Goal: Task Accomplishment & Management: Manage account settings

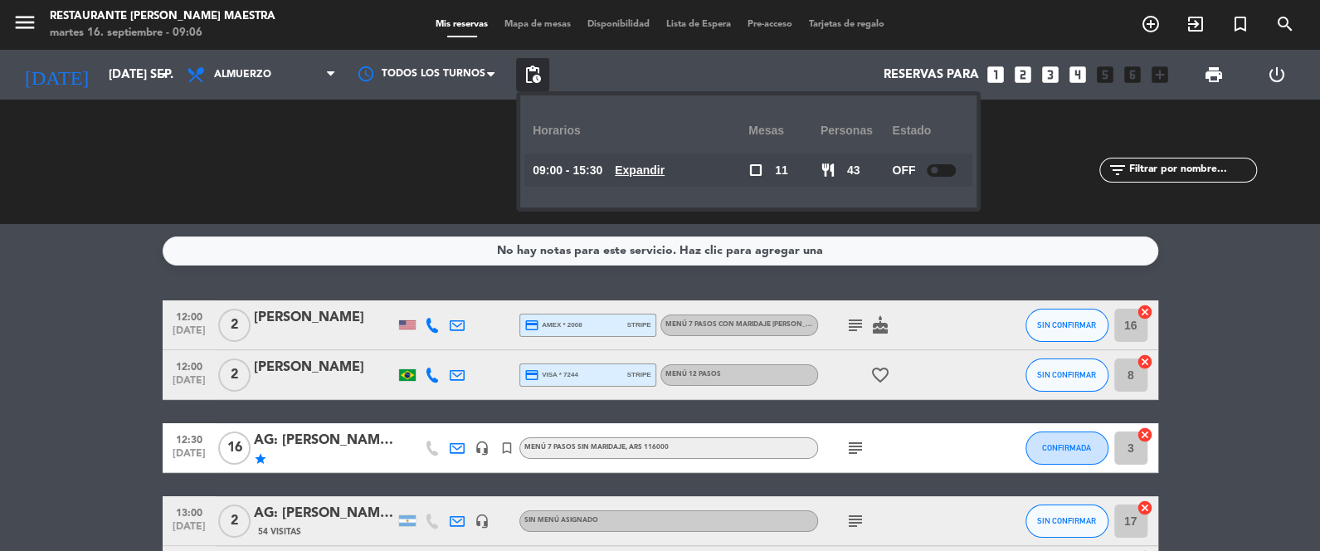
scroll to position [164, 0]
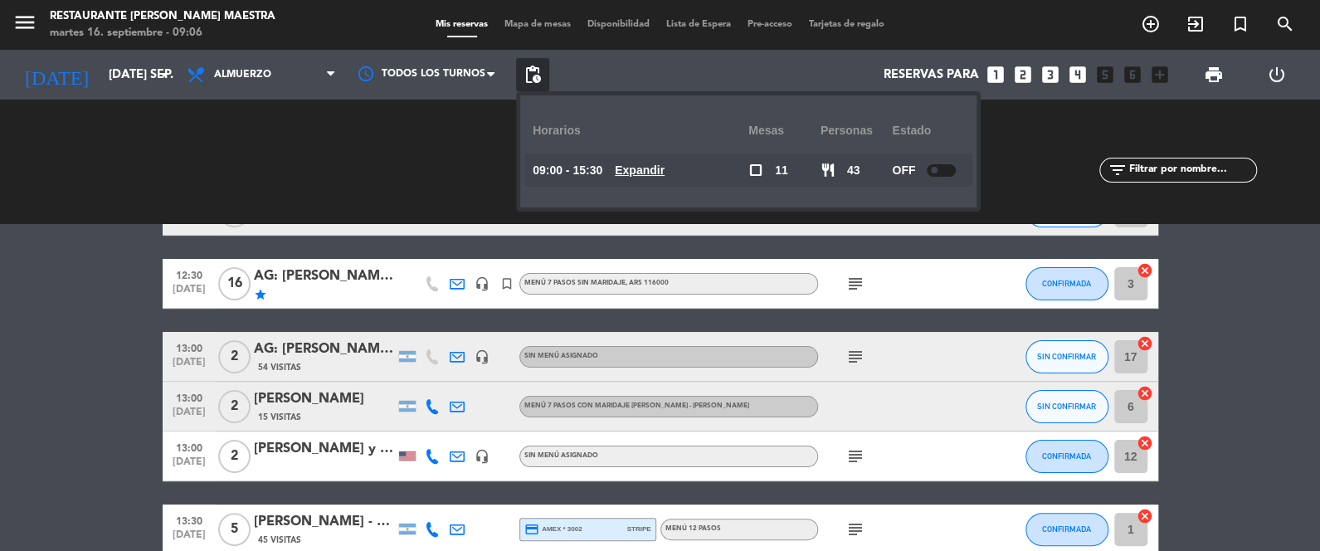
click at [303, 153] on div "CHECK INS 0 0" at bounding box center [400, 161] width 259 height 17
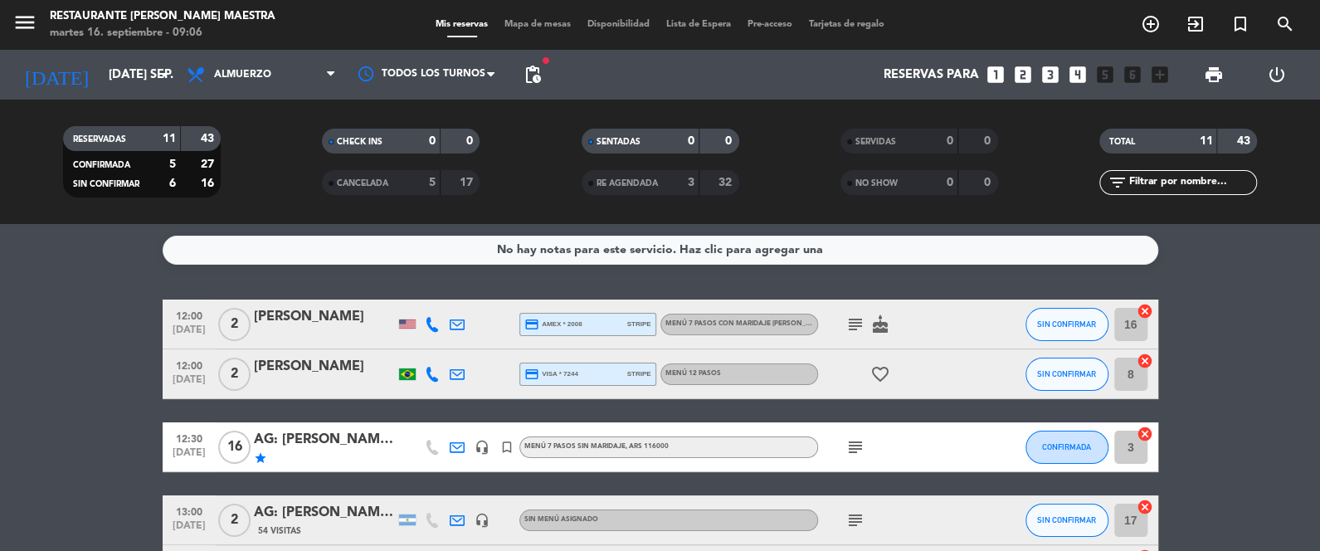
scroll to position [0, 0]
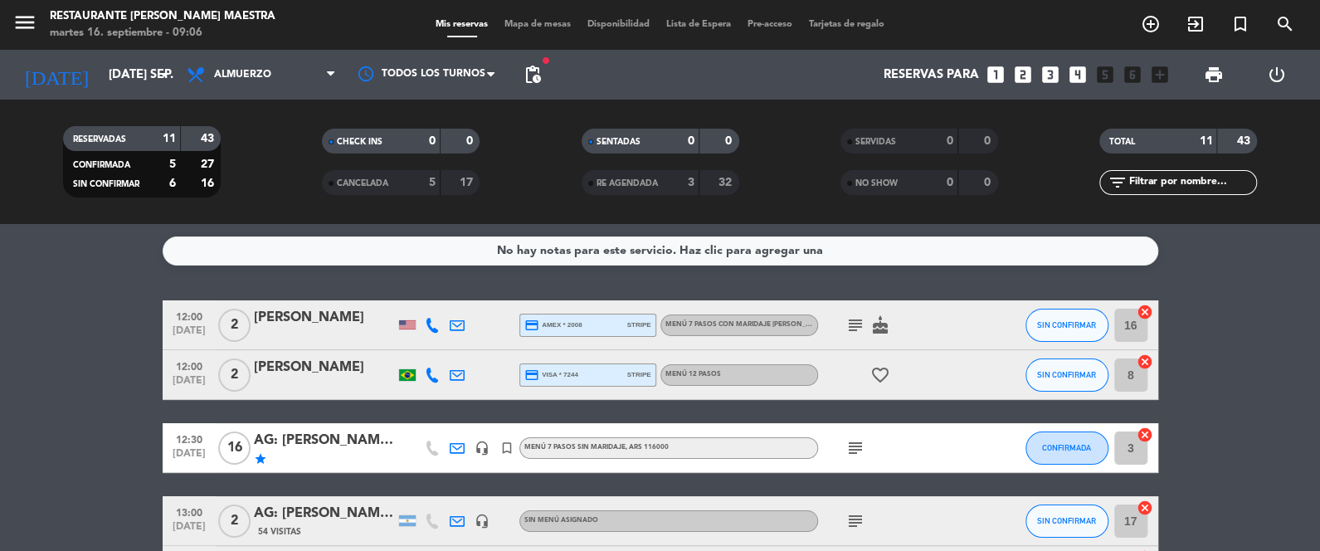
click at [545, 66] on span "pending_actions" at bounding box center [532, 74] width 33 height 33
click at [540, 70] on span "pending_actions" at bounding box center [533, 75] width 20 height 20
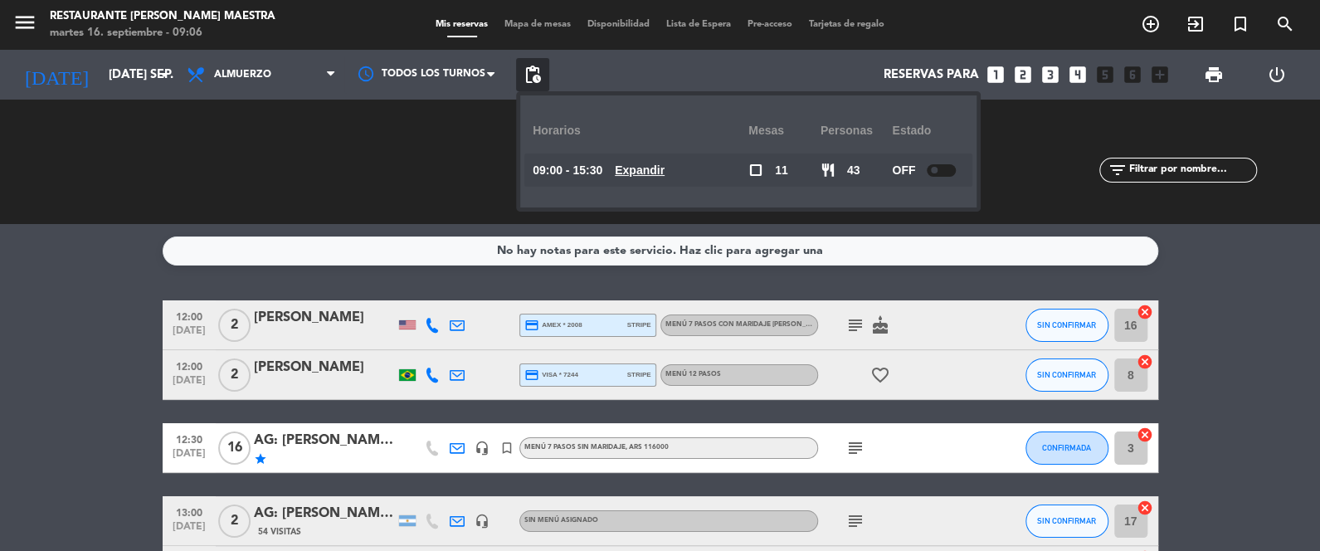
drag, startPoint x: 1246, startPoint y: 304, endPoint x: 1136, endPoint y: 272, distance: 114.2
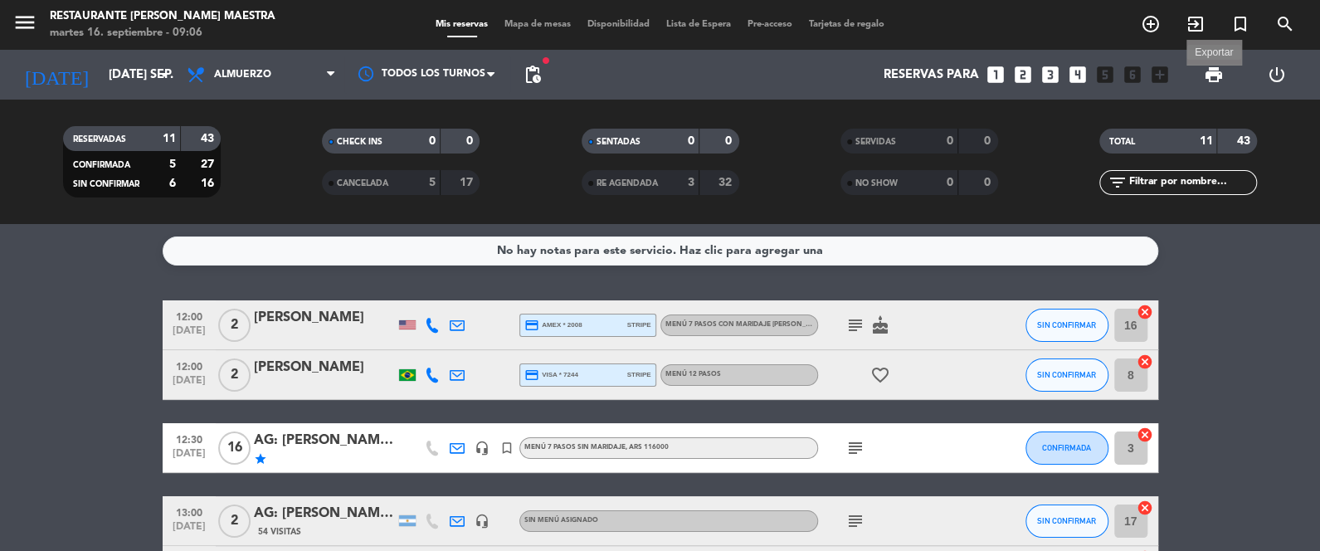
click at [1207, 82] on span "print" at bounding box center [1214, 75] width 20 height 20
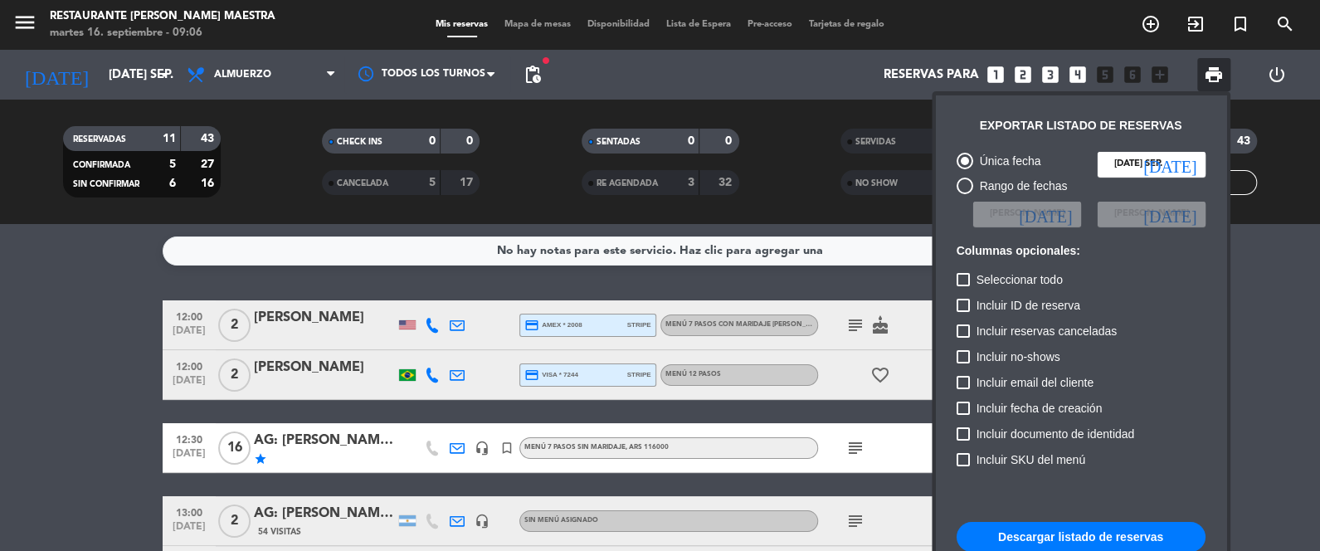
click at [1124, 531] on button "Descargar listado de reservas" at bounding box center [1080, 537] width 249 height 30
click at [1283, 367] on div at bounding box center [660, 275] width 1320 height 551
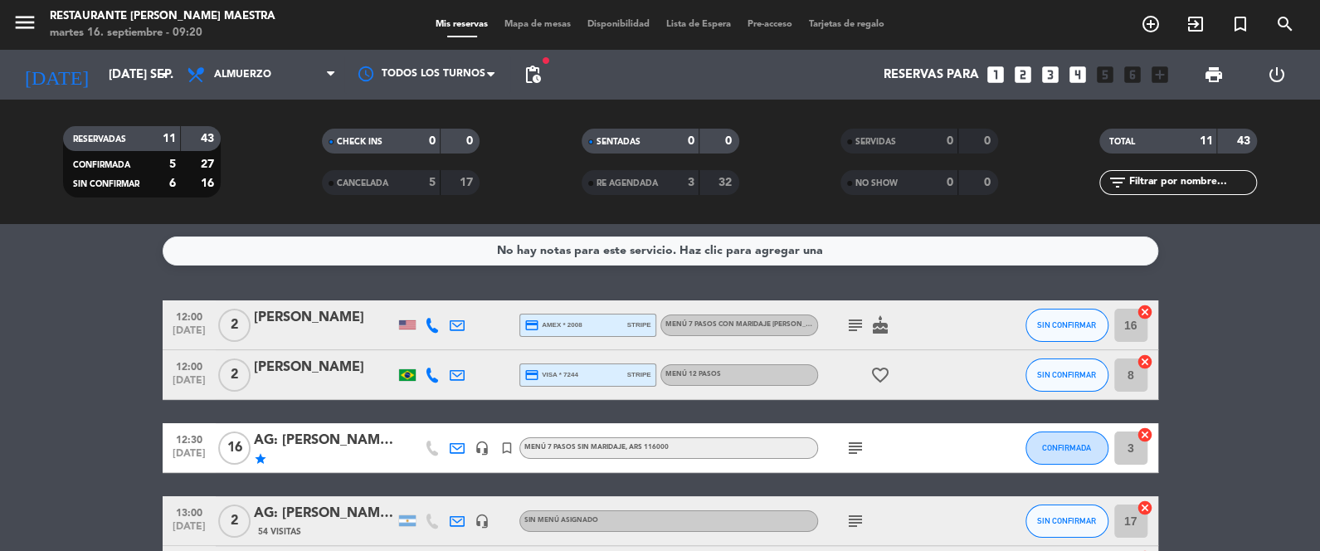
click at [878, 328] on icon "cake" at bounding box center [880, 325] width 20 height 20
click at [855, 319] on icon "subject" at bounding box center [855, 325] width 20 height 20
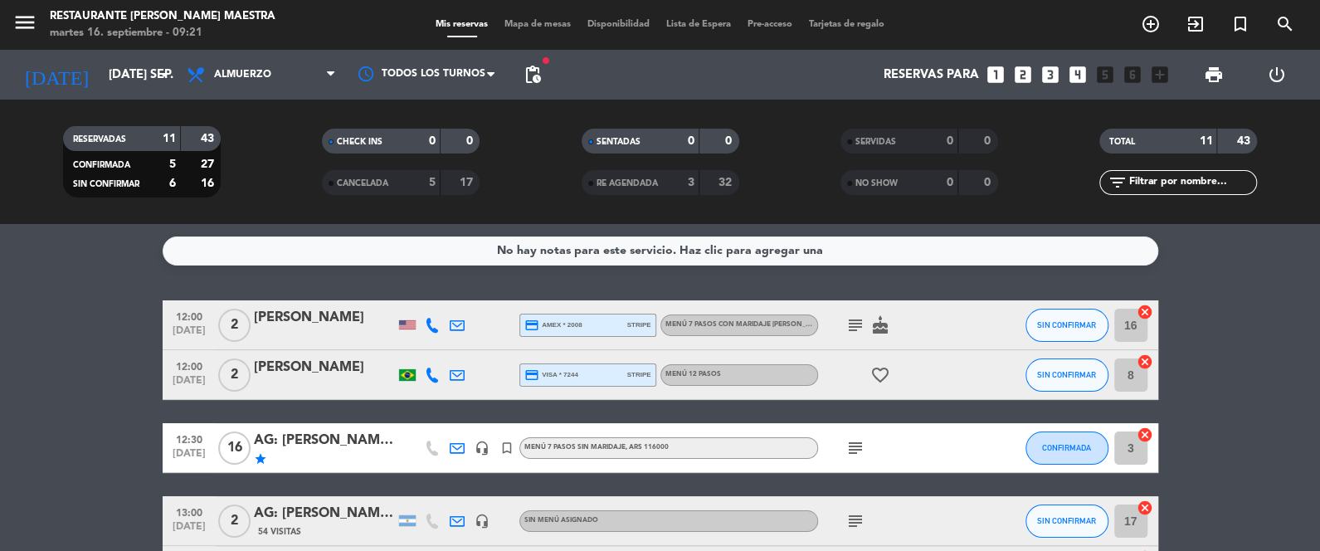
click at [876, 374] on icon "favorite_border" at bounding box center [880, 375] width 20 height 20
click at [1146, 309] on icon "cancel" at bounding box center [1144, 312] width 17 height 17
click at [1147, 359] on icon "cancel" at bounding box center [1144, 361] width 17 height 17
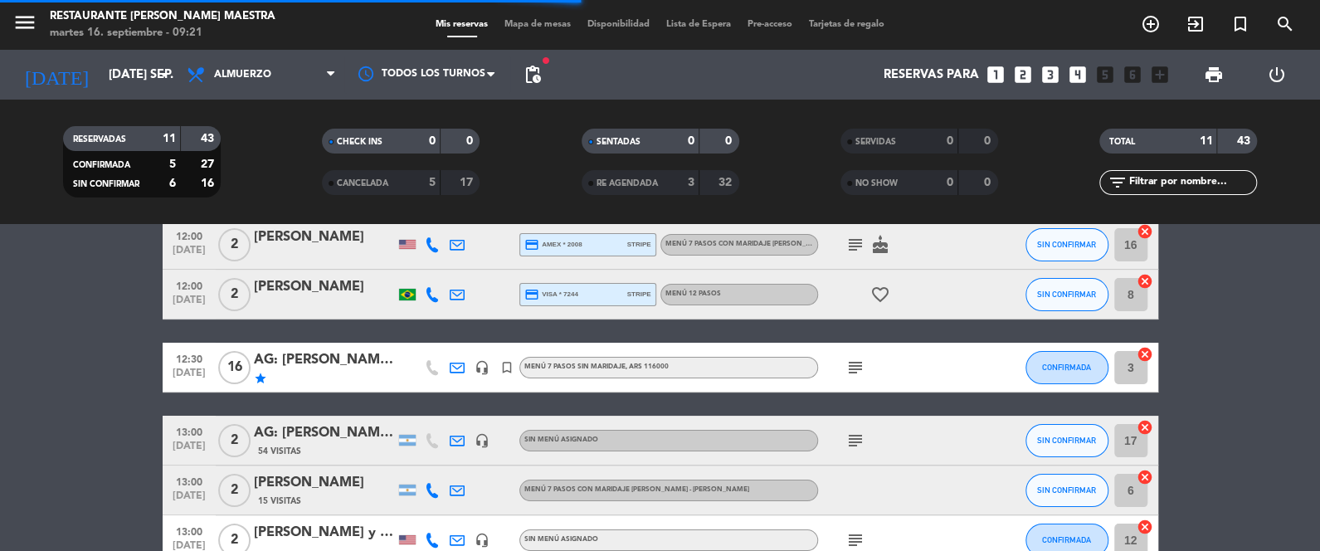
scroll to position [83, 0]
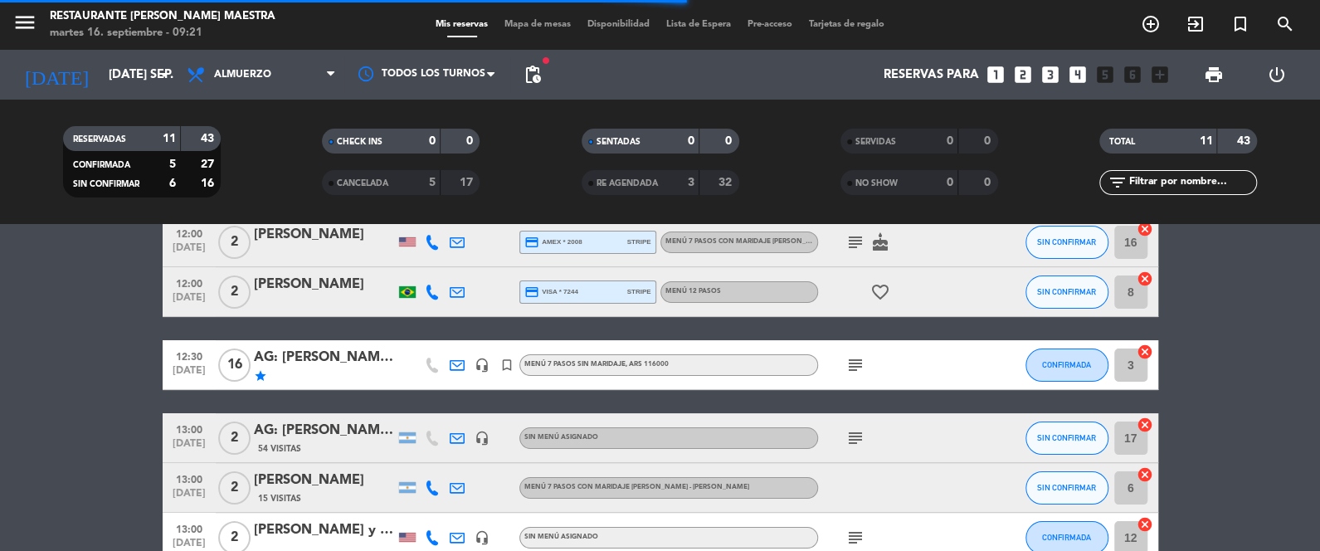
click at [861, 363] on icon "subject" at bounding box center [855, 365] width 20 height 20
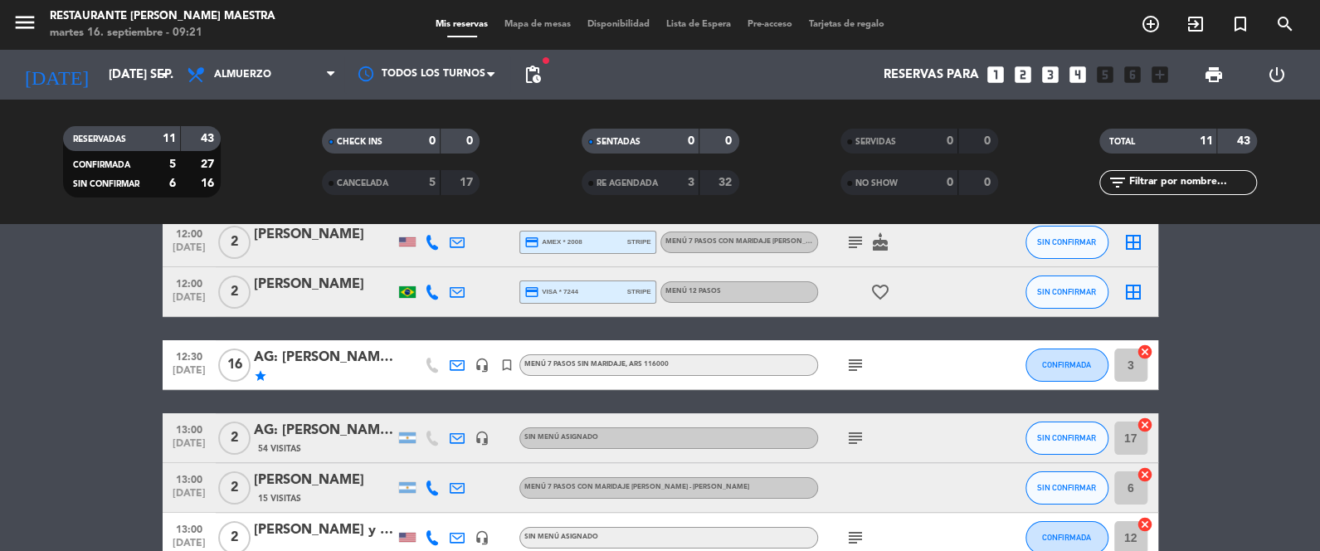
click at [861, 364] on icon "subject" at bounding box center [855, 365] width 20 height 20
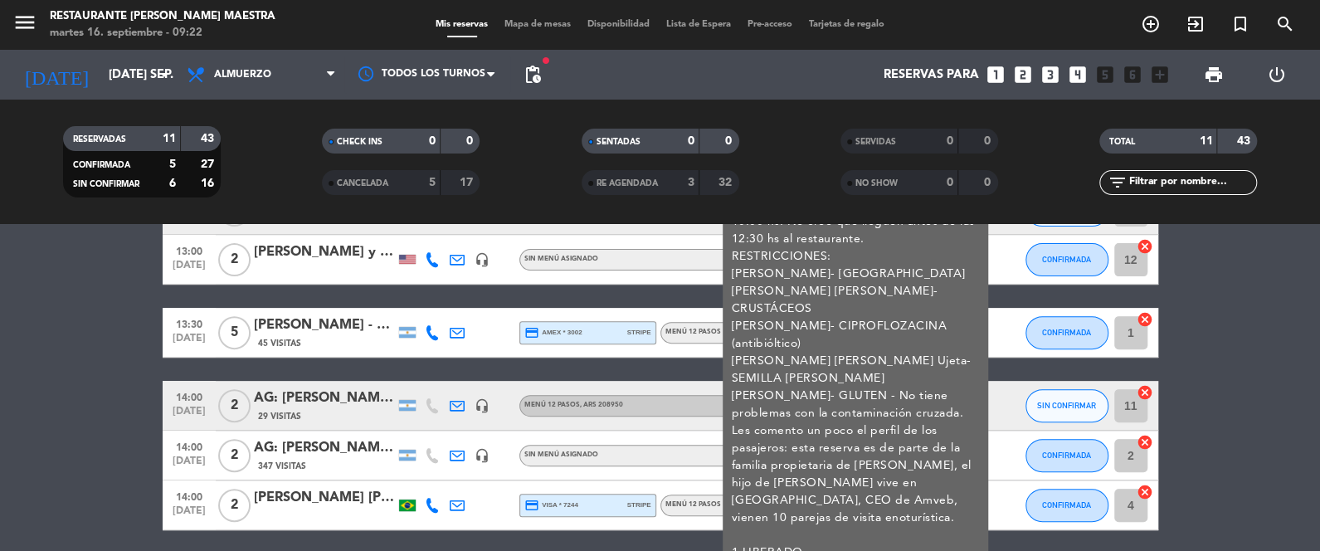
scroll to position [373, 0]
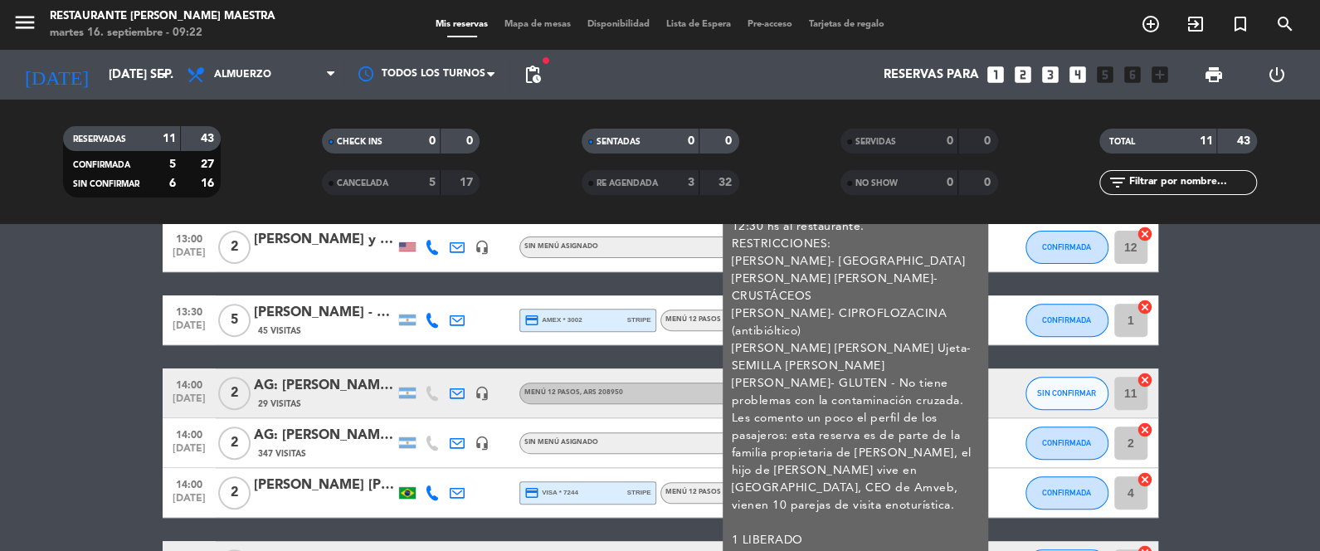
click at [101, 381] on bookings-row "12:00 [DATE] 2 [PERSON_NAME] credit_card amex * 2008 stripe Menú 7 Pasos con ma…" at bounding box center [660, 259] width 1320 height 664
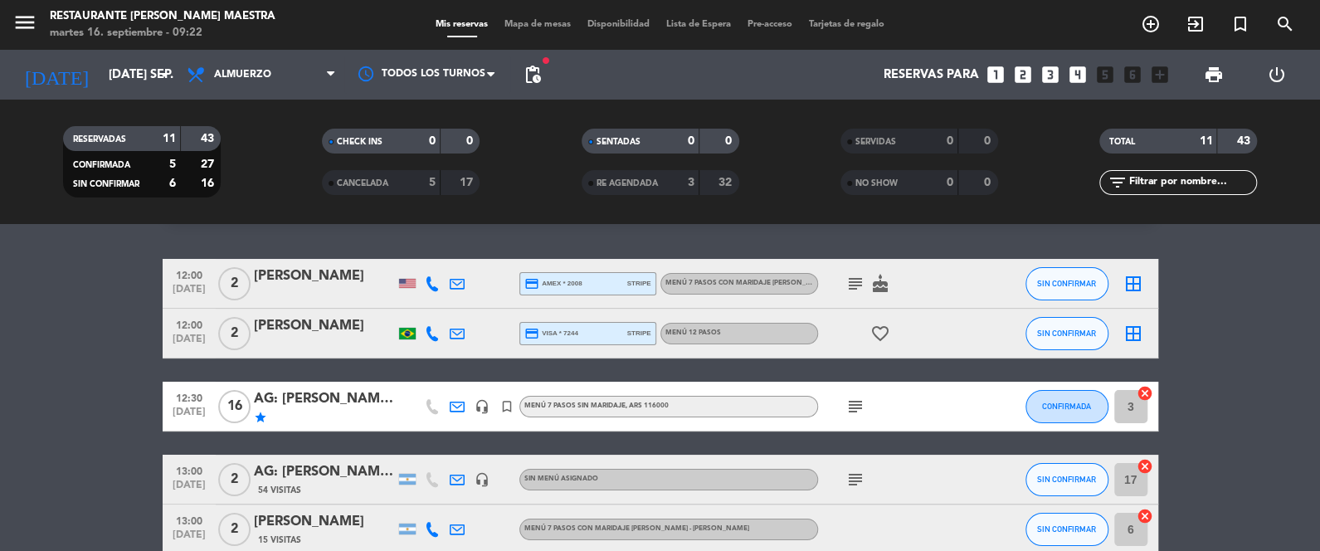
scroll to position [41, 0]
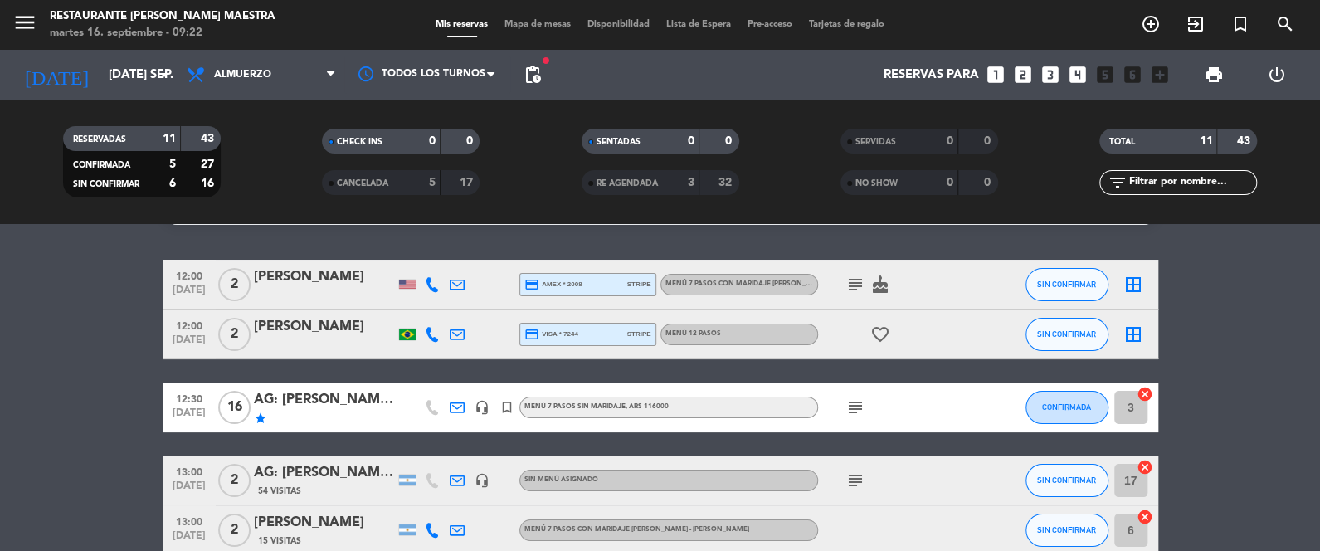
click at [853, 479] on icon "subject" at bounding box center [855, 480] width 20 height 20
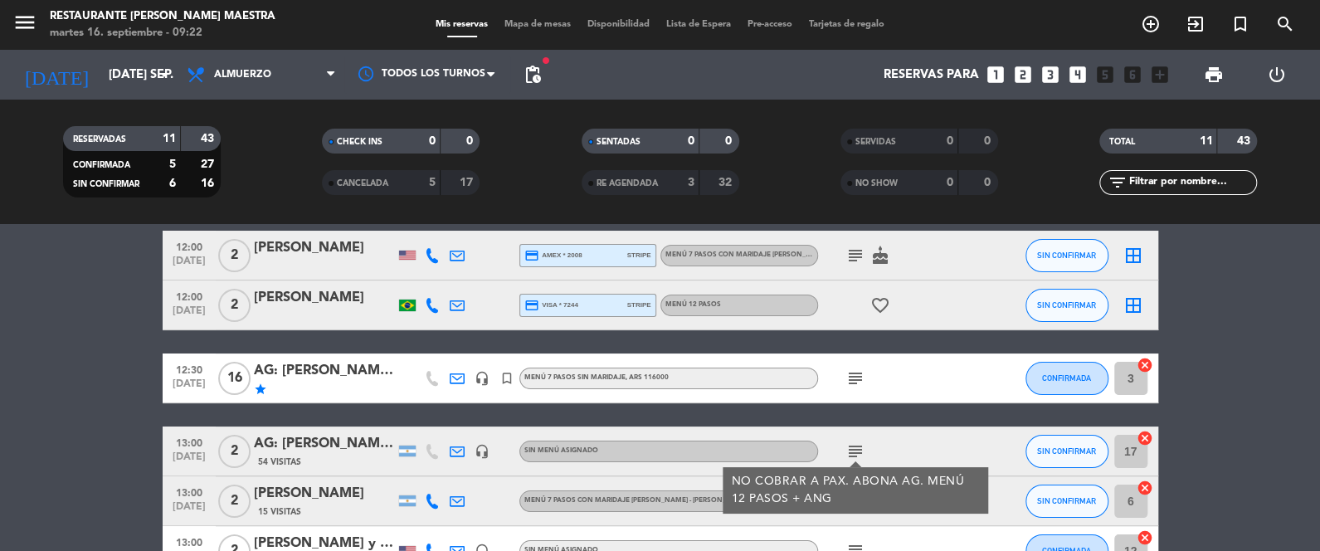
scroll to position [83, 0]
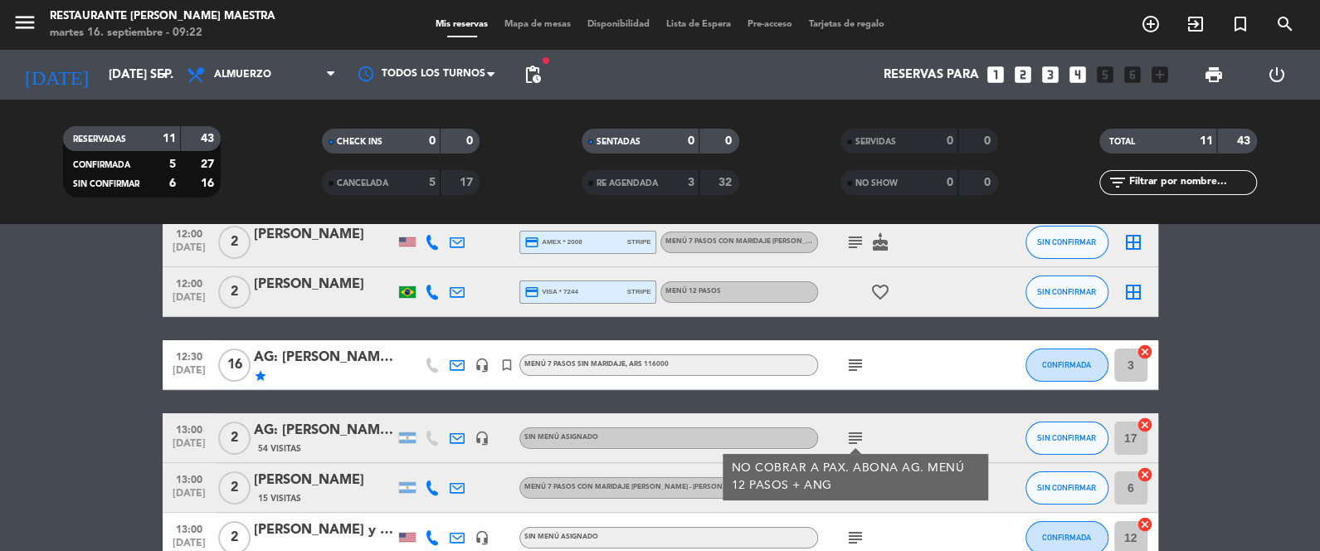
click at [1143, 349] on icon "cancel" at bounding box center [1144, 351] width 17 height 17
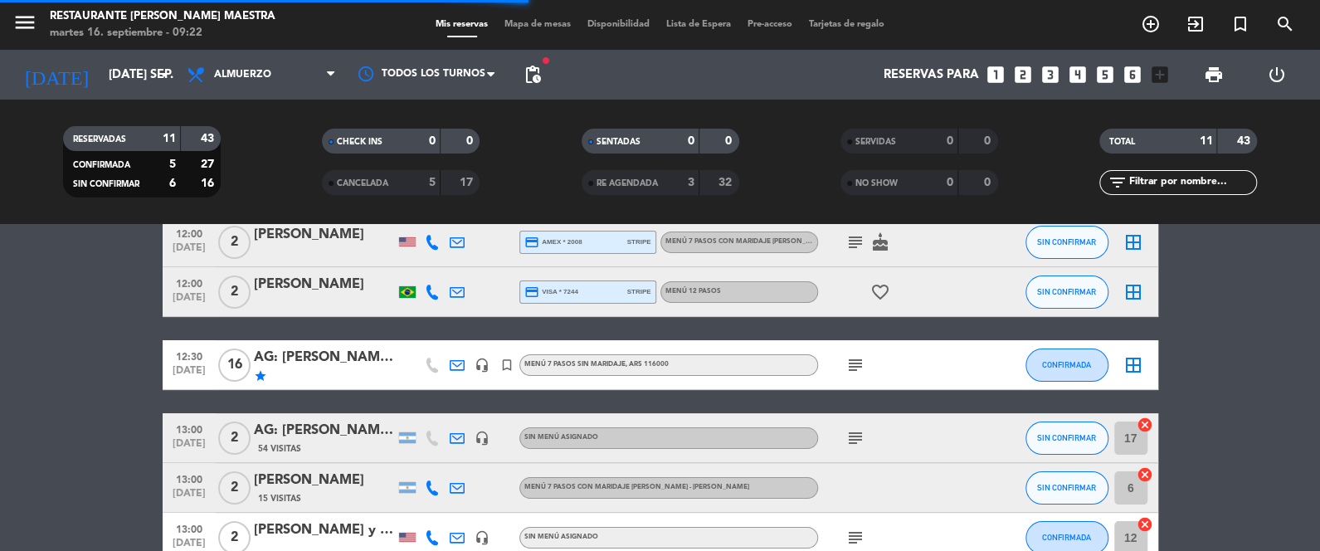
click at [1150, 422] on icon "cancel" at bounding box center [1144, 424] width 17 height 17
click at [859, 362] on icon "subject" at bounding box center [855, 365] width 20 height 20
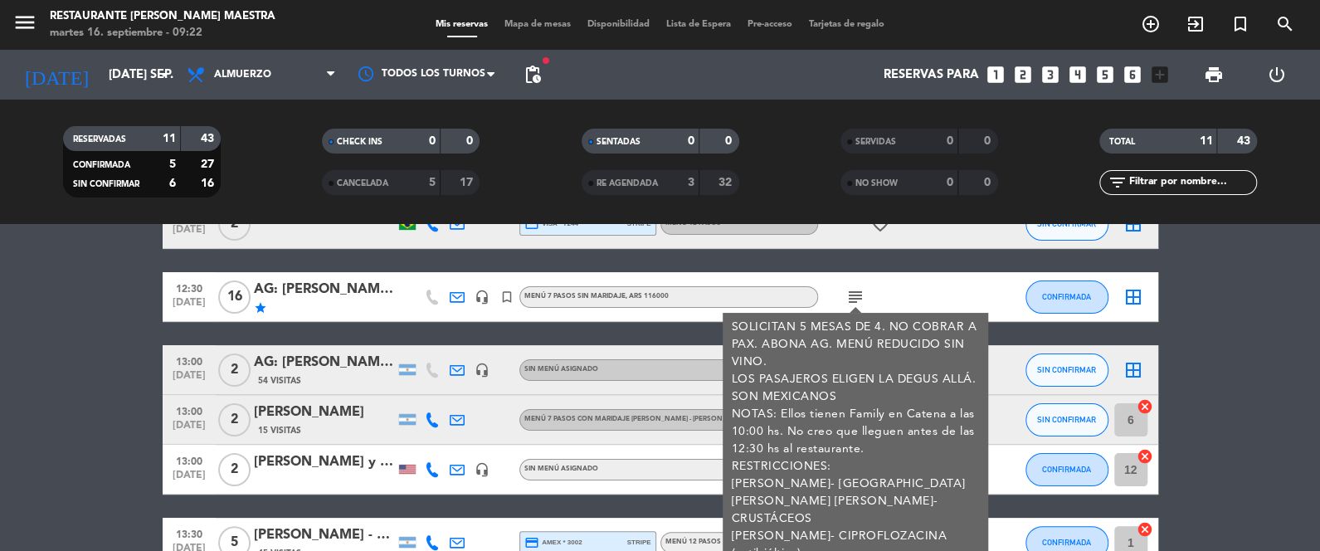
scroll to position [207, 0]
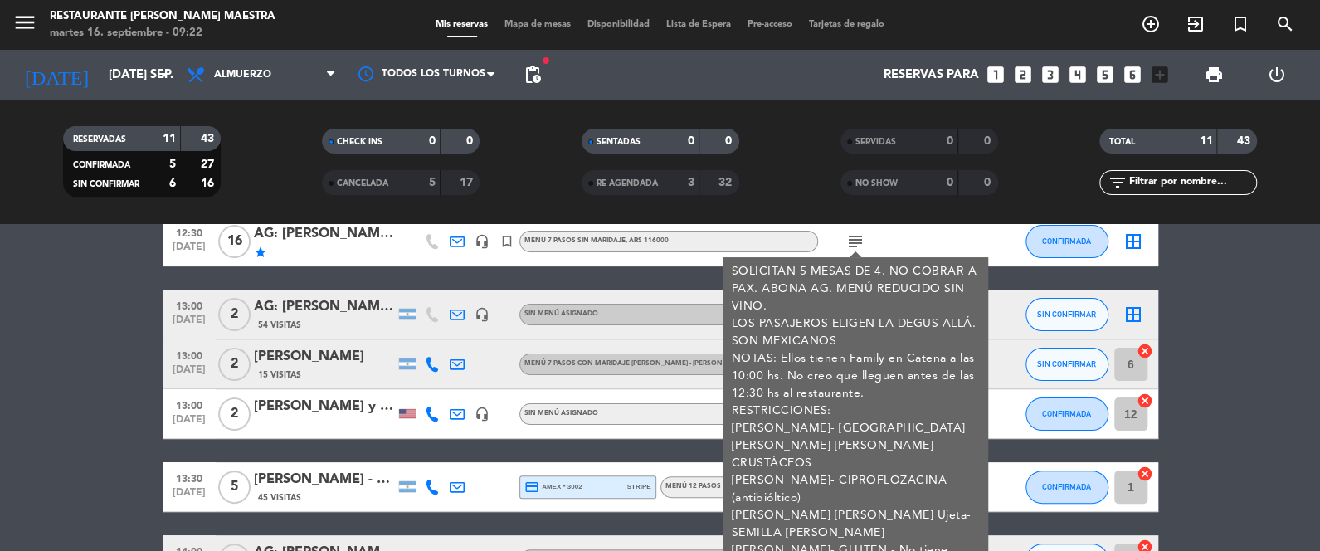
drag, startPoint x: 32, startPoint y: 357, endPoint x: 110, endPoint y: 385, distance: 83.7
click at [32, 358] on bookings-row "12:00 [DATE] 2 [PERSON_NAME] credit_card amex * 2008 stripe Menú 7 Pasos con ma…" at bounding box center [660, 426] width 1320 height 664
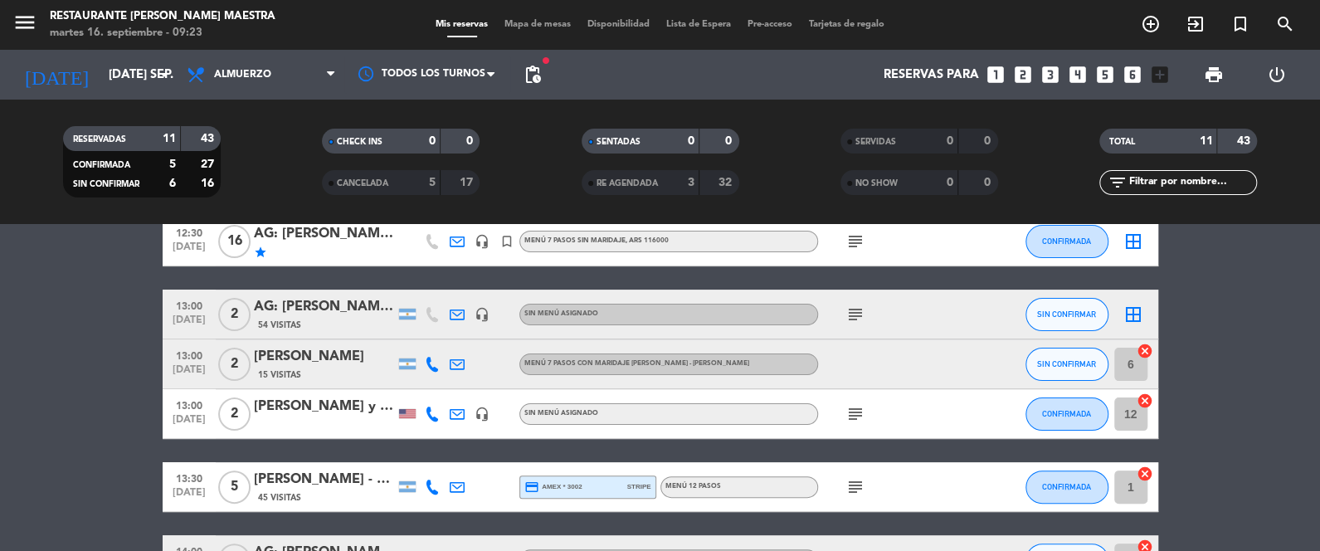
scroll to position [248, 0]
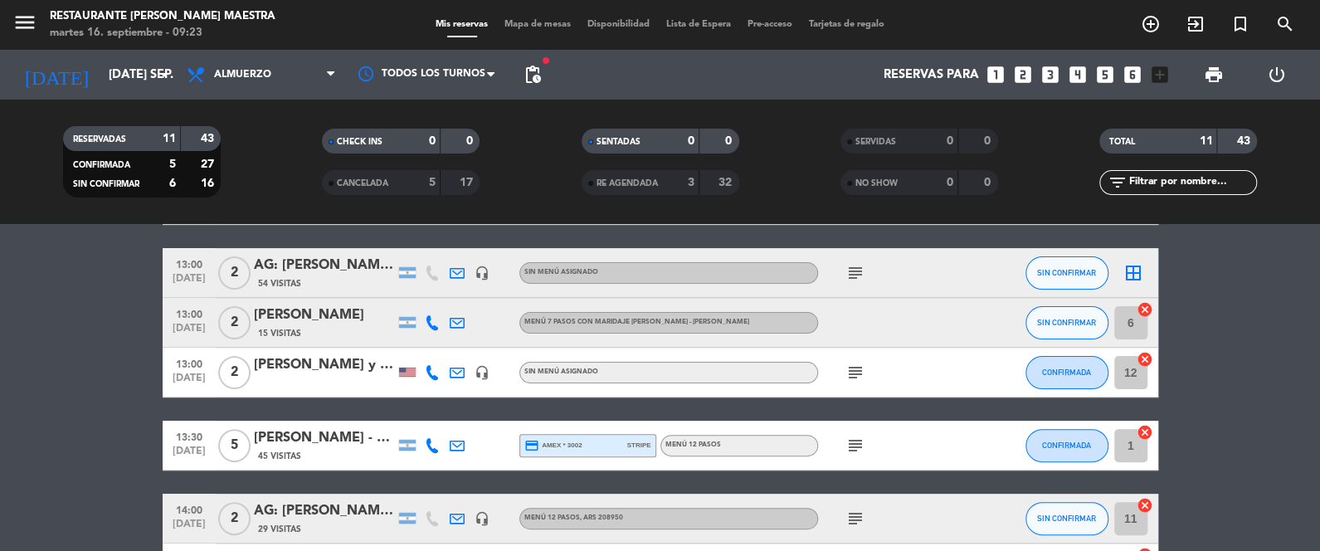
click at [854, 372] on icon "subject" at bounding box center [855, 373] width 20 height 20
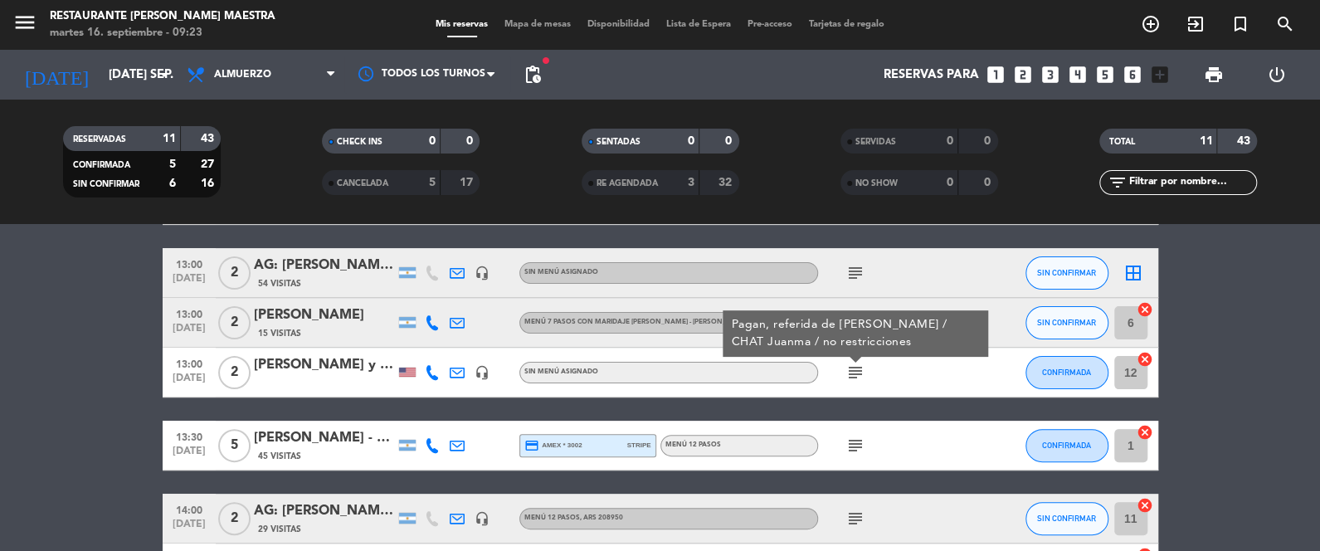
click at [852, 445] on icon "subject" at bounding box center [855, 446] width 20 height 20
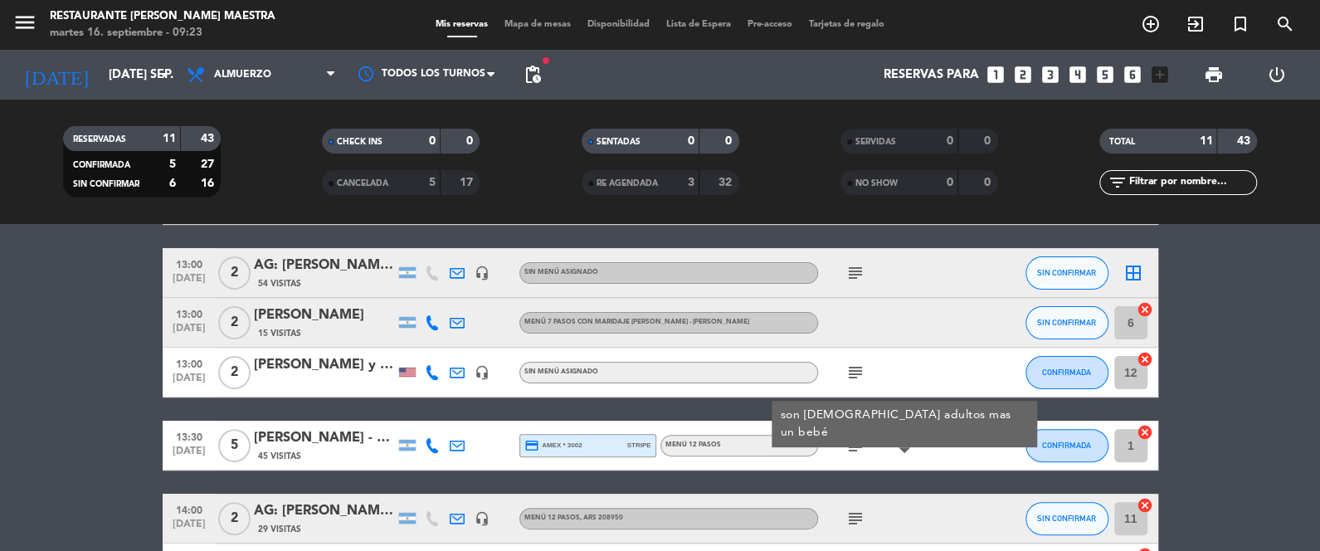
click at [8, 426] on bookings-row "12:00 [DATE] 2 [PERSON_NAME] credit_card amex * 2008 stripe Menú 7 Pasos con ma…" at bounding box center [660, 384] width 1320 height 664
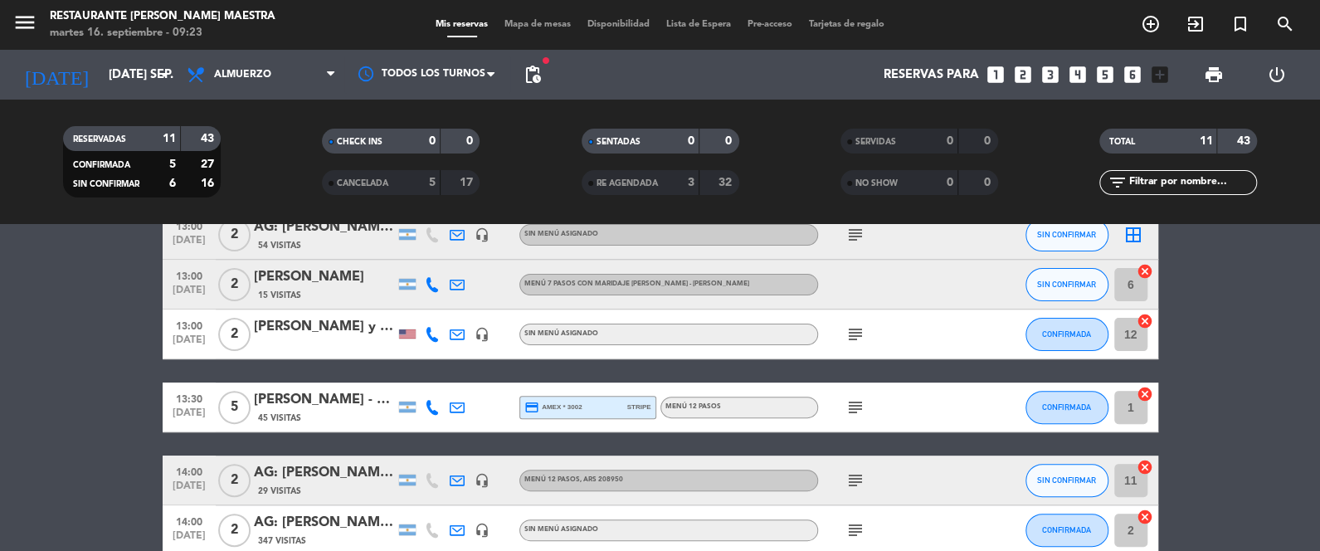
scroll to position [290, 0]
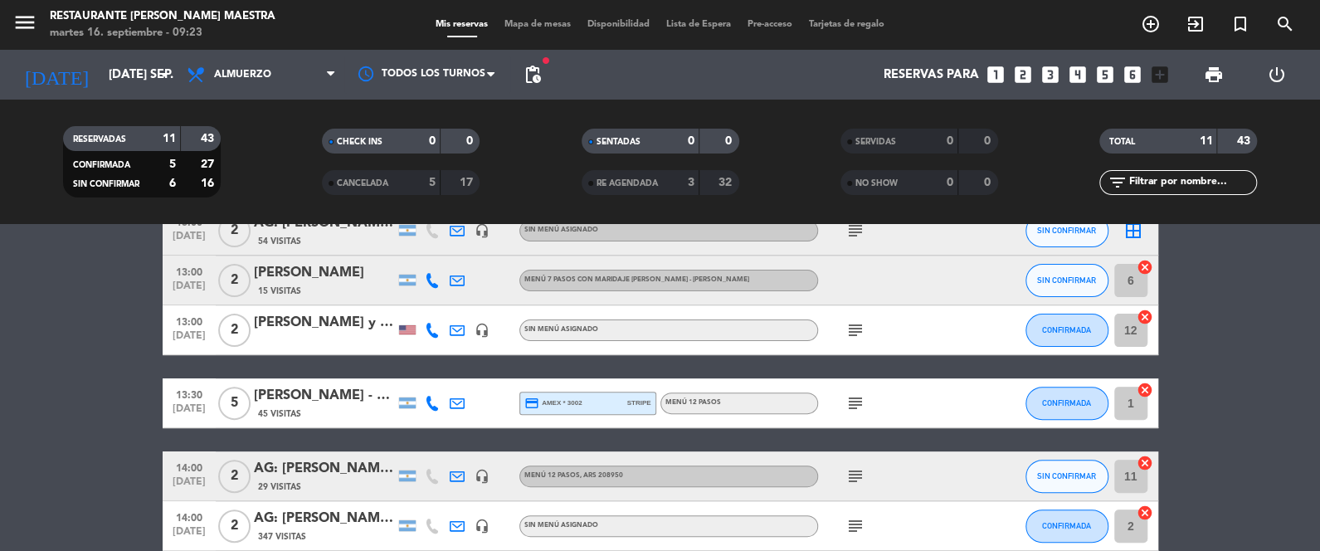
click at [849, 478] on icon "subject" at bounding box center [855, 476] width 20 height 20
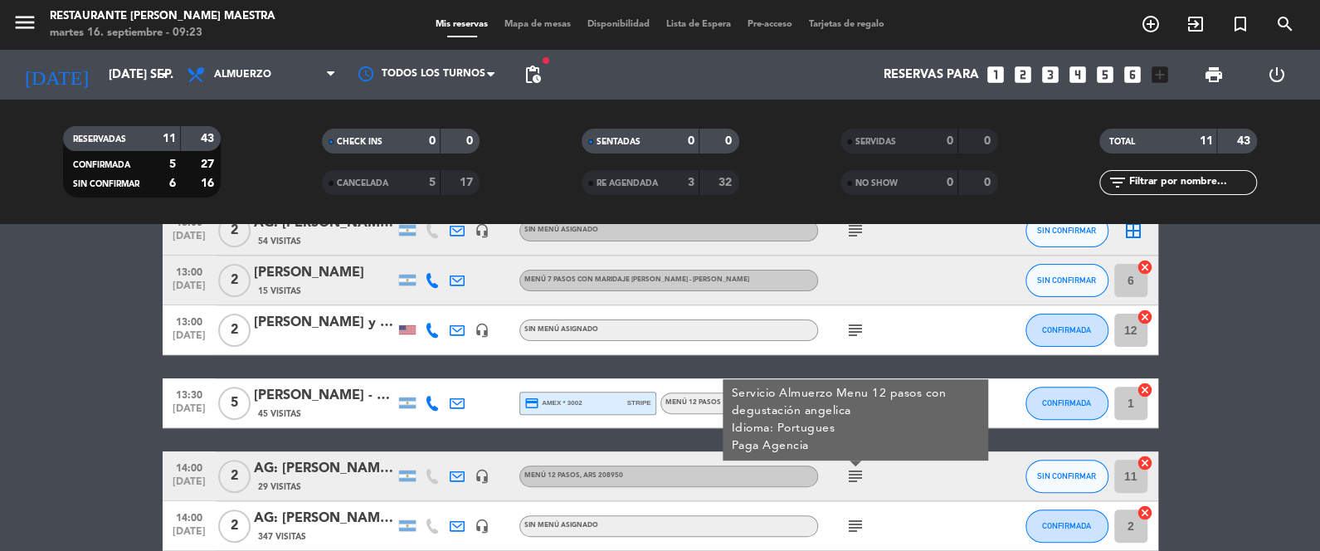
click at [110, 432] on bookings-row "12:00 [DATE] 2 [PERSON_NAME] credit_card amex * 2008 stripe Menú 7 Pasos con ma…" at bounding box center [660, 342] width 1320 height 664
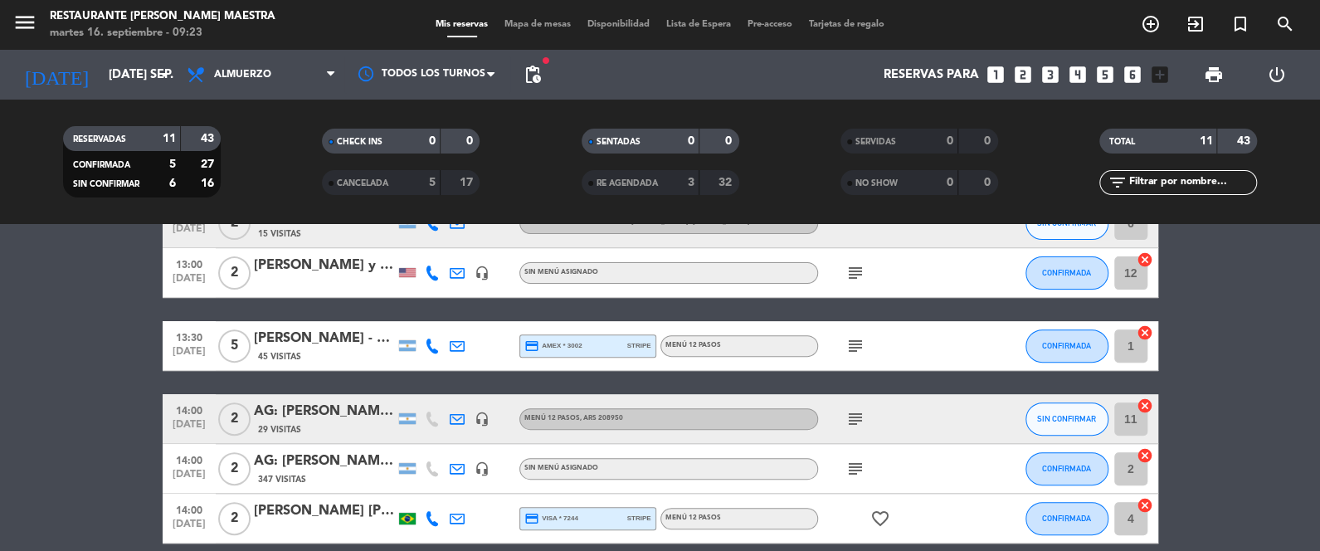
scroll to position [373, 0]
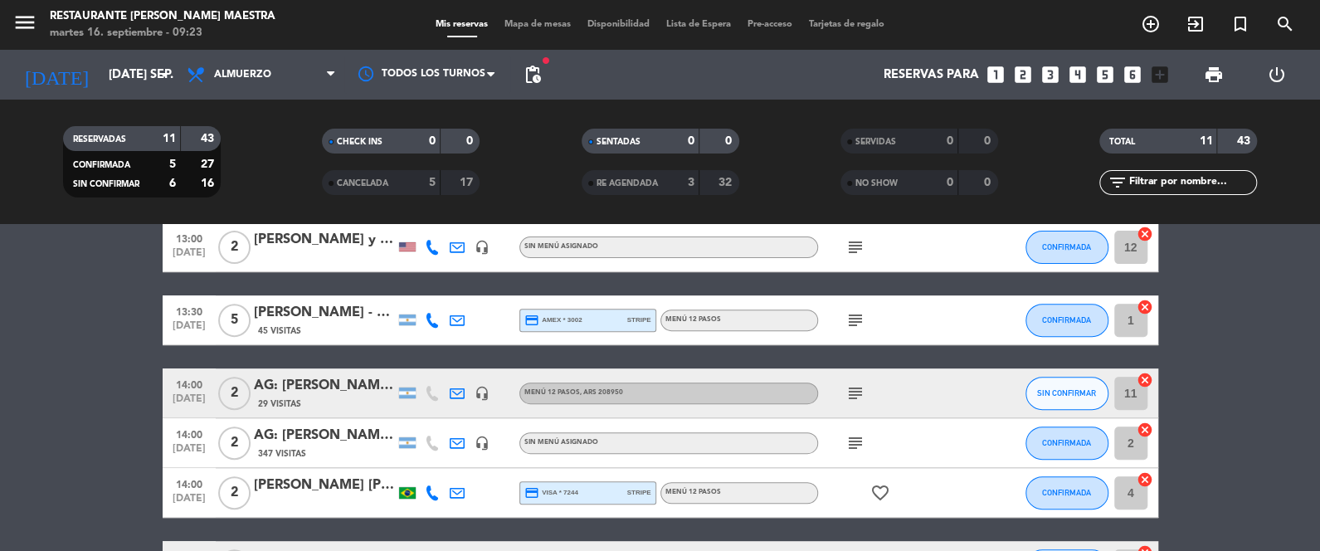
click at [860, 441] on icon "subject" at bounding box center [855, 443] width 20 height 20
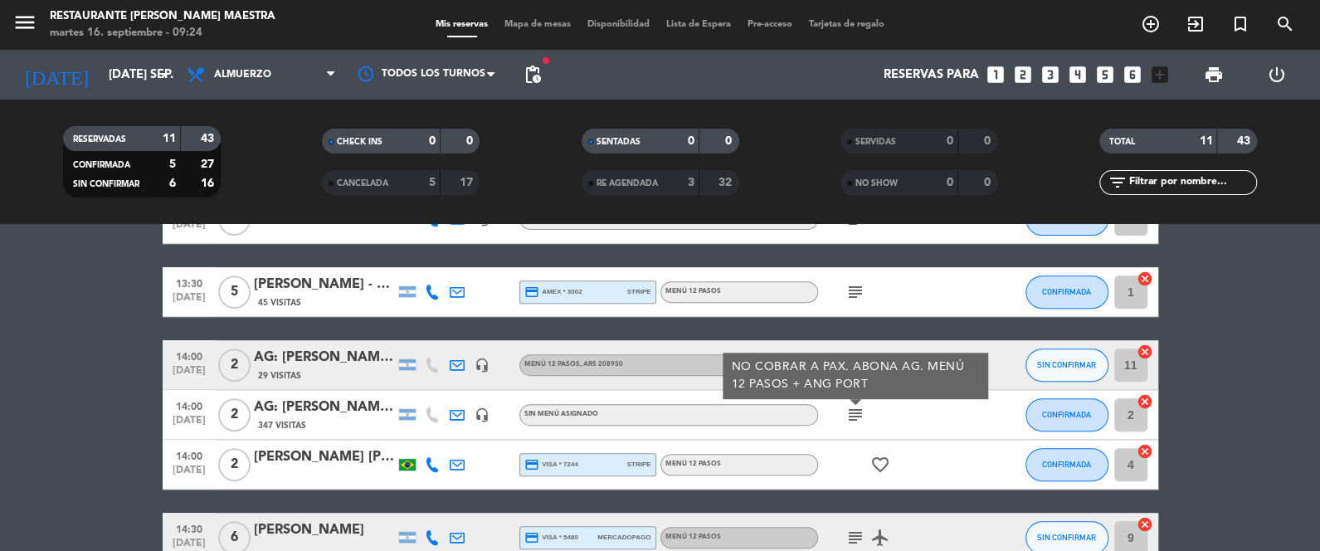
scroll to position [414, 0]
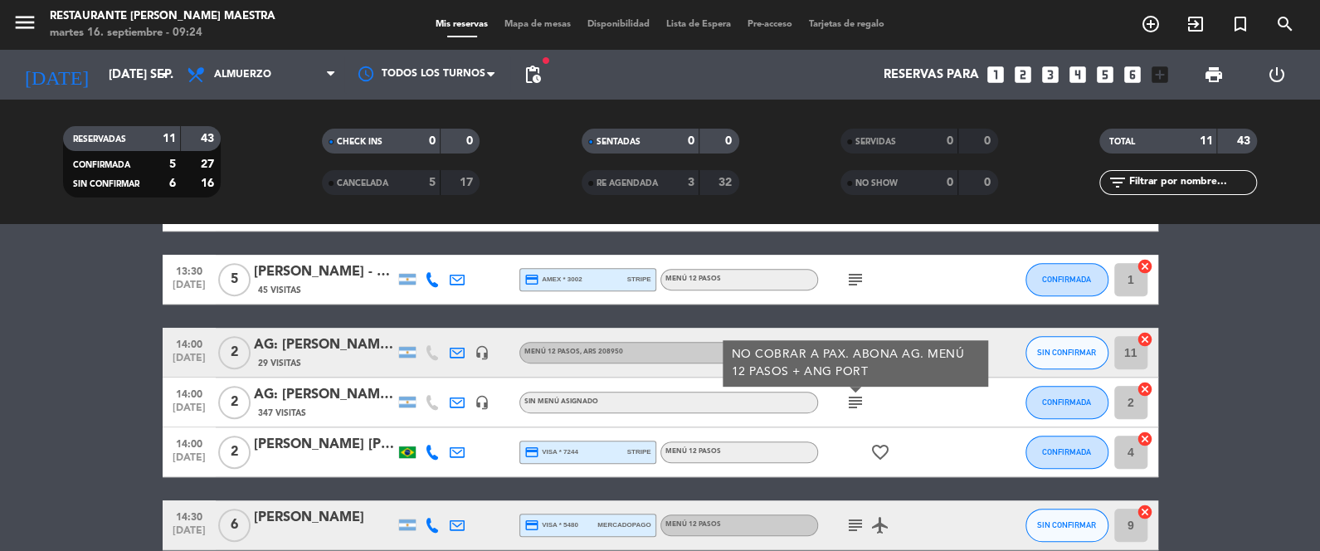
click at [875, 448] on icon "favorite_border" at bounding box center [880, 452] width 20 height 20
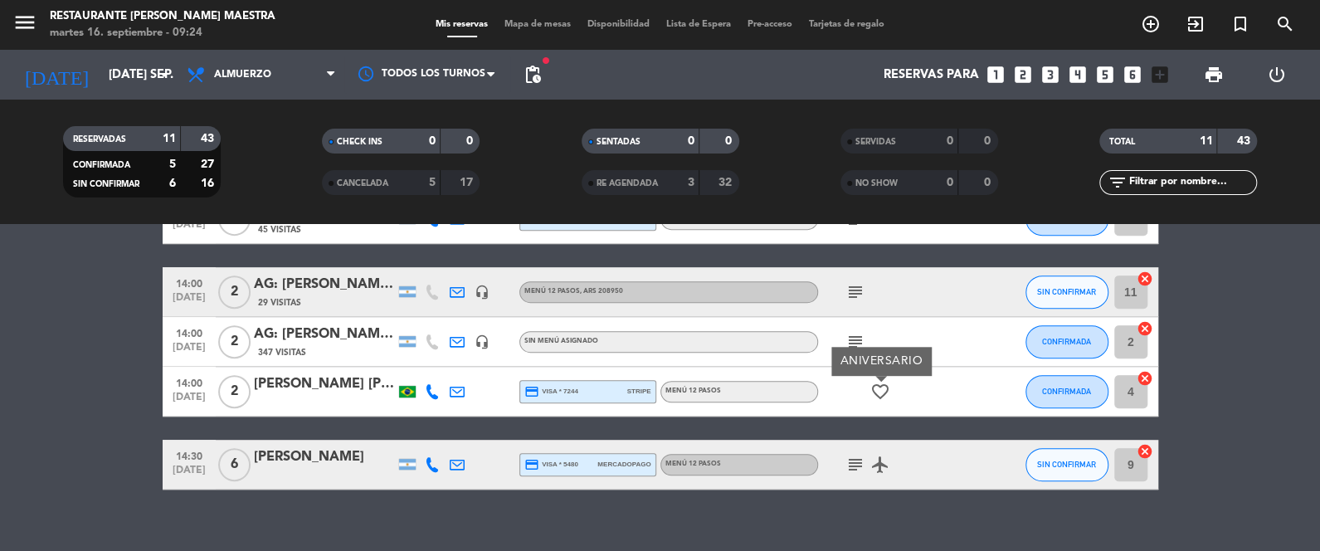
scroll to position [496, 0]
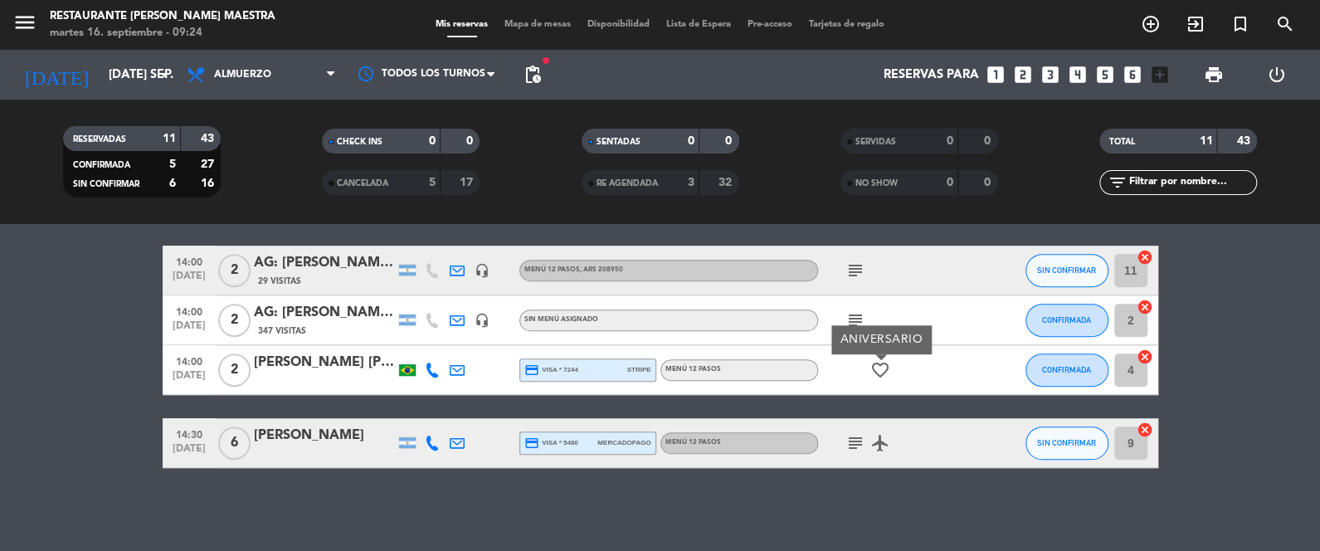
click at [862, 437] on icon "subject" at bounding box center [855, 443] width 20 height 20
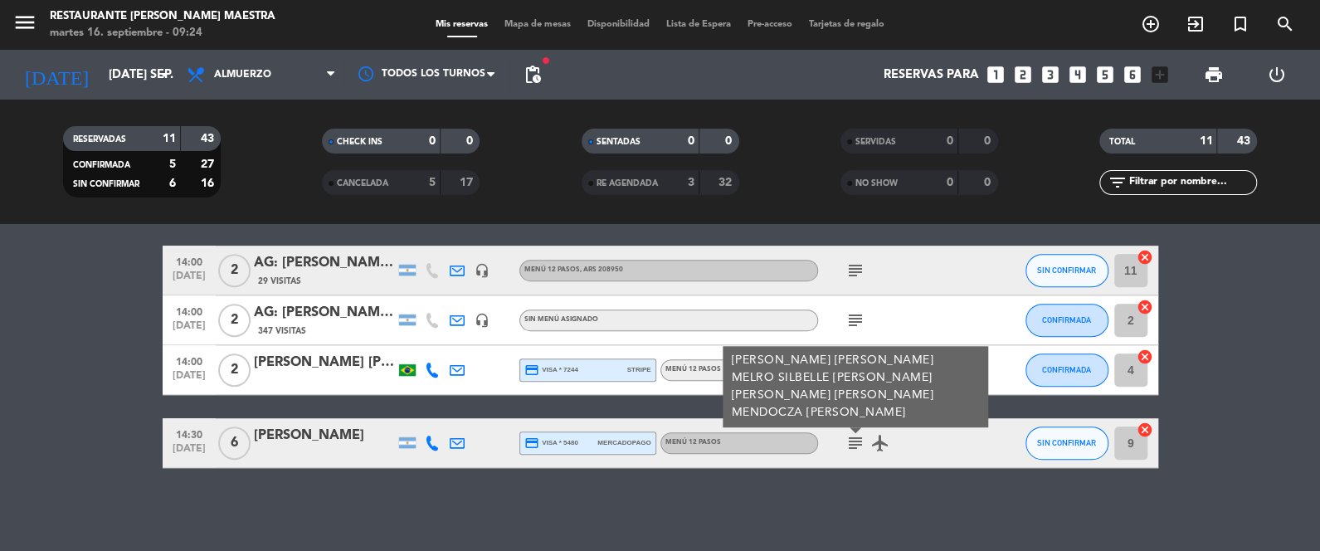
click at [879, 440] on icon "airplanemode_active" at bounding box center [880, 443] width 20 height 20
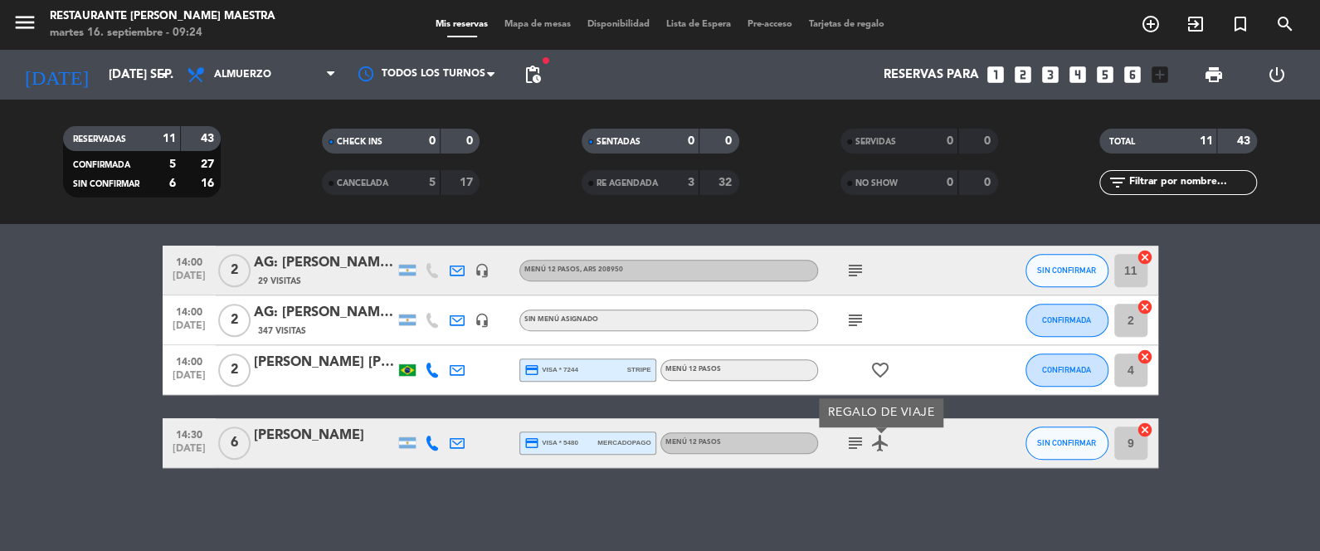
click at [604, 517] on div "No hay notas para este servicio. Haz clic para agregar una 12:00 [DATE] 2 [PERS…" at bounding box center [660, 387] width 1320 height 327
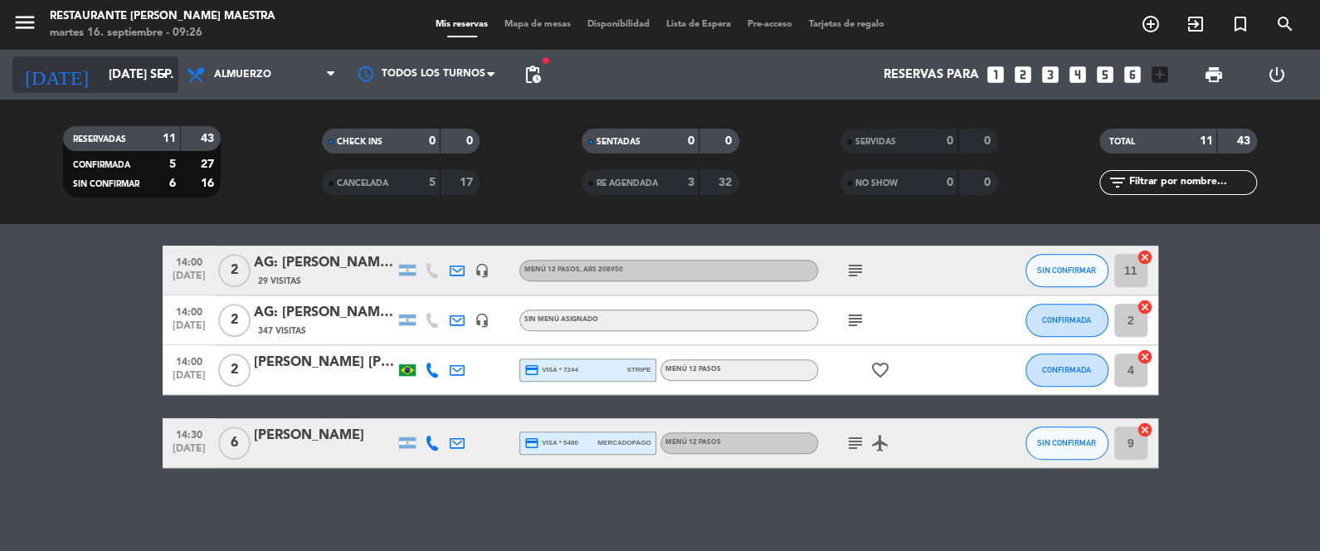
click at [105, 65] on input "[DATE] sep." at bounding box center [179, 75] width 159 height 31
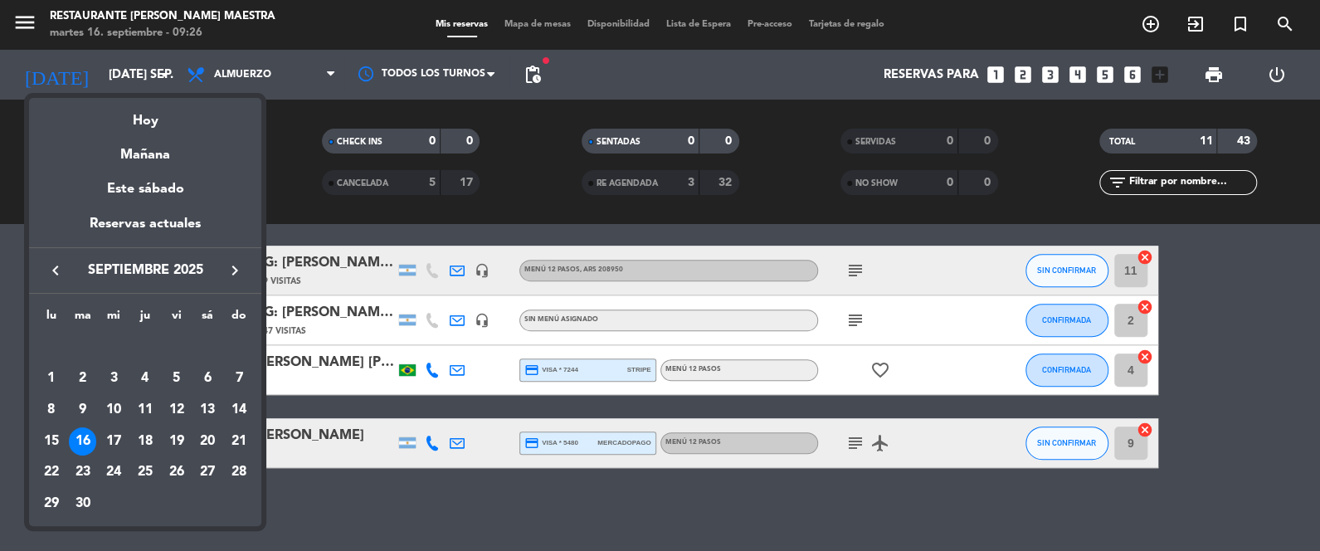
click at [237, 265] on icon "keyboard_arrow_right" at bounding box center [235, 270] width 20 height 20
click at [238, 263] on icon "keyboard_arrow_right" at bounding box center [235, 270] width 20 height 20
click at [238, 264] on icon "keyboard_arrow_right" at bounding box center [235, 270] width 20 height 20
click at [47, 434] on div "15" at bounding box center [51, 441] width 28 height 28
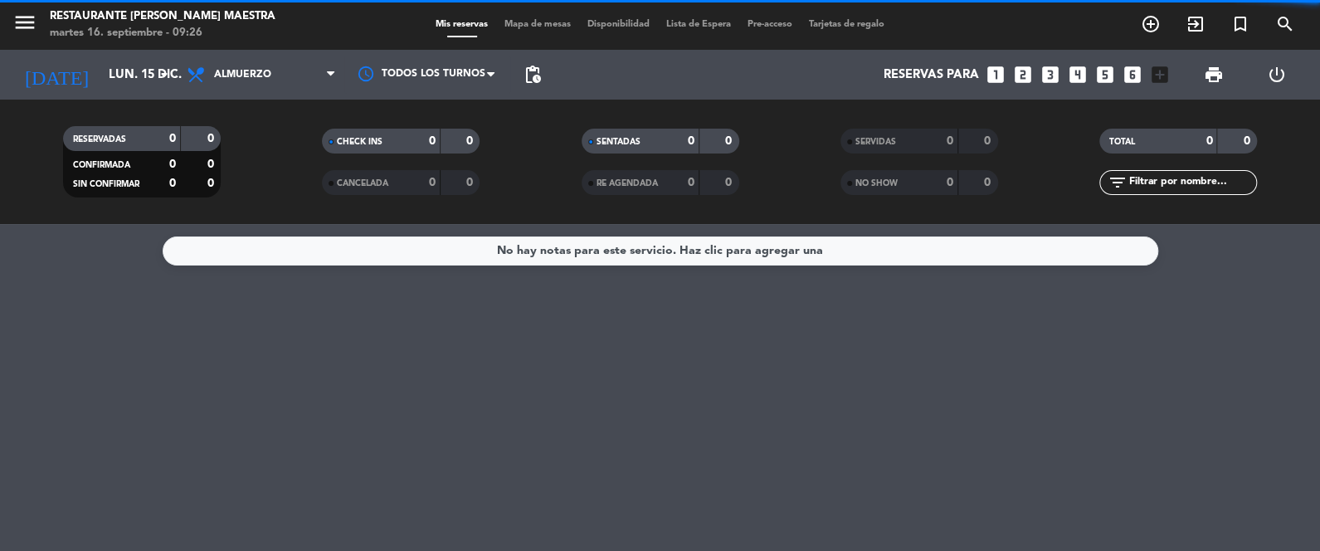
scroll to position [0, 0]
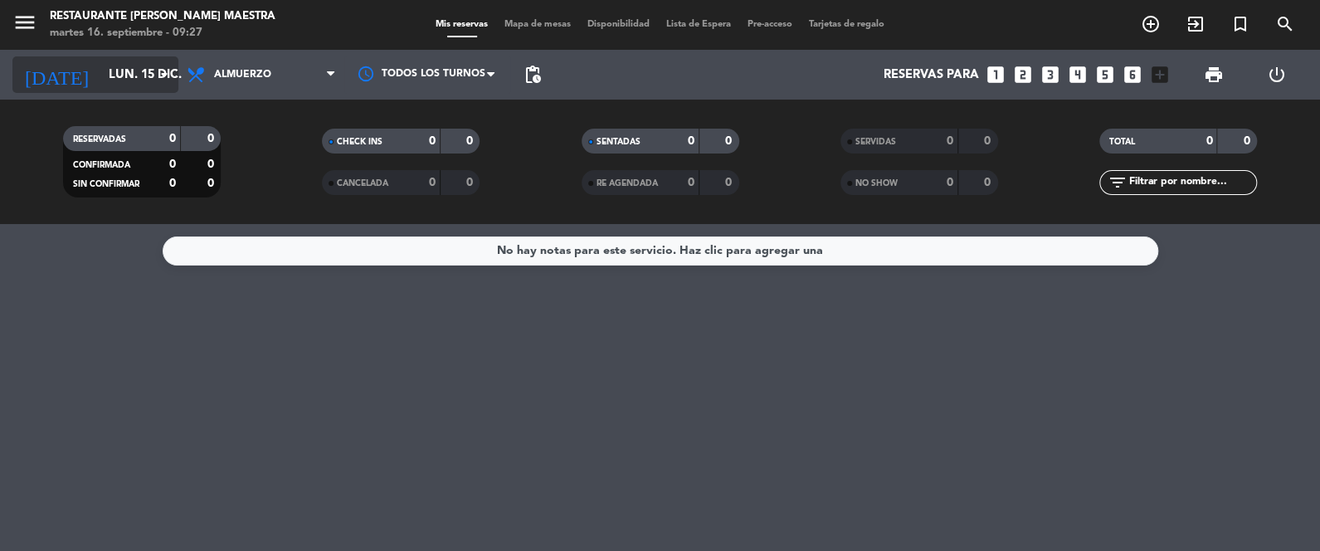
click at [124, 77] on input "lun. 15 dic." at bounding box center [179, 75] width 159 height 31
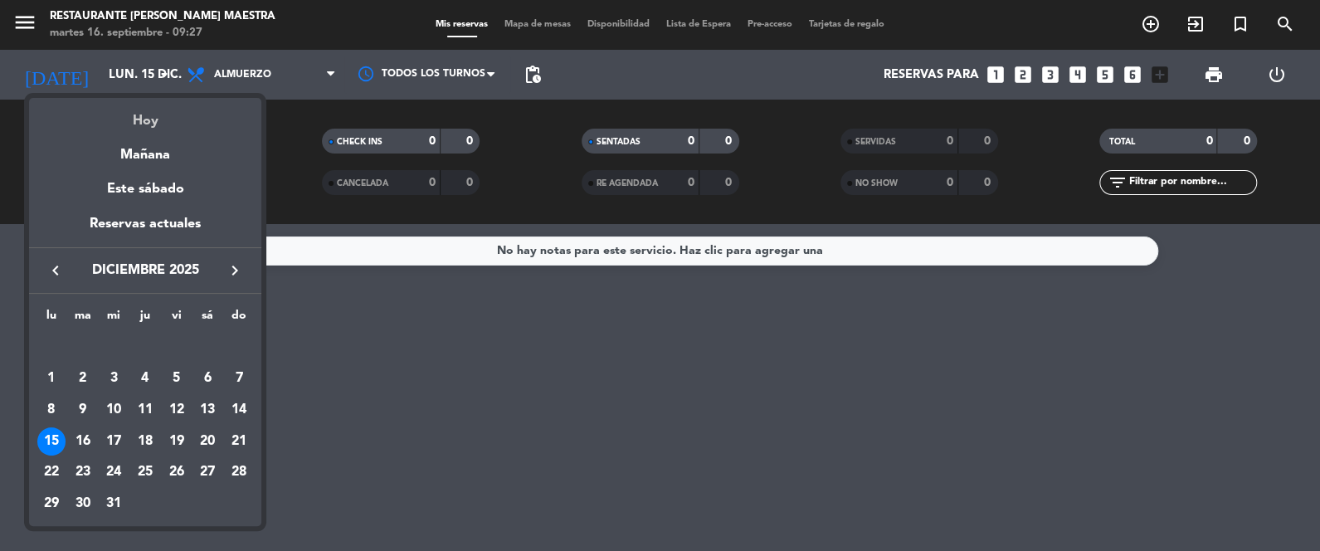
click at [147, 114] on div "Hoy" at bounding box center [145, 115] width 232 height 34
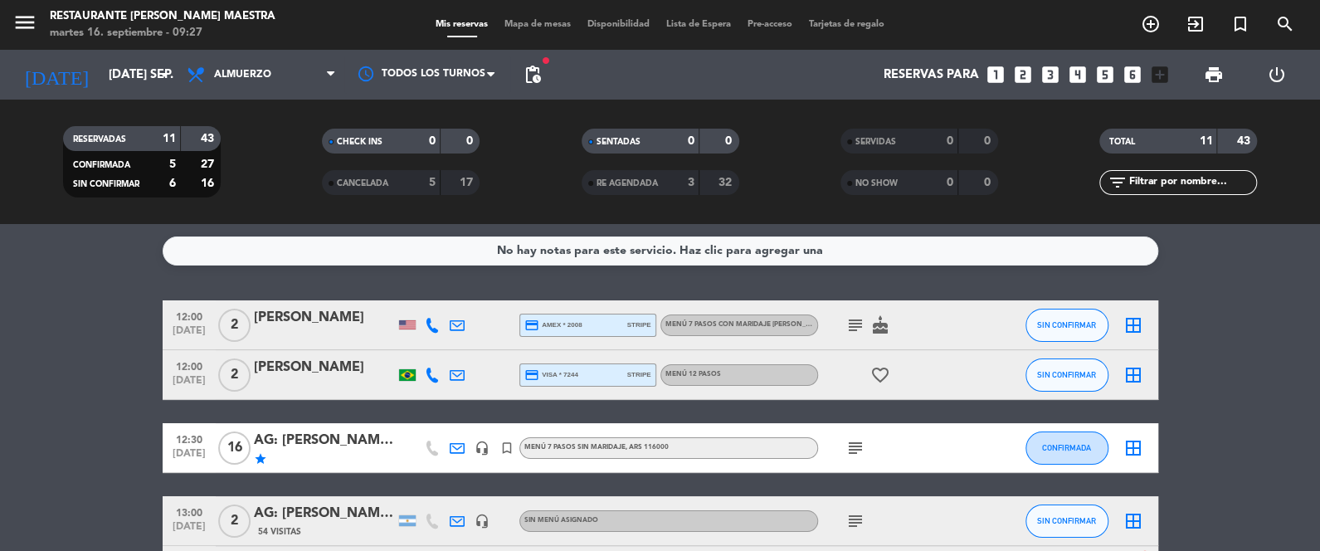
click at [862, 321] on icon "subject" at bounding box center [855, 325] width 20 height 20
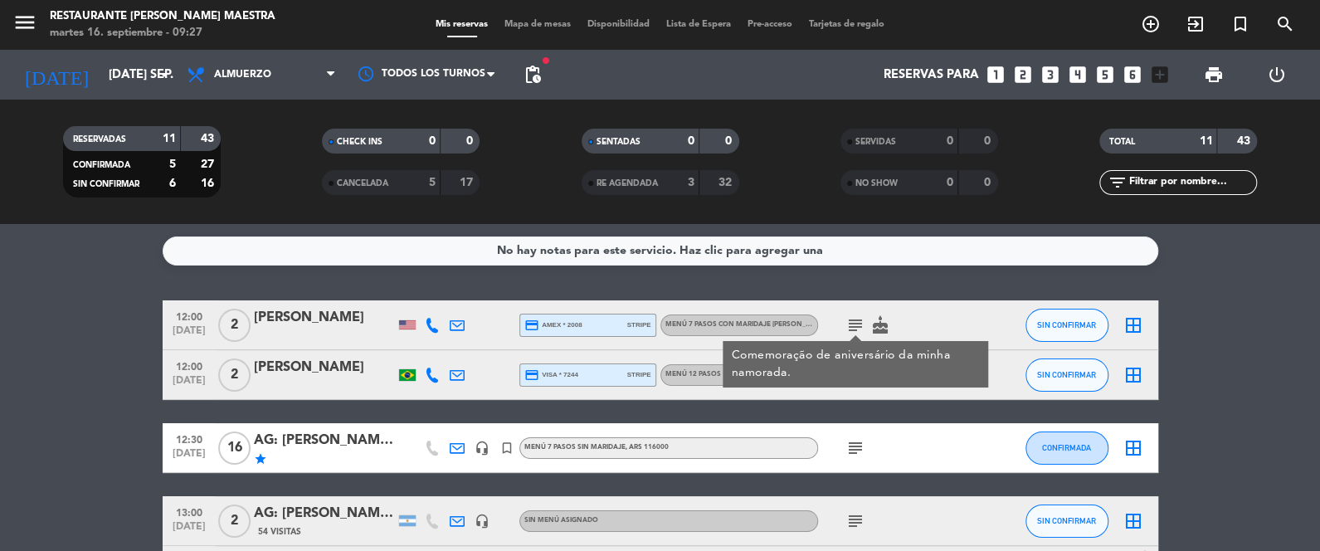
click at [858, 324] on icon "subject" at bounding box center [855, 325] width 20 height 20
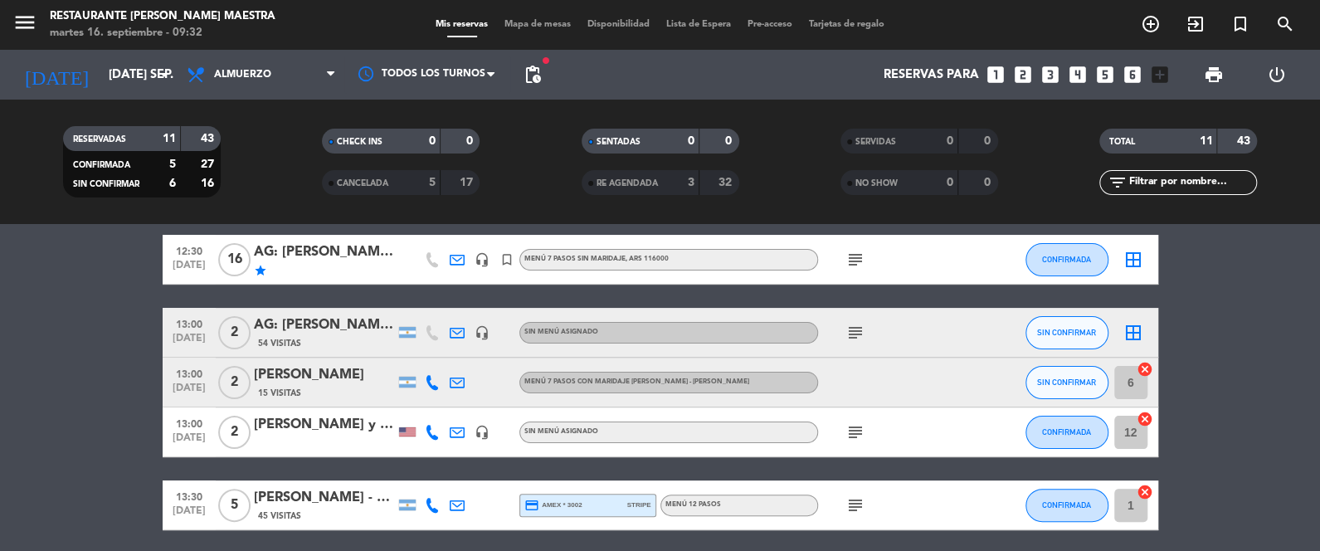
scroll to position [207, 0]
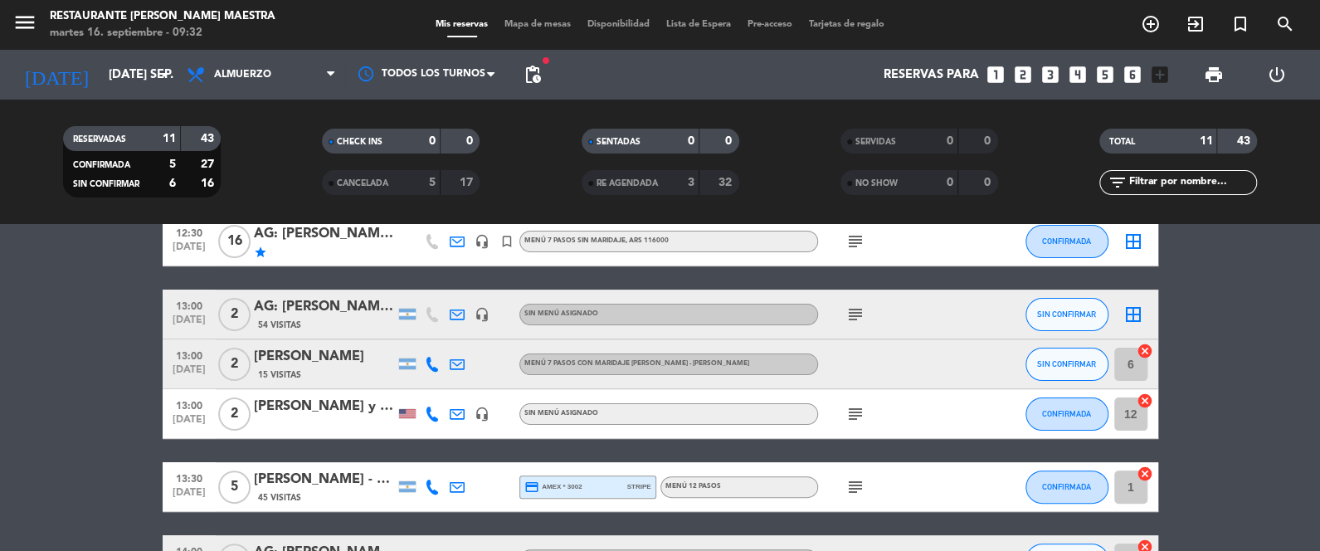
click at [855, 408] on icon "subject" at bounding box center [855, 414] width 20 height 20
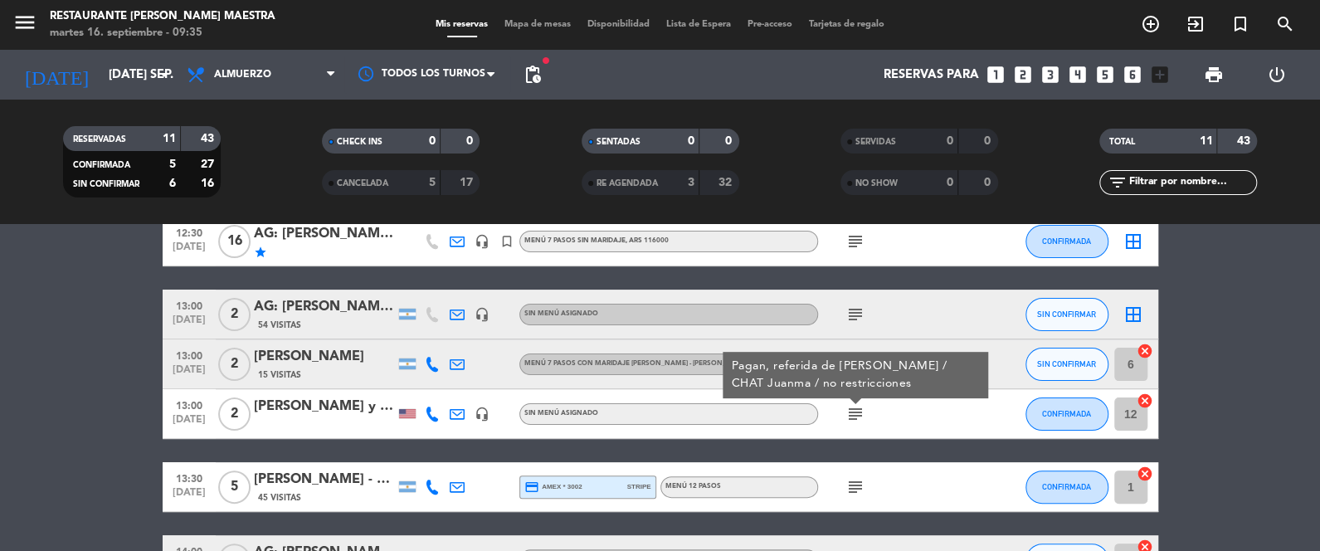
click at [61, 500] on bookings-row "12:00 [DATE] 2 [PERSON_NAME] credit_card amex * 2008 stripe Menú 7 Pasos con ma…" at bounding box center [660, 426] width 1320 height 664
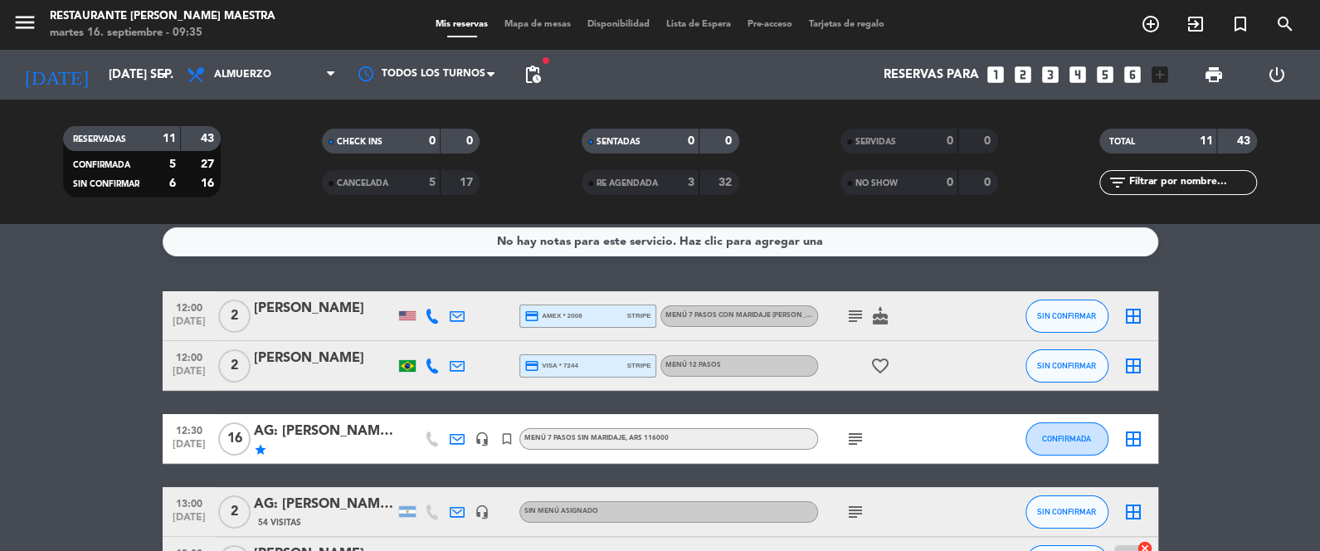
scroll to position [0, 0]
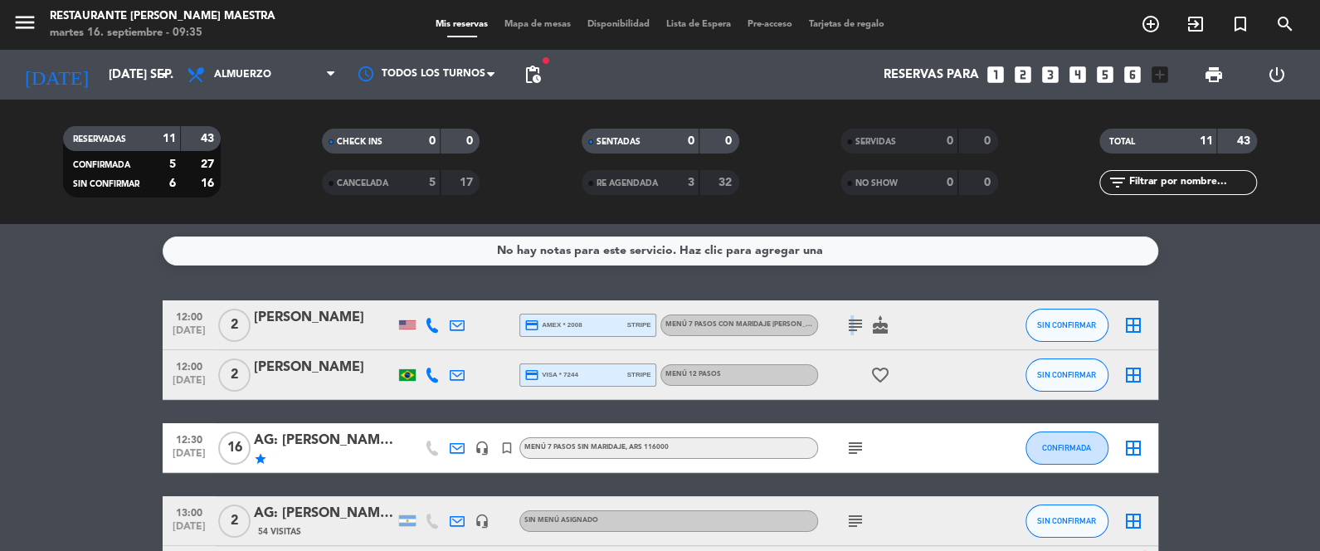
click at [849, 321] on icon "subject" at bounding box center [855, 325] width 20 height 20
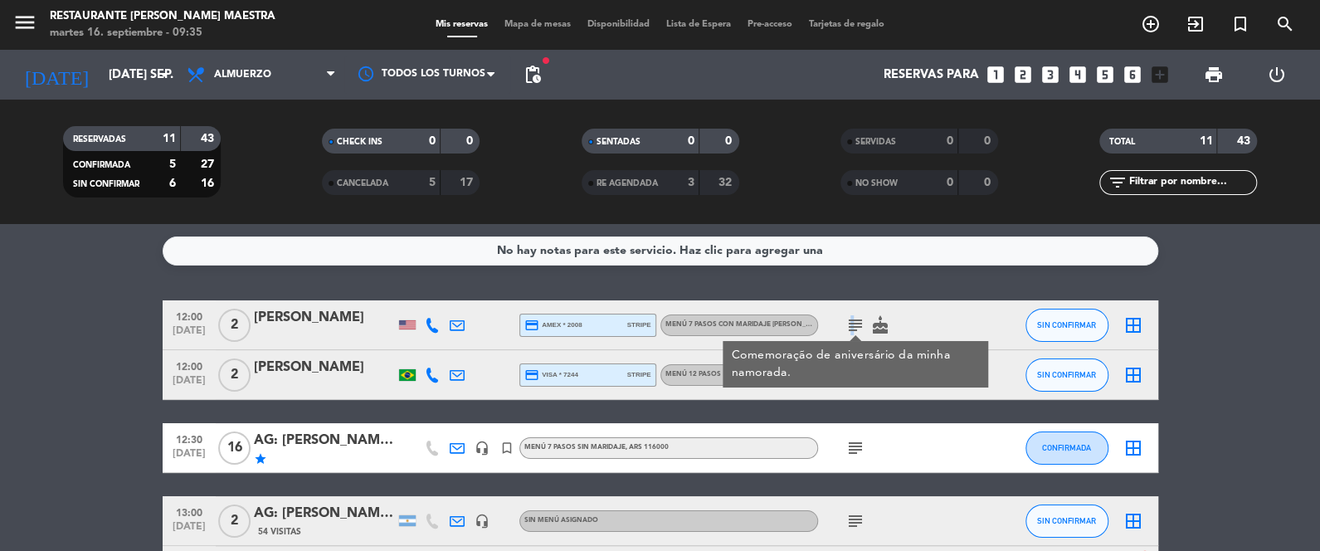
click at [849, 320] on icon "subject" at bounding box center [855, 325] width 20 height 20
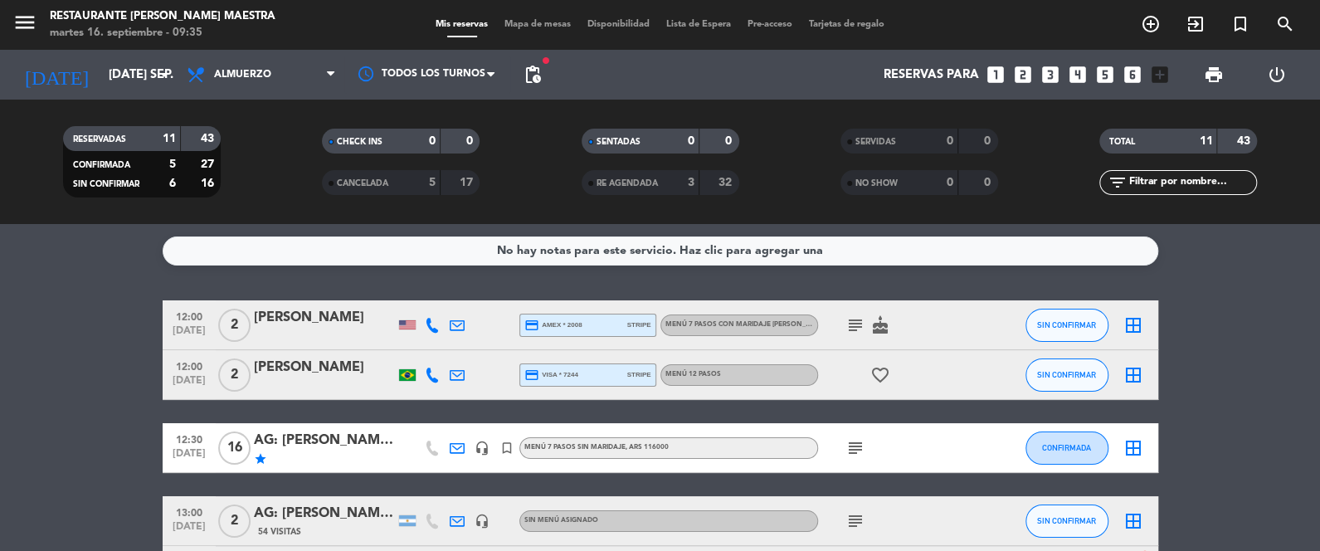
click at [406, 318] on div at bounding box center [407, 324] width 25 height 49
click at [428, 326] on icon at bounding box center [432, 325] width 15 height 15
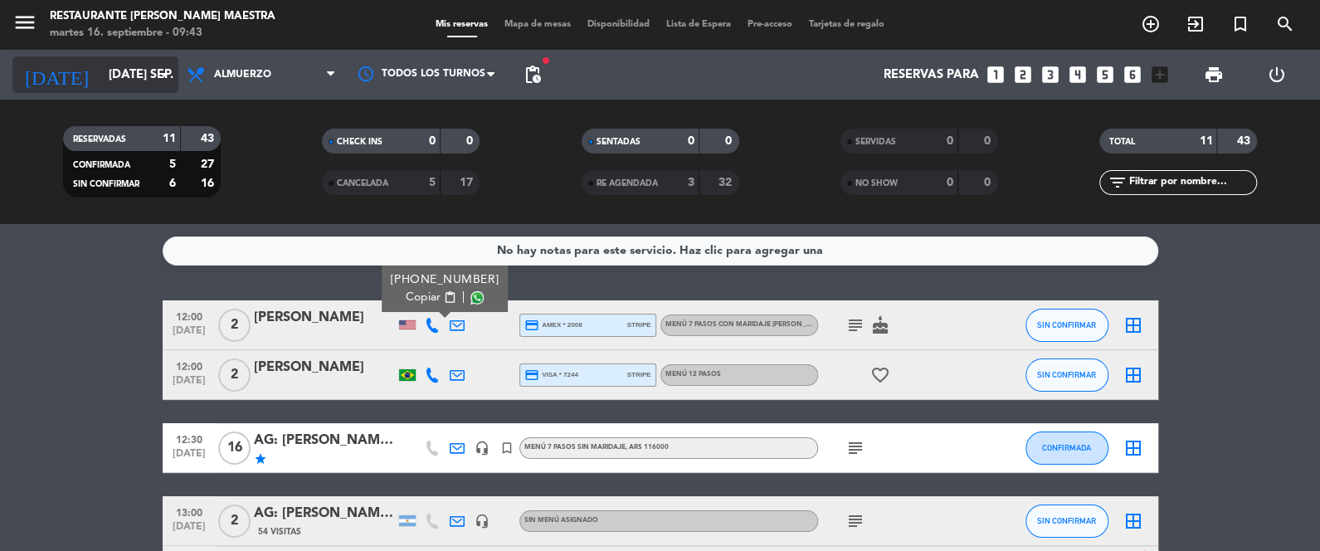
click at [112, 66] on input "[DATE] sep." at bounding box center [179, 75] width 159 height 31
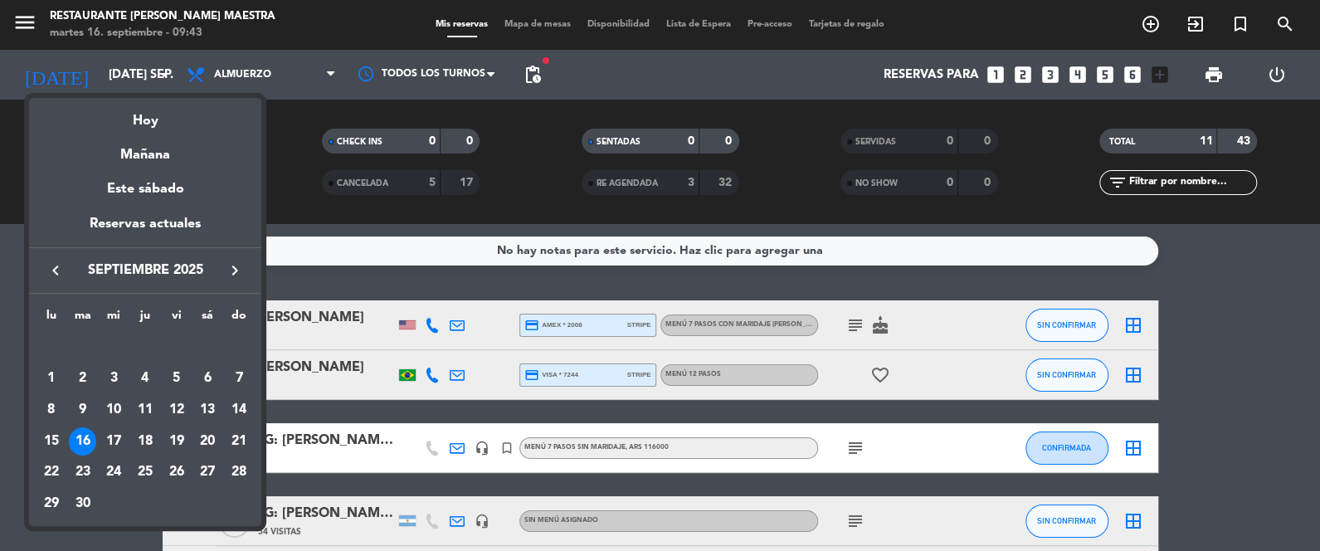
click at [211, 431] on div "20" at bounding box center [207, 441] width 28 height 28
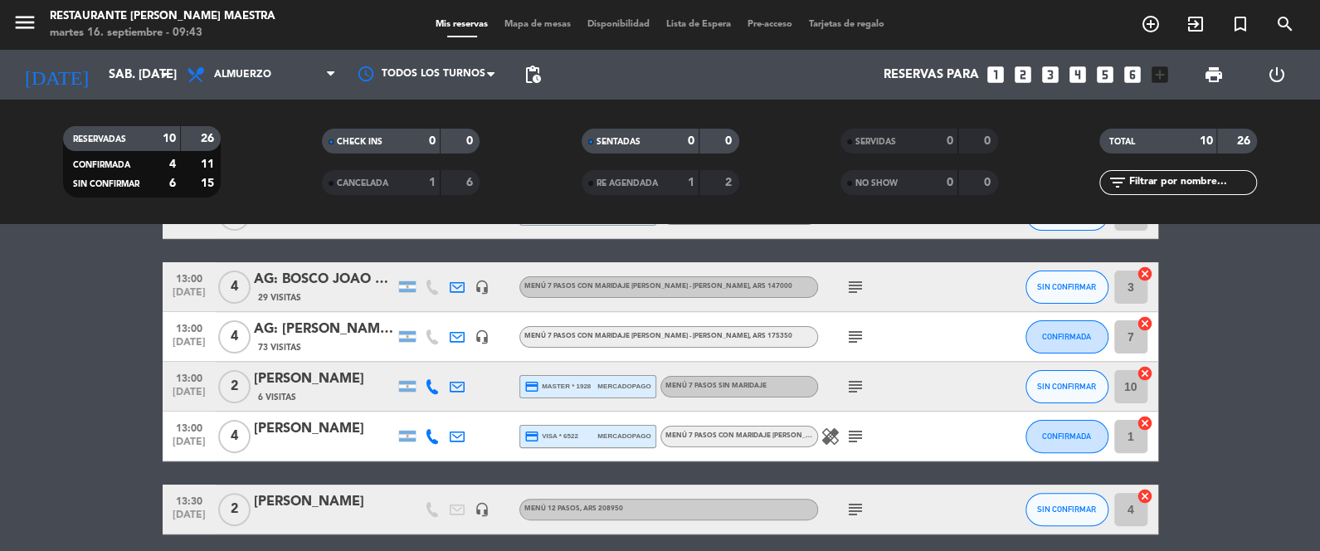
scroll to position [192, 0]
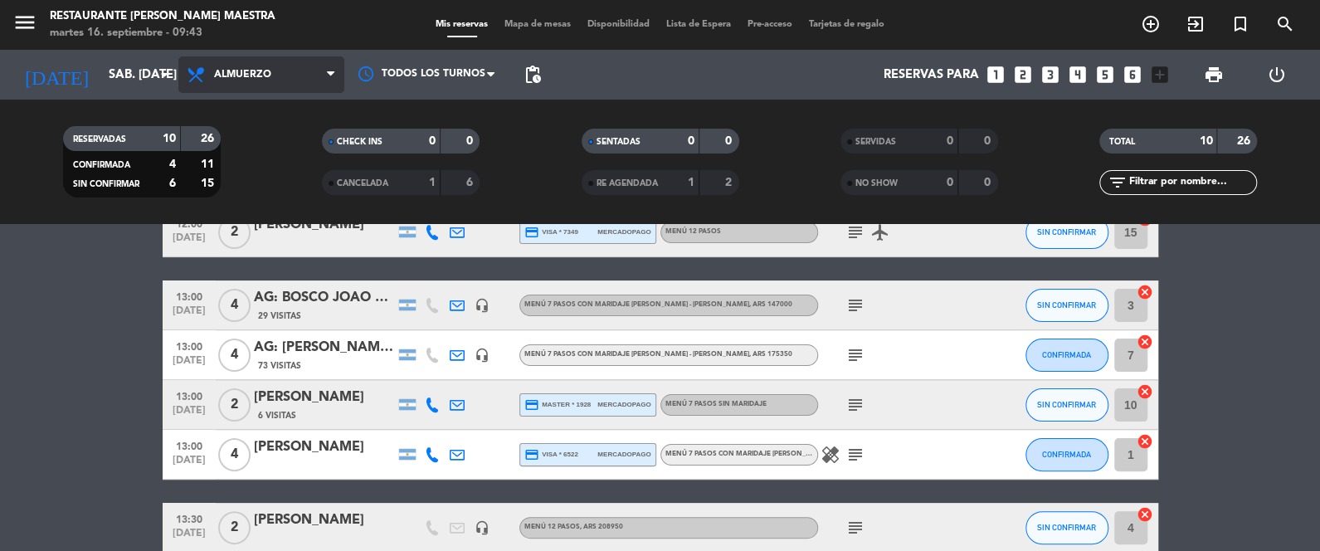
click at [269, 62] on span "Almuerzo" at bounding box center [261, 74] width 166 height 37
click at [241, 186] on div "menu Restaurante [PERSON_NAME] Maestra martes 16. septiembre - 09:43 Mis reserv…" at bounding box center [660, 112] width 1320 height 224
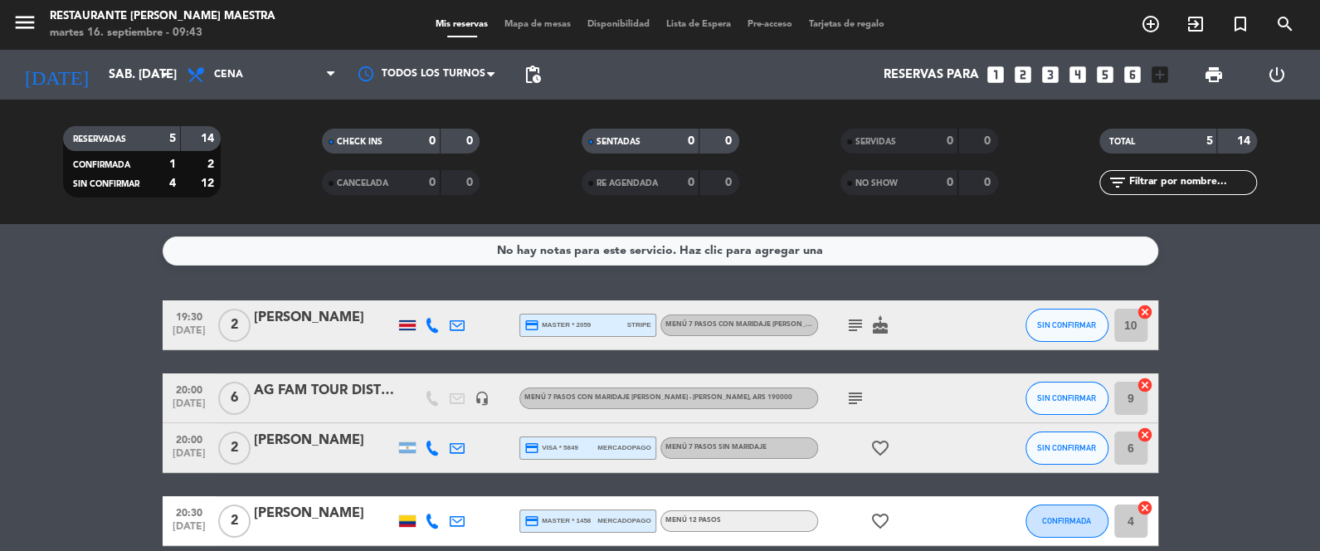
scroll to position [41, 0]
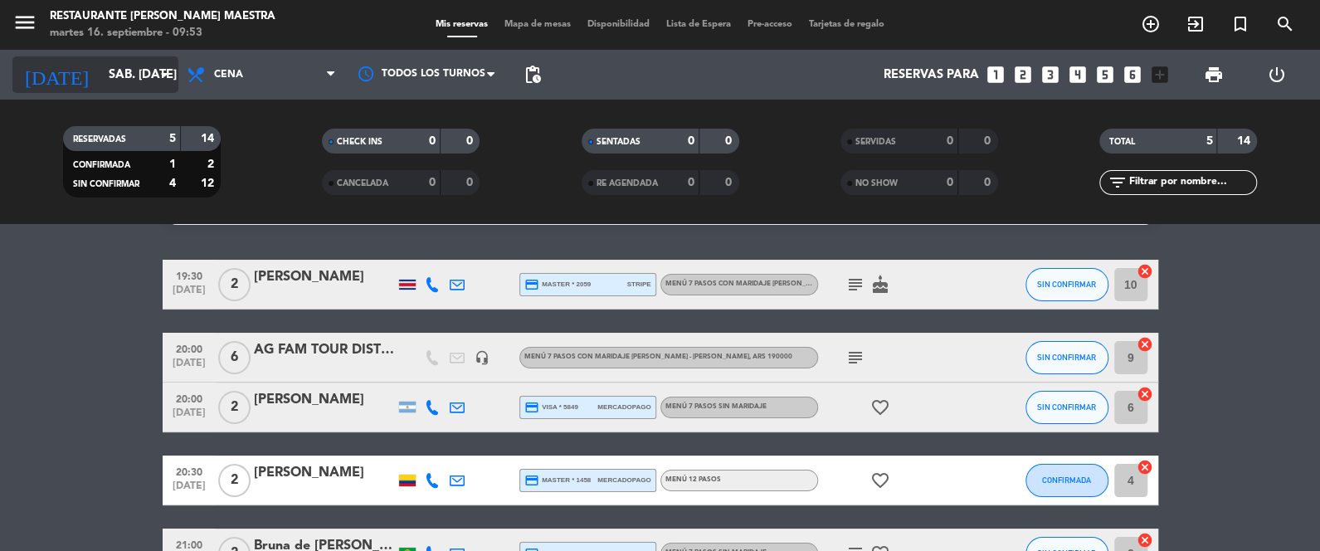
click at [150, 77] on input "sáb. [DATE]" at bounding box center [179, 75] width 159 height 31
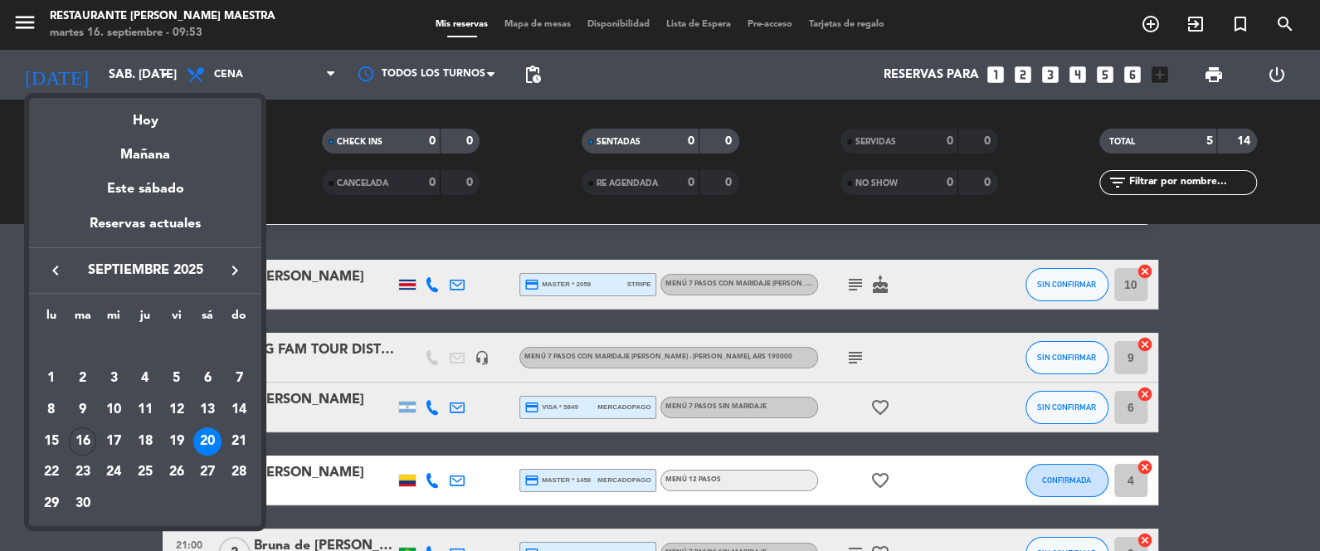
click at [163, 121] on div "Hoy" at bounding box center [145, 115] width 232 height 34
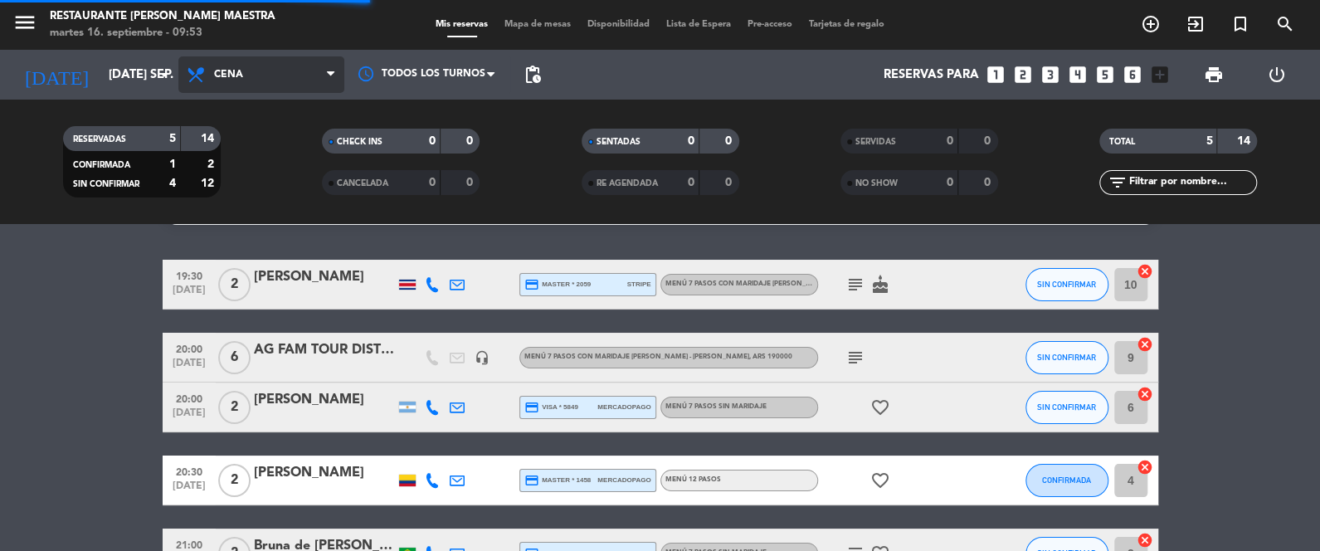
click at [218, 85] on span "Cena" at bounding box center [261, 74] width 166 height 37
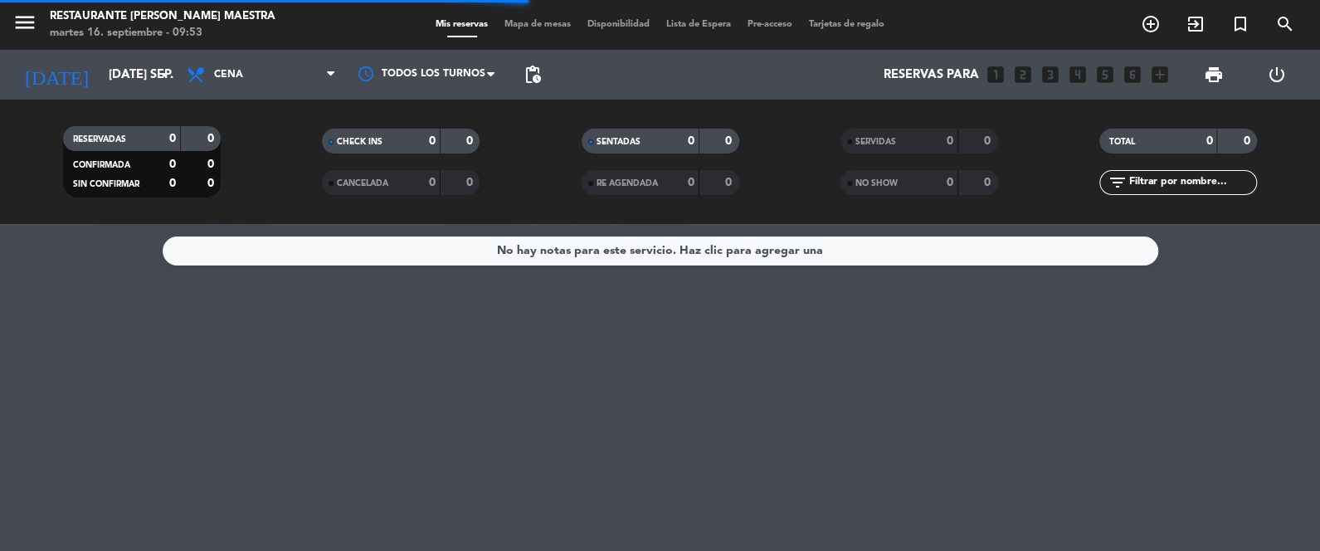
scroll to position [0, 0]
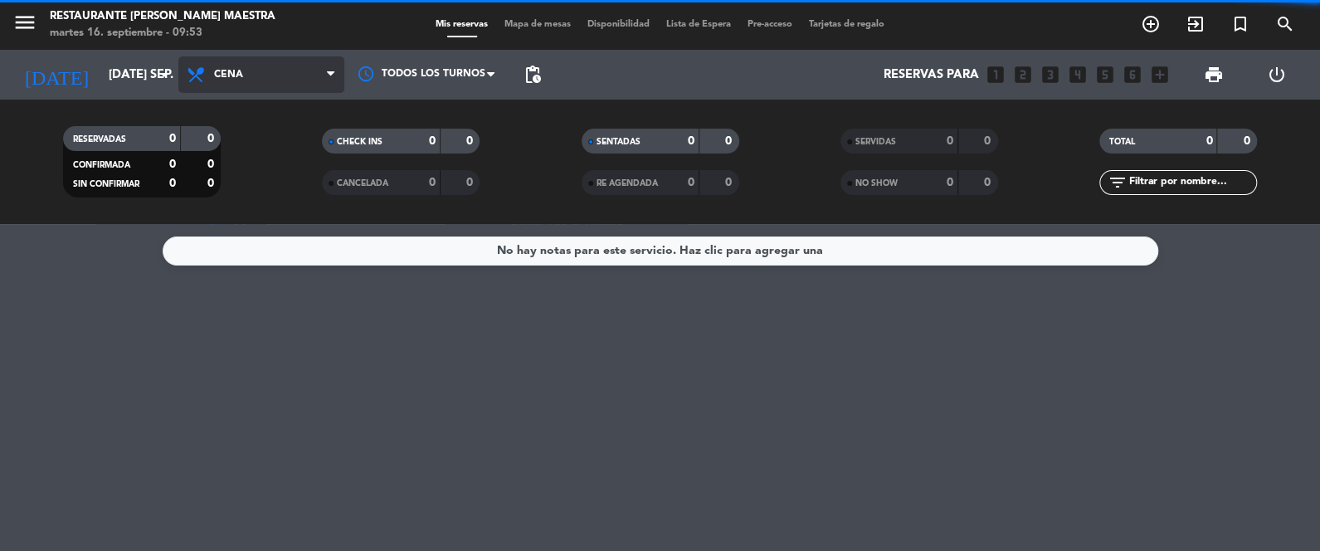
click at [244, 69] on span "Cena" at bounding box center [261, 74] width 166 height 37
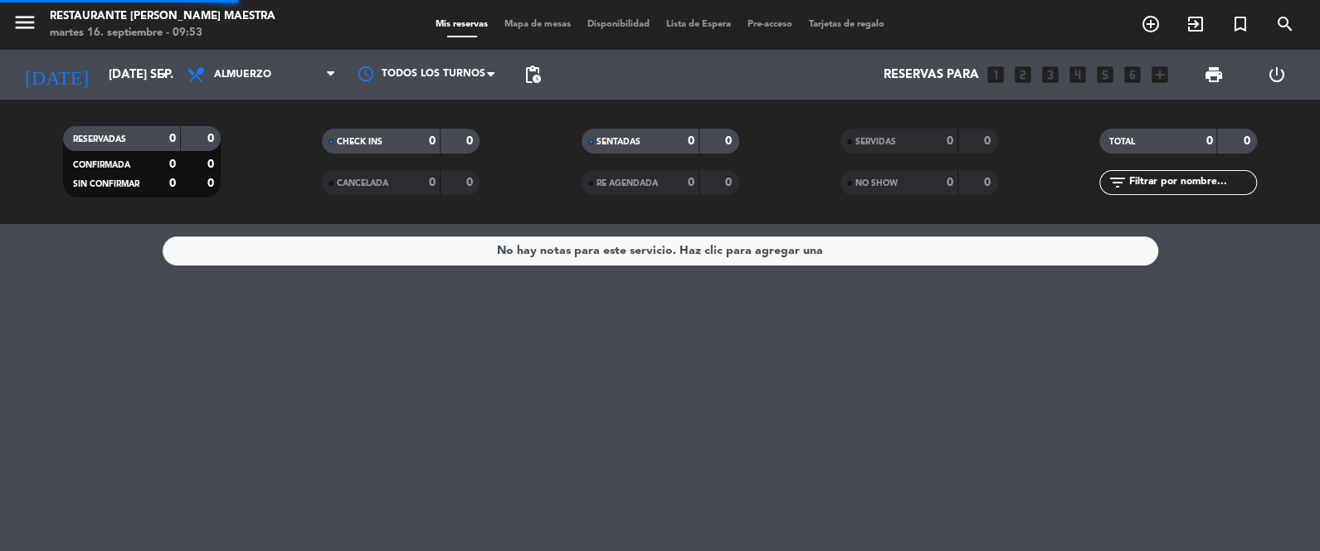
click at [262, 134] on div "menu Restaurante [PERSON_NAME] Maestra martes 16. septiembre - 09:53 Mis reserv…" at bounding box center [660, 112] width 1320 height 224
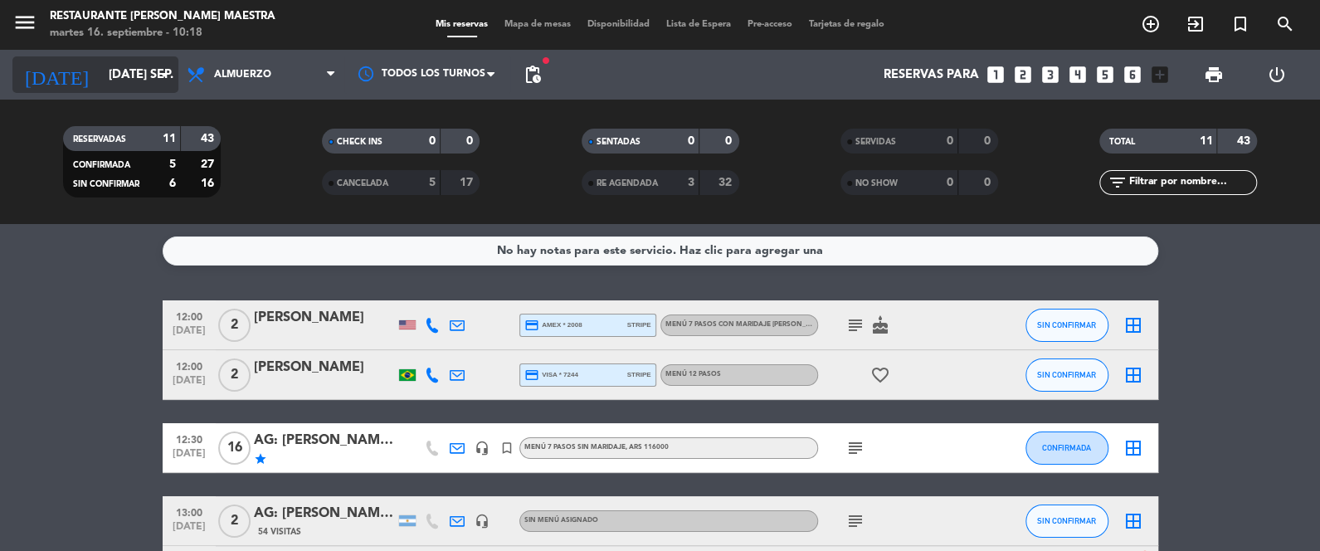
click at [165, 66] on icon "arrow_drop_down" at bounding box center [164, 75] width 20 height 20
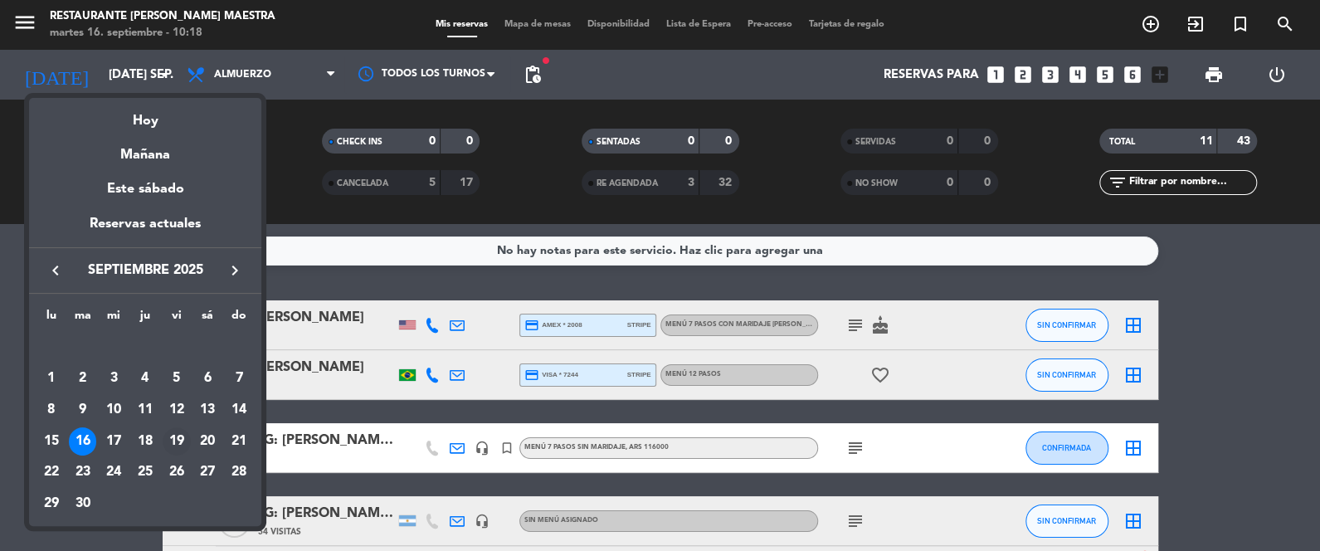
click at [180, 438] on div "19" at bounding box center [177, 441] width 28 height 28
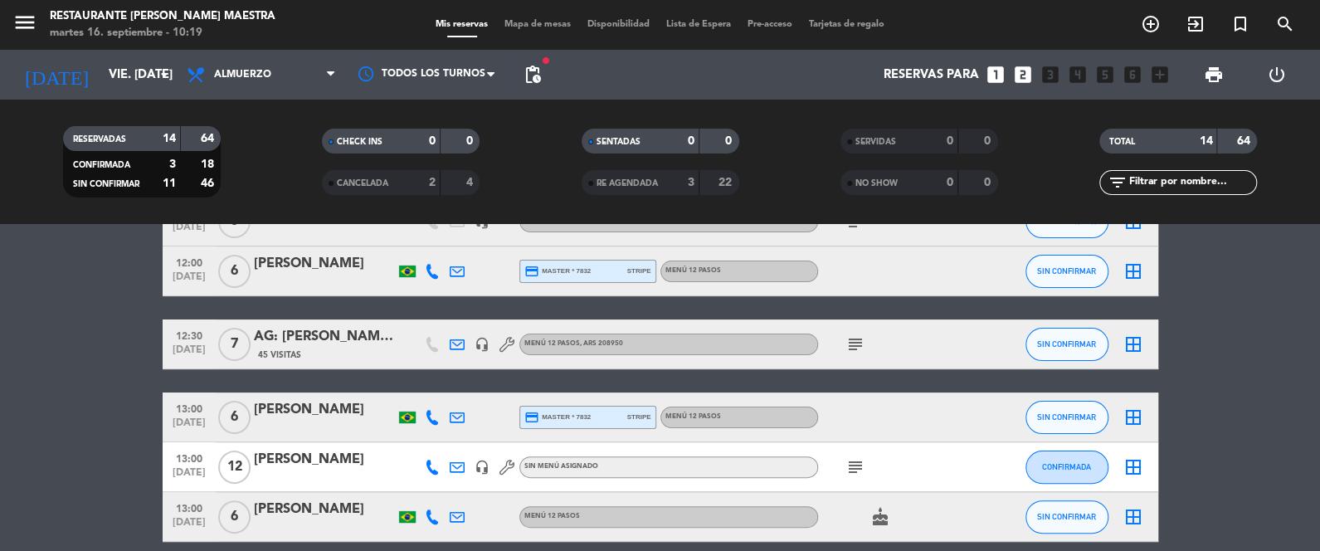
scroll to position [290, 0]
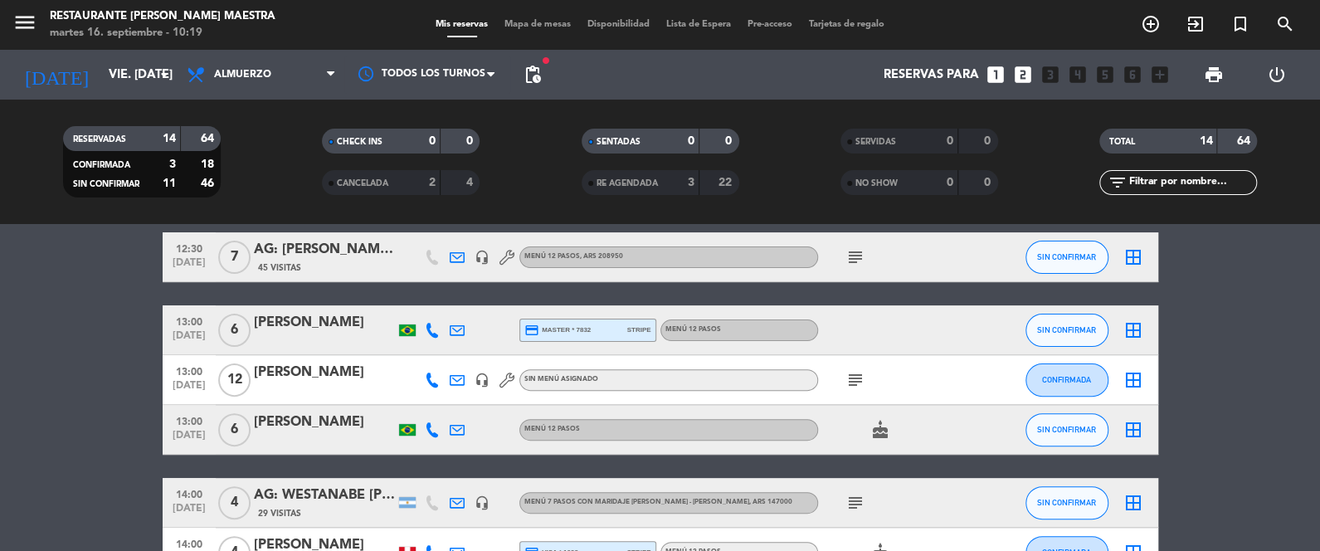
click at [857, 377] on icon "subject" at bounding box center [855, 380] width 20 height 20
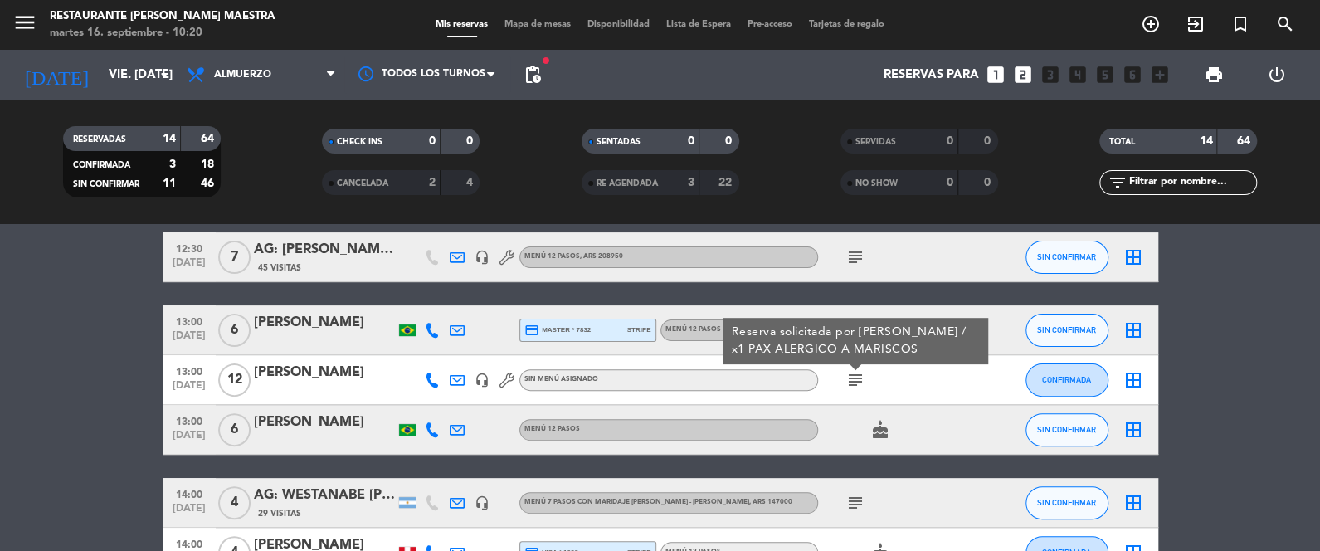
click at [295, 368] on div "[PERSON_NAME]" at bounding box center [324, 373] width 141 height 22
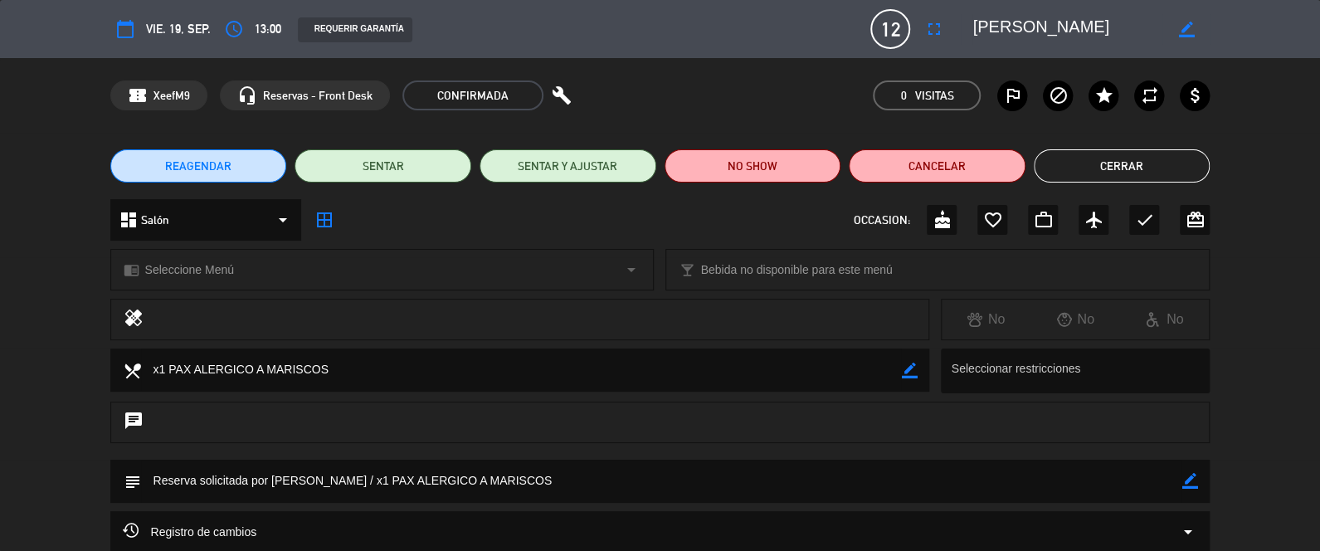
click at [1171, 157] on button "Cerrar" at bounding box center [1122, 165] width 177 height 33
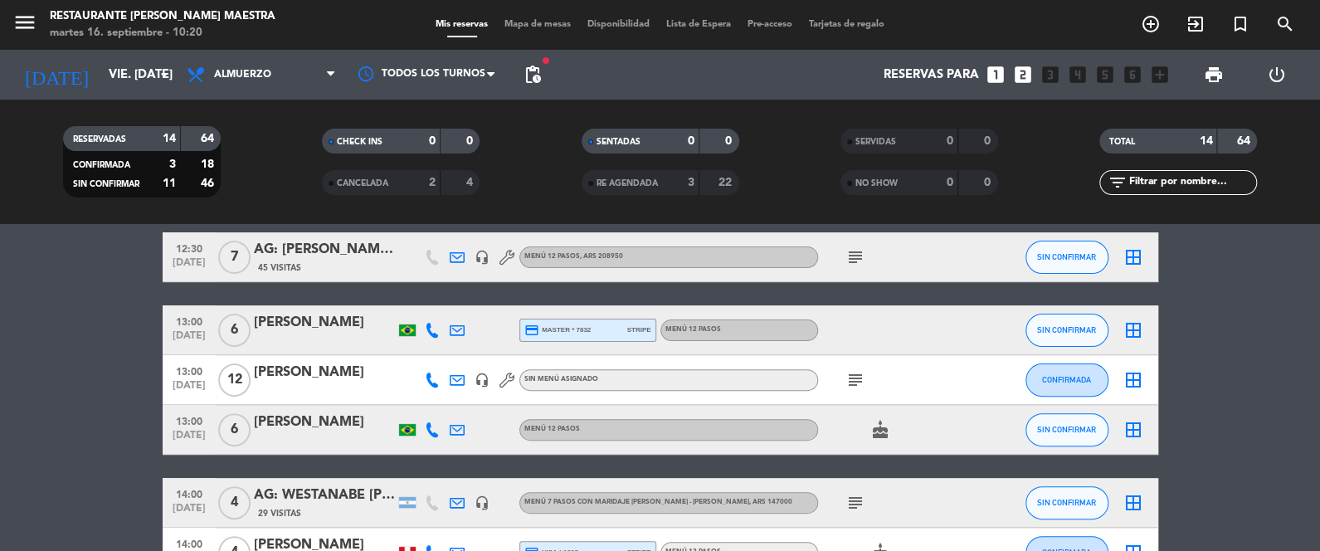
drag, startPoint x: 390, startPoint y: 372, endPoint x: 251, endPoint y: 376, distance: 138.6
click at [251, 376] on div "13:00 [DATE] [PERSON_NAME] headset_mic Sin menú asignado subject CONFIRMADA bor…" at bounding box center [660, 380] width 995 height 50
copy div "[PERSON_NAME]"
click at [107, 349] on bookings-row "12:00 [DATE] 2 AG: [PERSON_NAME] [PERSON_NAME] X 2 / SUNTRIP 53 Visitas headset…" at bounding box center [660, 416] width 1320 height 813
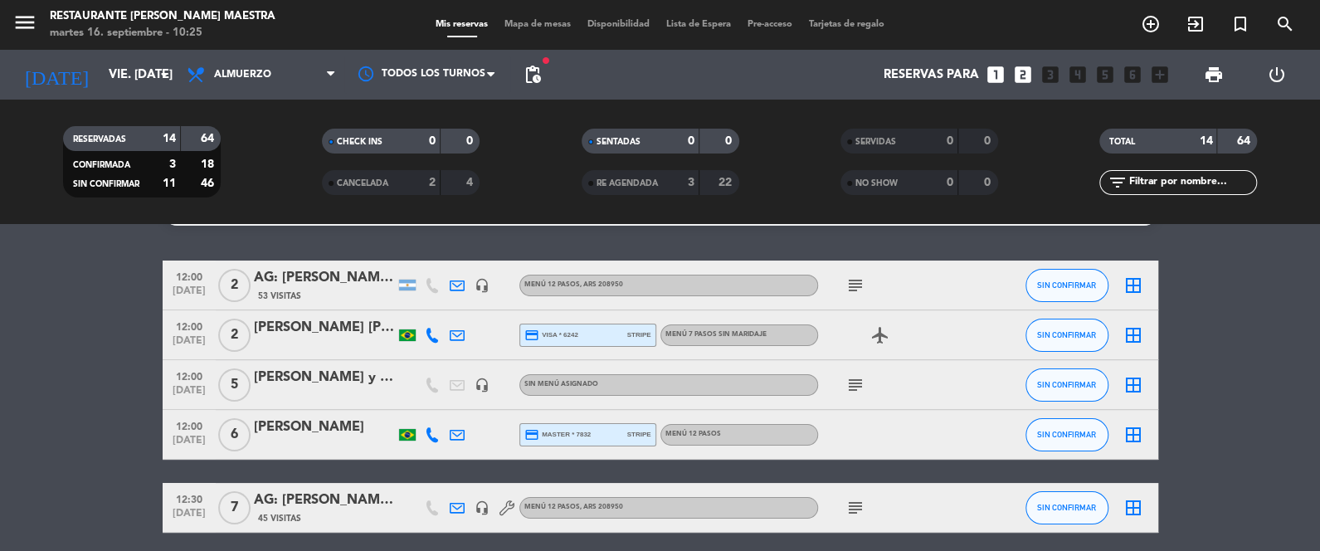
scroll to position [0, 0]
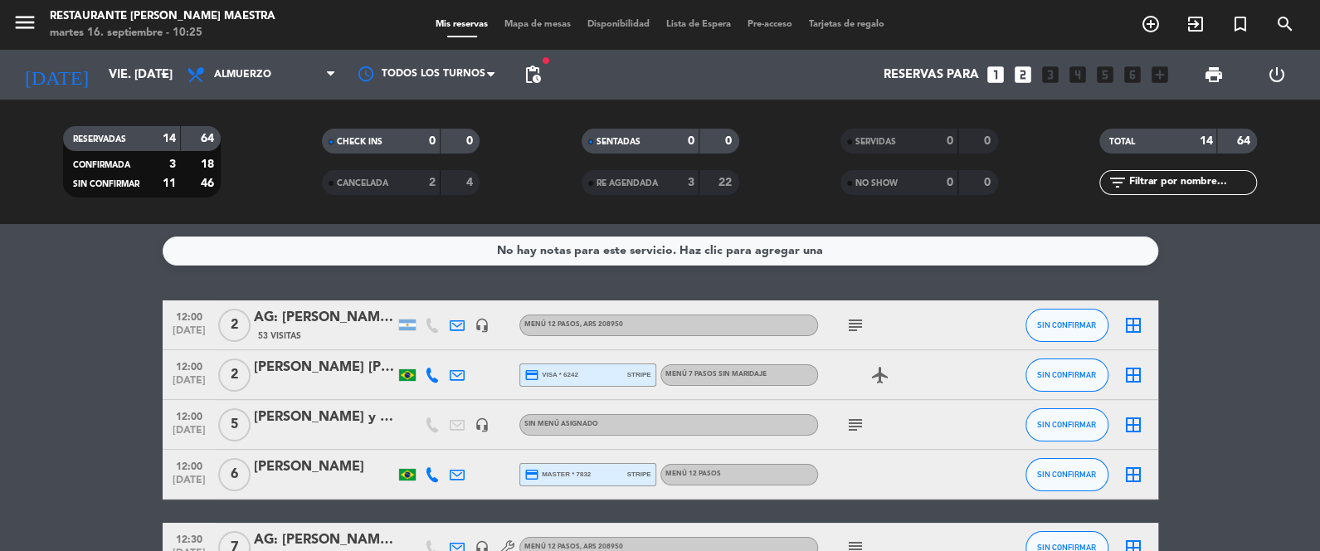
click at [854, 329] on icon "subject" at bounding box center [855, 325] width 20 height 20
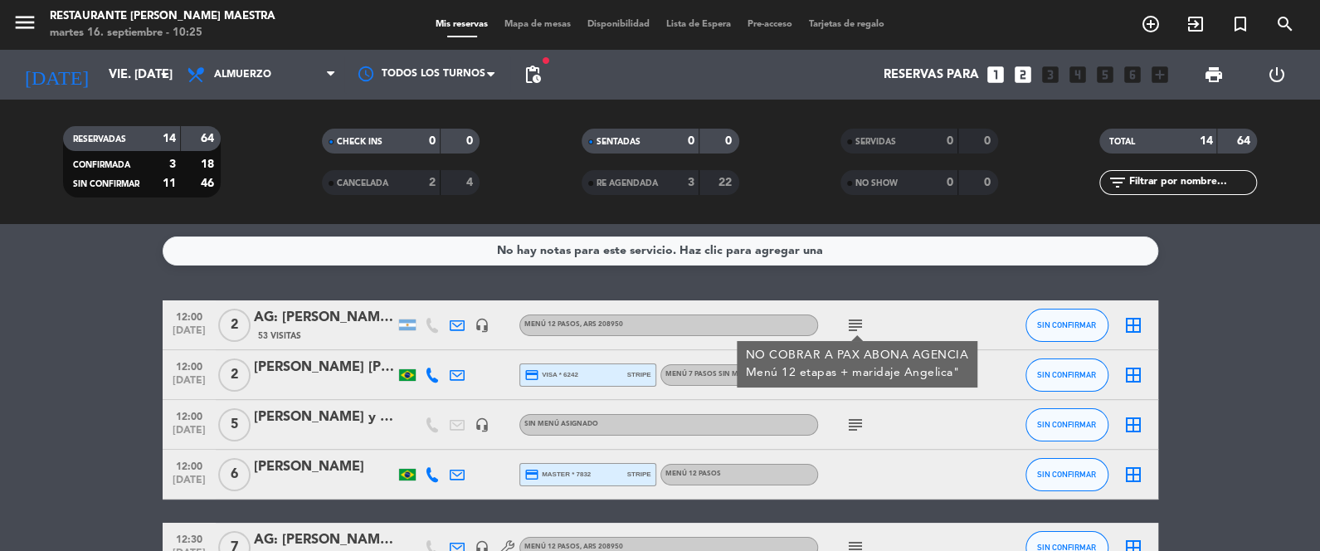
click at [852, 419] on icon "subject" at bounding box center [855, 425] width 20 height 20
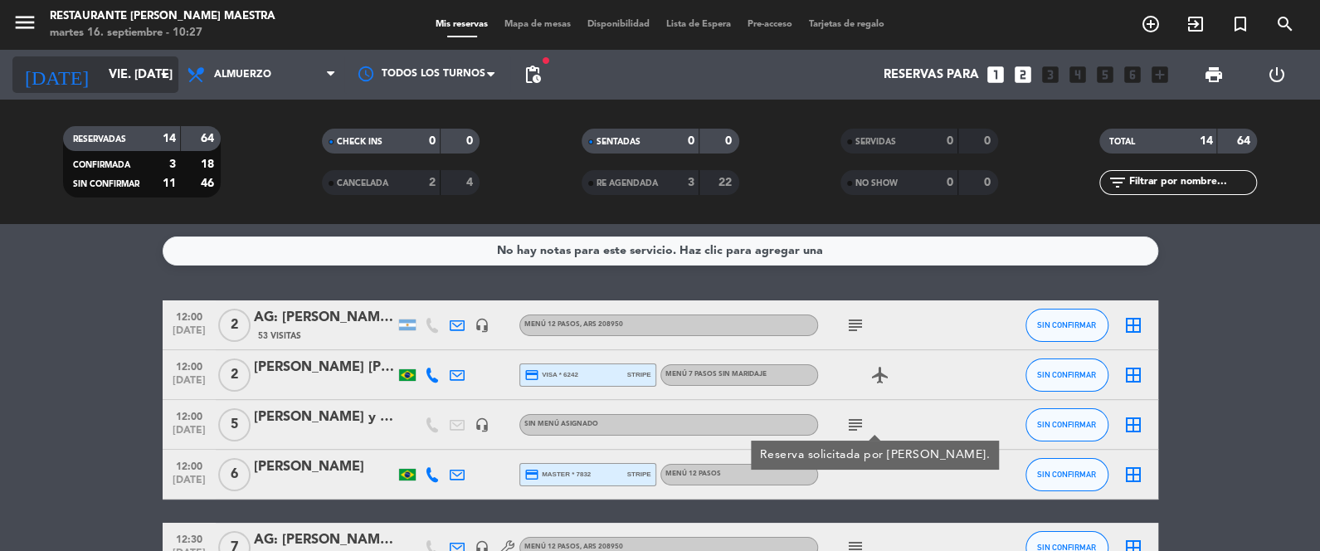
click at [143, 82] on input "vie. [DATE]" at bounding box center [179, 75] width 159 height 31
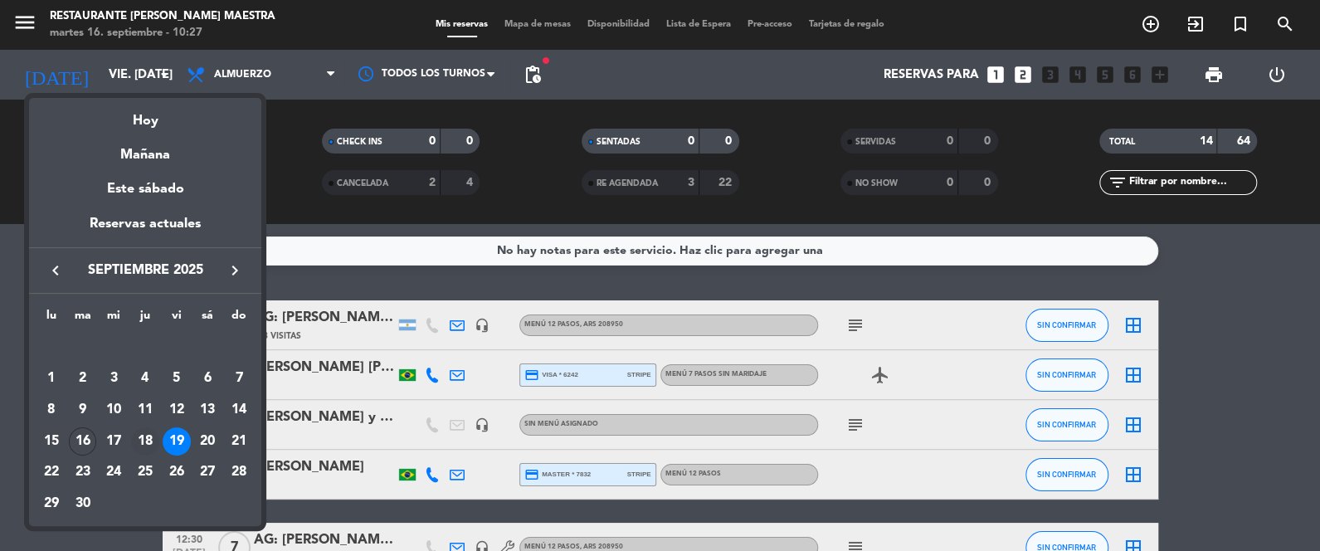
click at [148, 427] on div "18" at bounding box center [145, 441] width 28 height 28
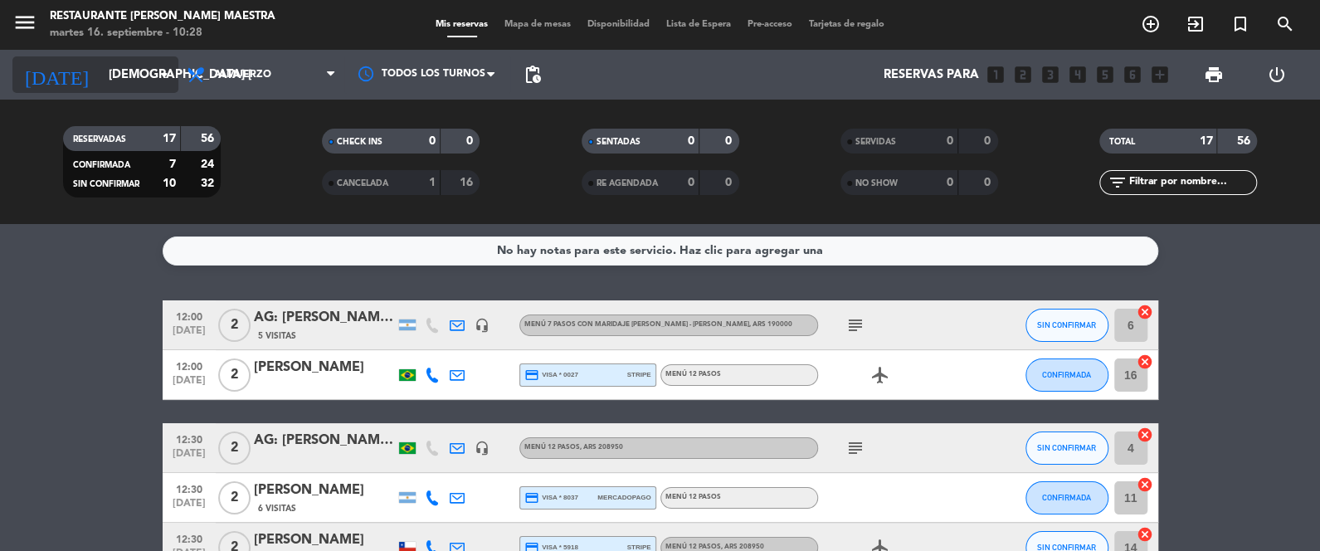
click at [105, 73] on input "[DEMOGRAPHIC_DATA] [DATE]" at bounding box center [179, 75] width 159 height 31
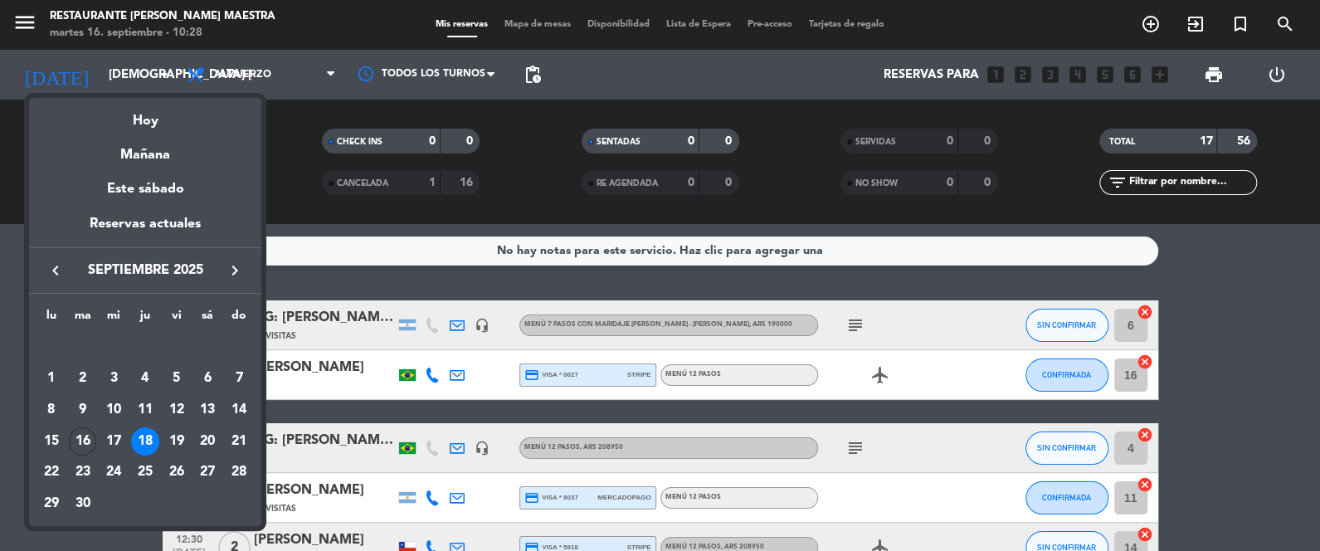
click at [134, 107] on div "Hoy" at bounding box center [145, 115] width 232 height 34
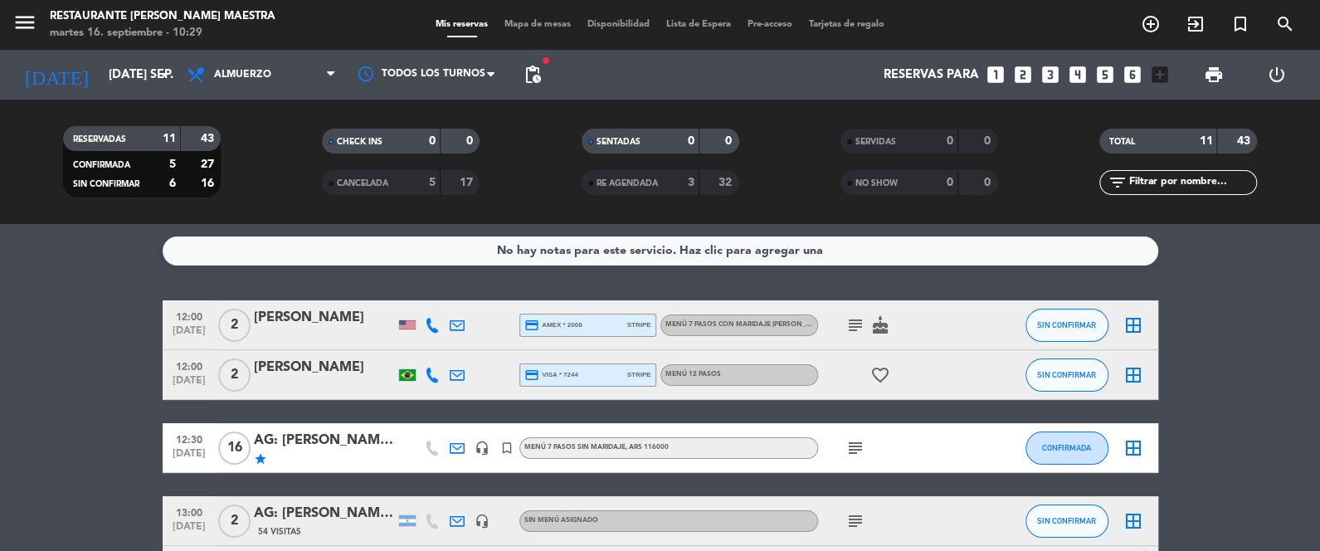
click at [849, 324] on icon "subject" at bounding box center [855, 325] width 20 height 20
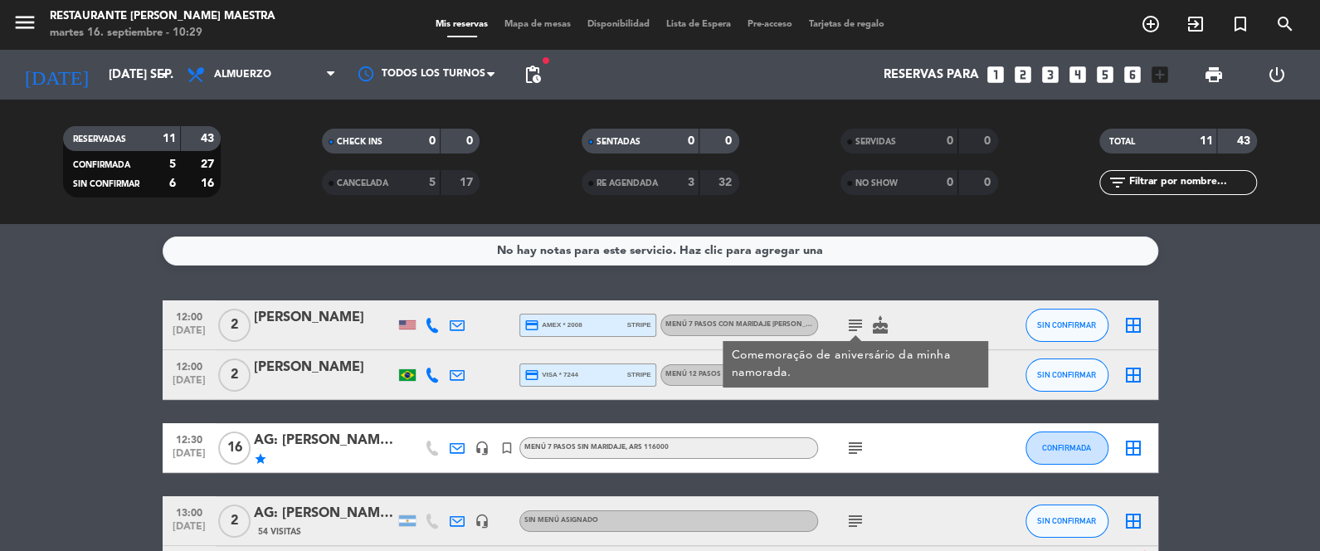
click at [879, 329] on icon "cake" at bounding box center [880, 325] width 20 height 20
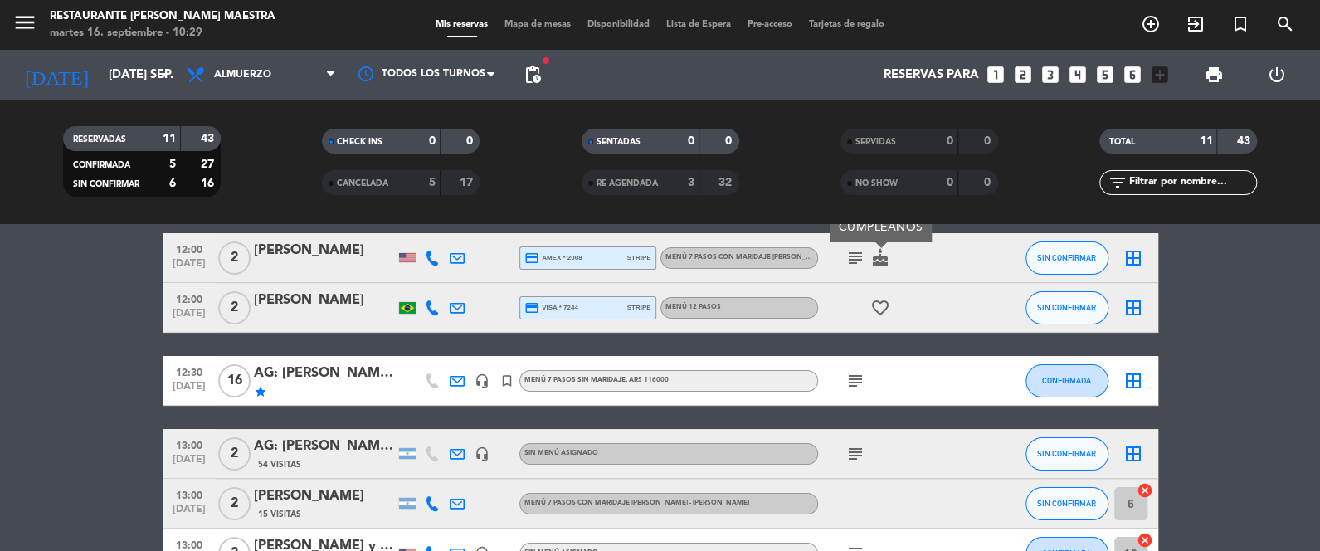
scroll to position [83, 0]
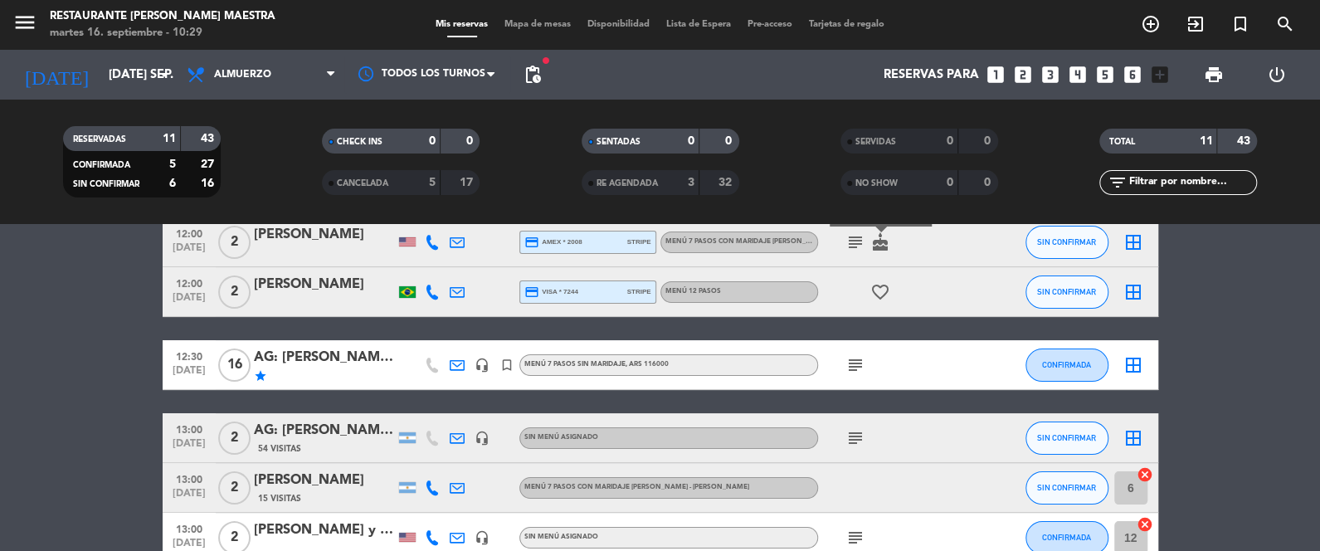
click at [848, 363] on icon "subject" at bounding box center [855, 365] width 20 height 20
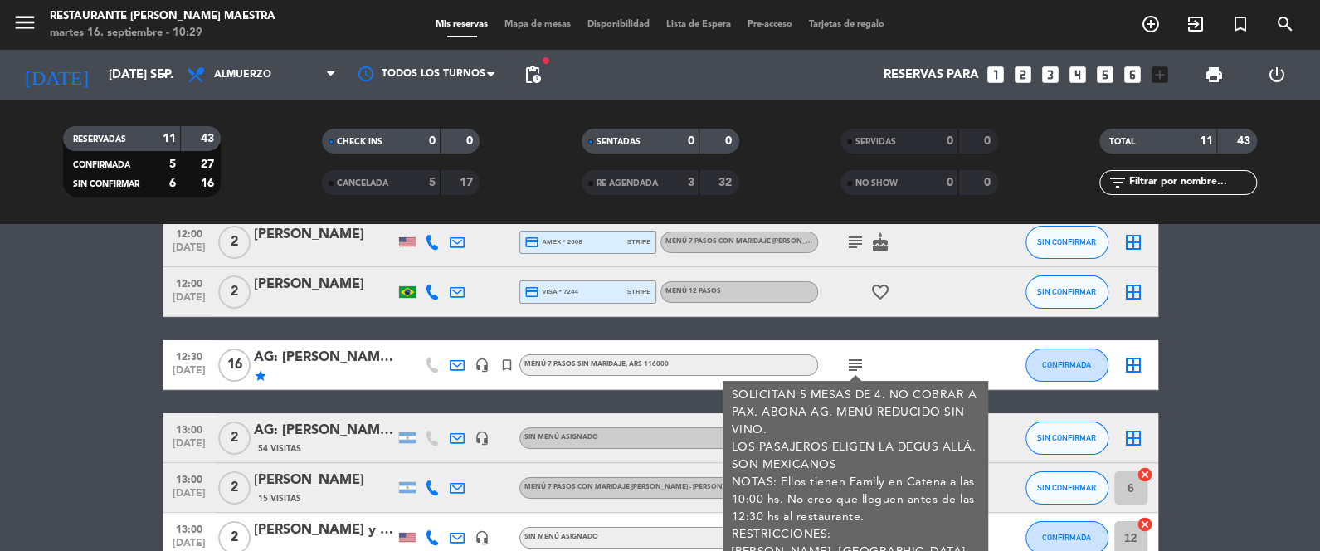
click at [847, 364] on icon "subject" at bounding box center [855, 365] width 20 height 20
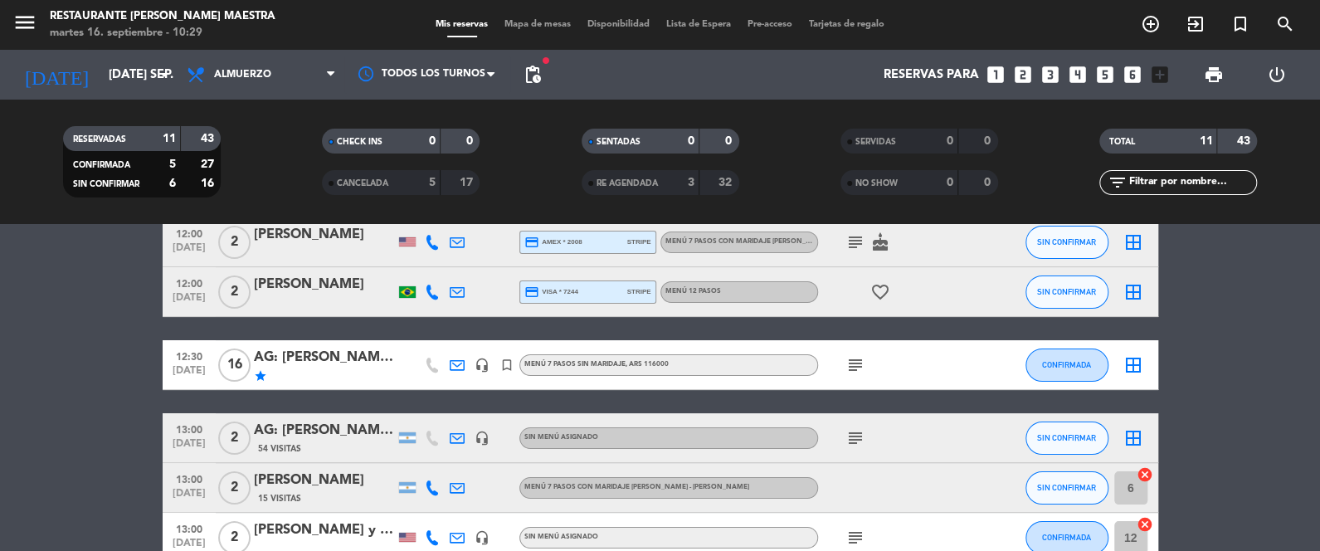
scroll to position [124, 0]
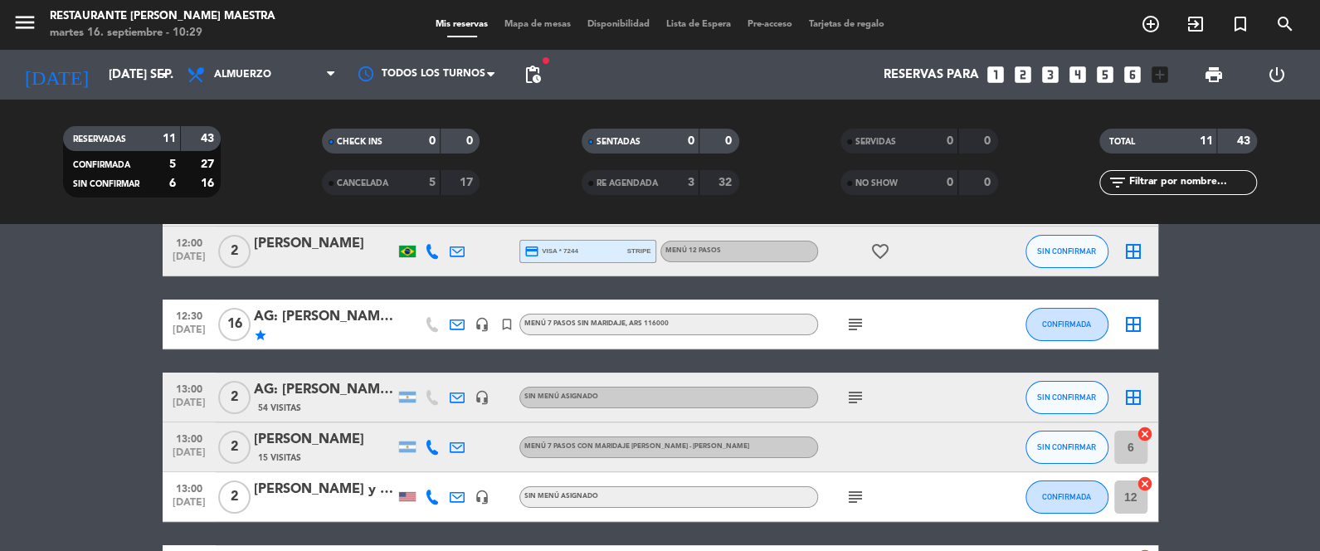
click at [855, 398] on icon "subject" at bounding box center [855, 397] width 20 height 20
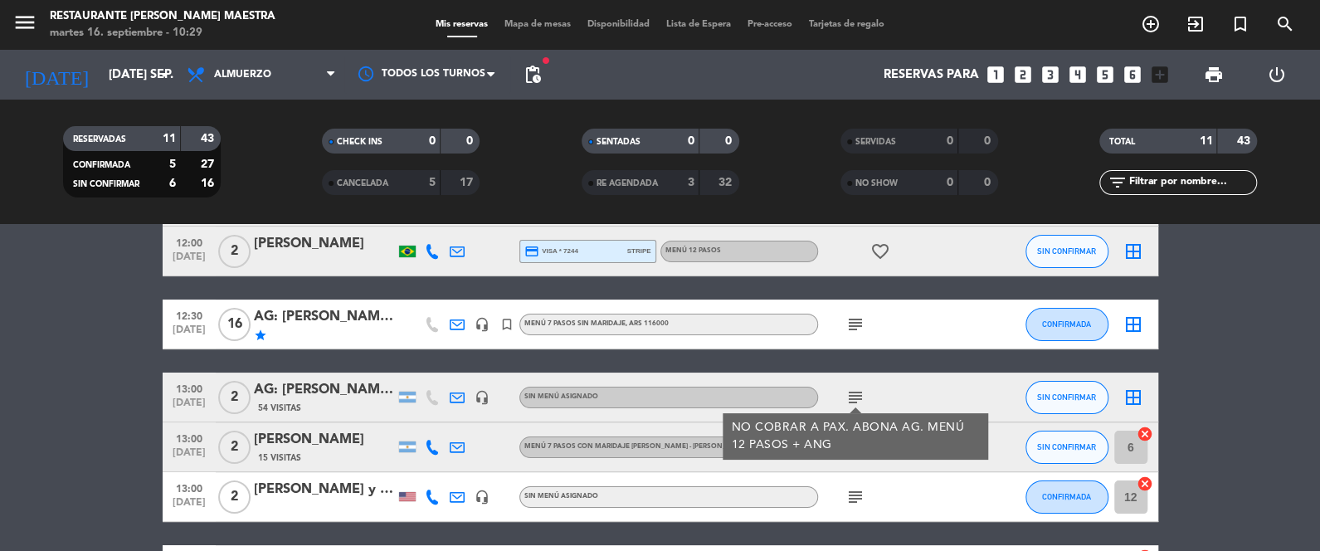
click at [533, 464] on div "13:00 [DATE] 2 [PERSON_NAME] 15 Visitas Menú 7 Pasos con maridaje [PERSON_NAME]…" at bounding box center [660, 447] width 995 height 50
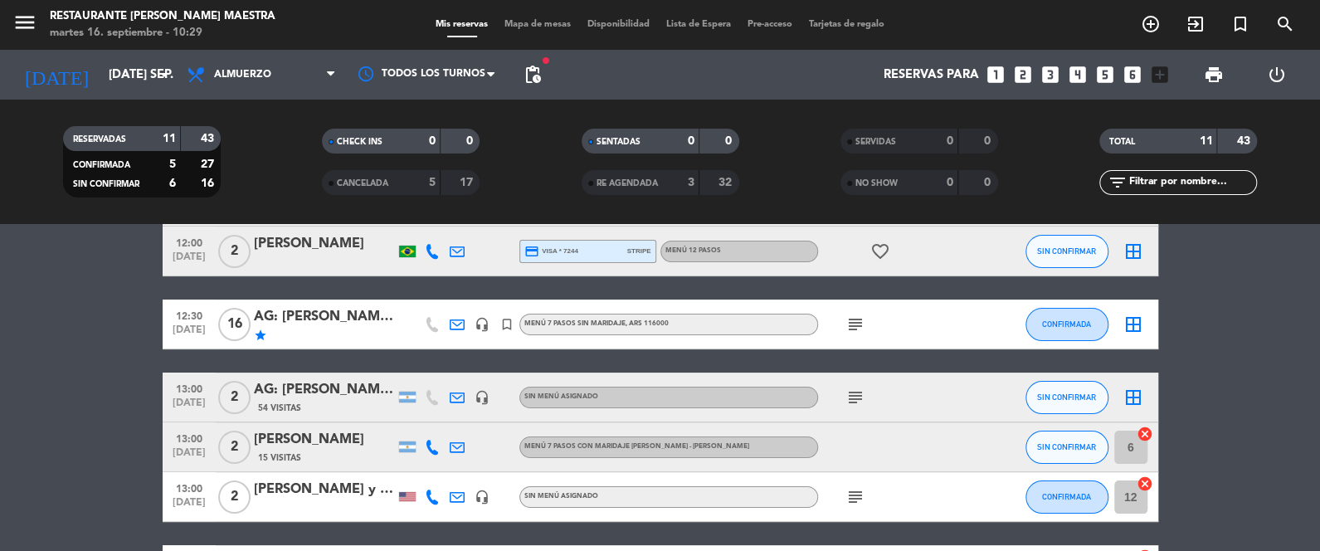
click at [856, 389] on icon "subject" at bounding box center [855, 397] width 20 height 20
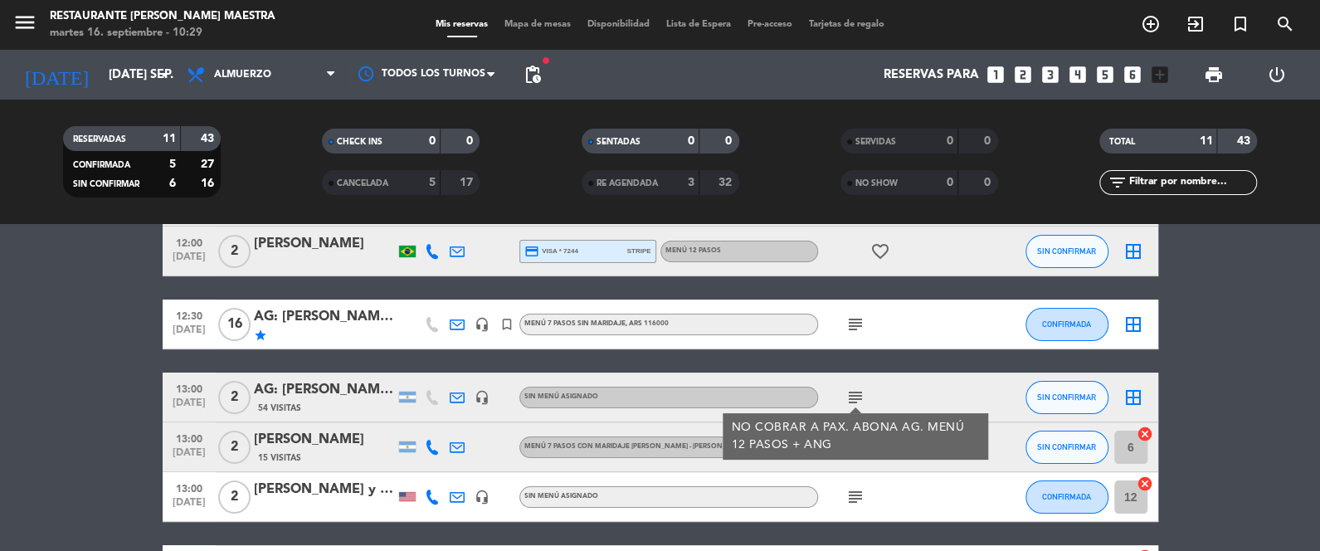
click at [930, 481] on div "subject" at bounding box center [892, 496] width 149 height 49
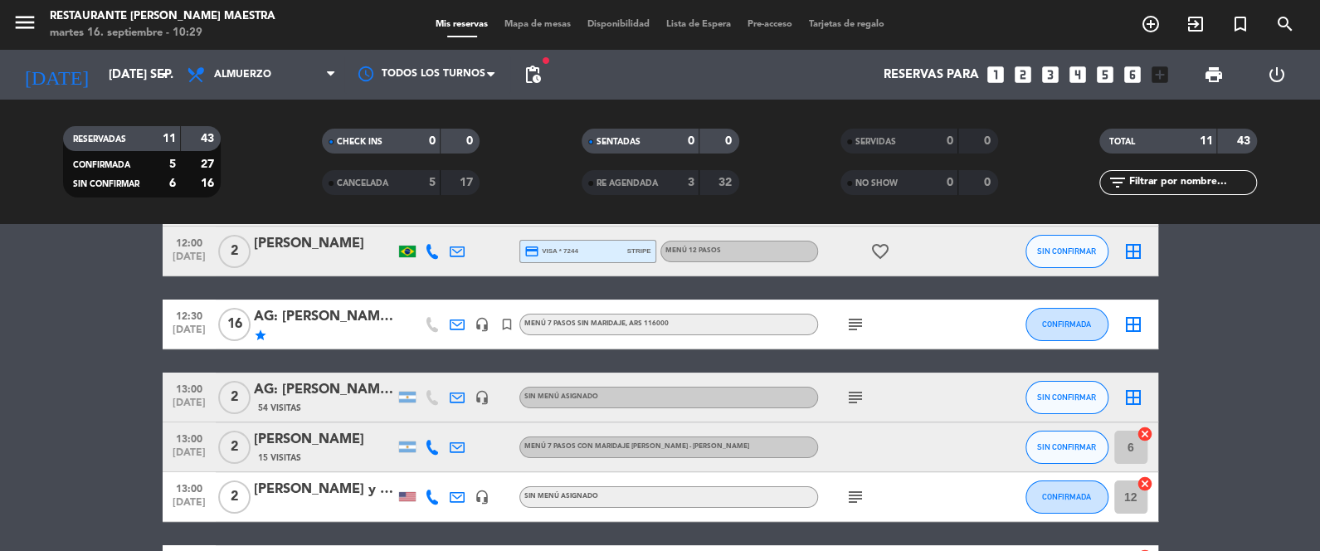
scroll to position [207, 0]
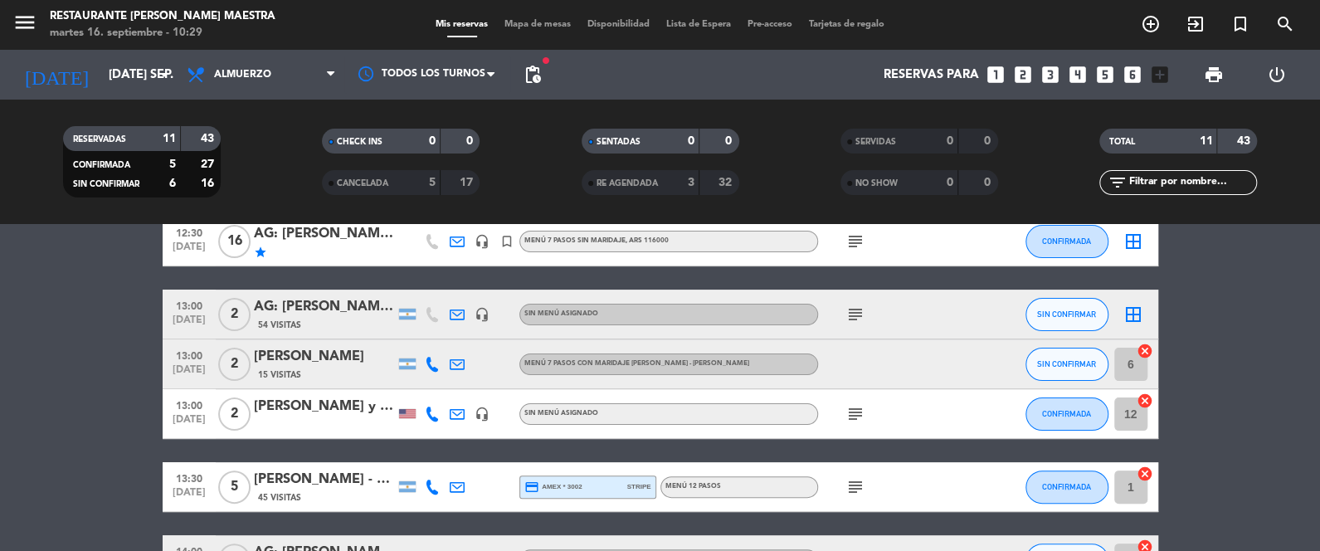
click at [853, 409] on icon "subject" at bounding box center [855, 414] width 20 height 20
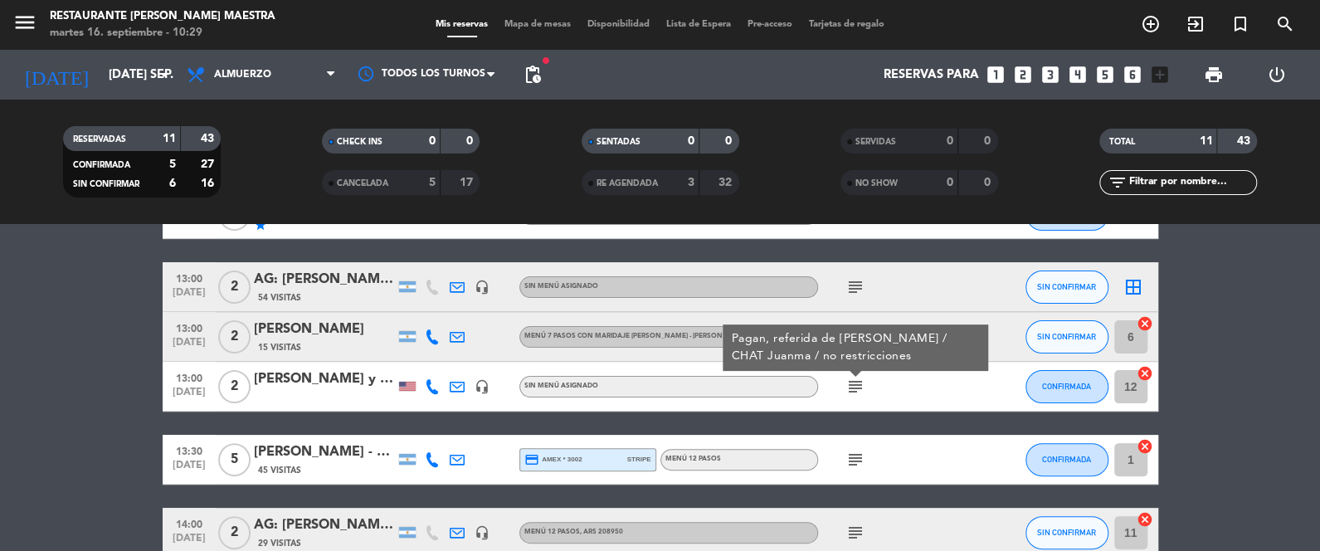
scroll to position [248, 0]
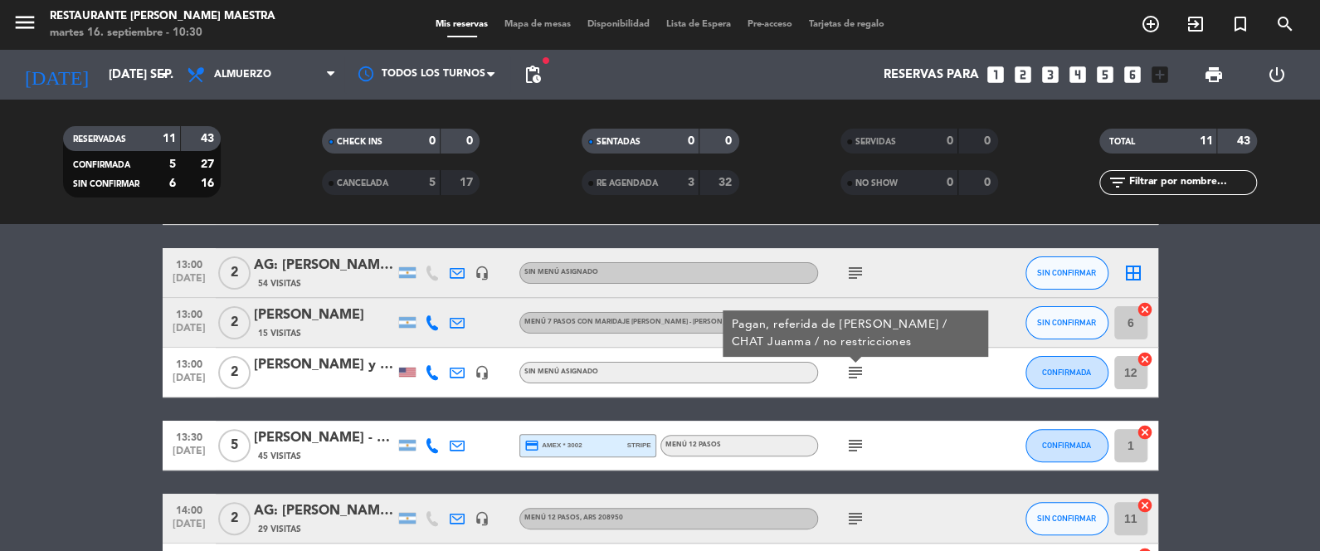
click at [849, 438] on icon "subject" at bounding box center [855, 446] width 20 height 20
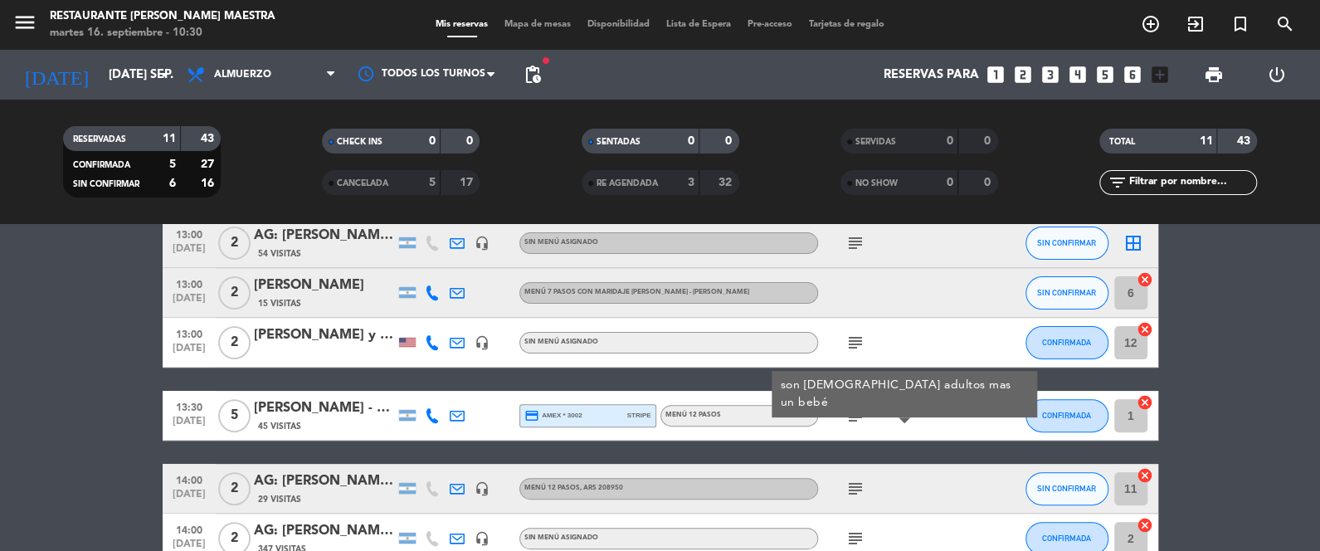
scroll to position [290, 0]
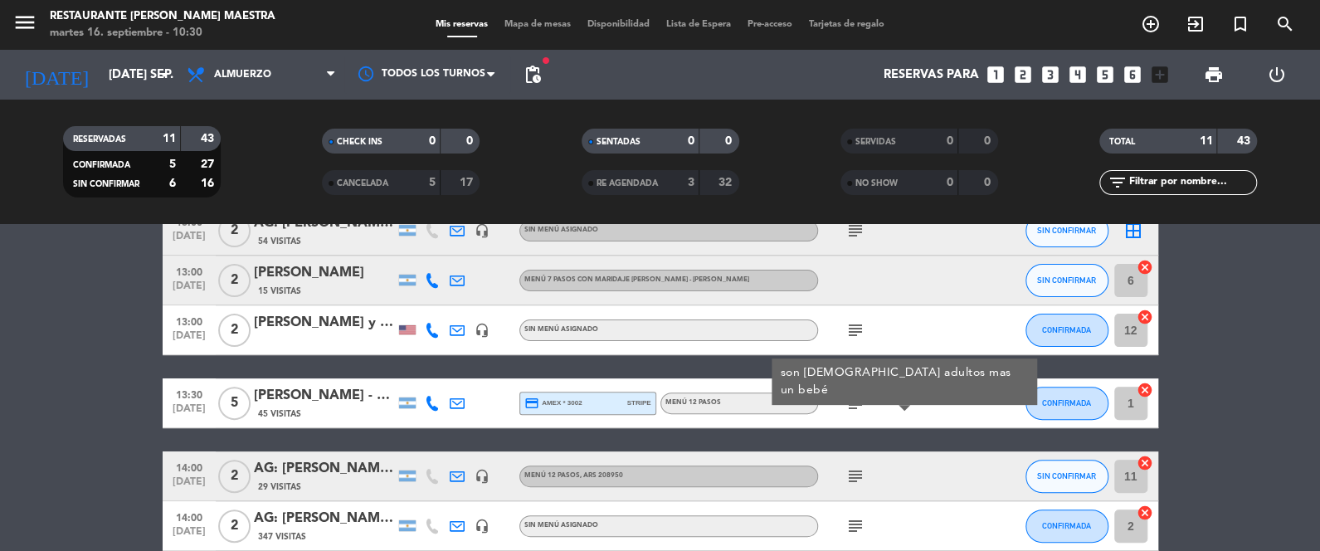
drag, startPoint x: 835, startPoint y: 472, endPoint x: 846, endPoint y: 472, distance: 10.8
click at [836, 472] on div "subject" at bounding box center [892, 475] width 149 height 49
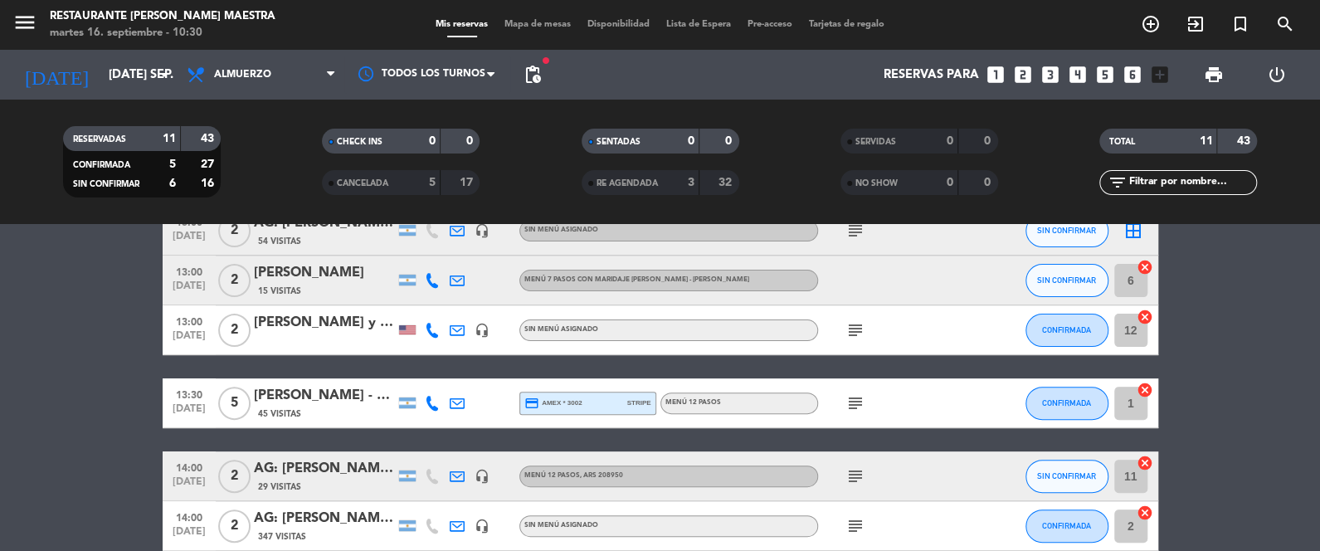
click at [847, 471] on icon "subject" at bounding box center [855, 476] width 20 height 20
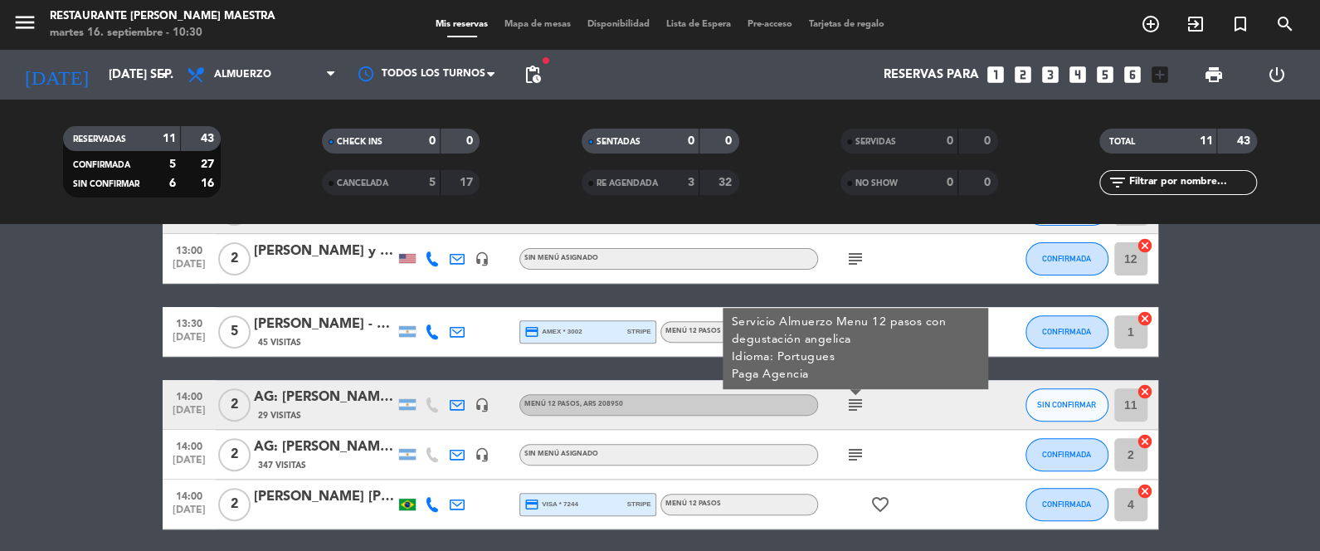
scroll to position [373, 0]
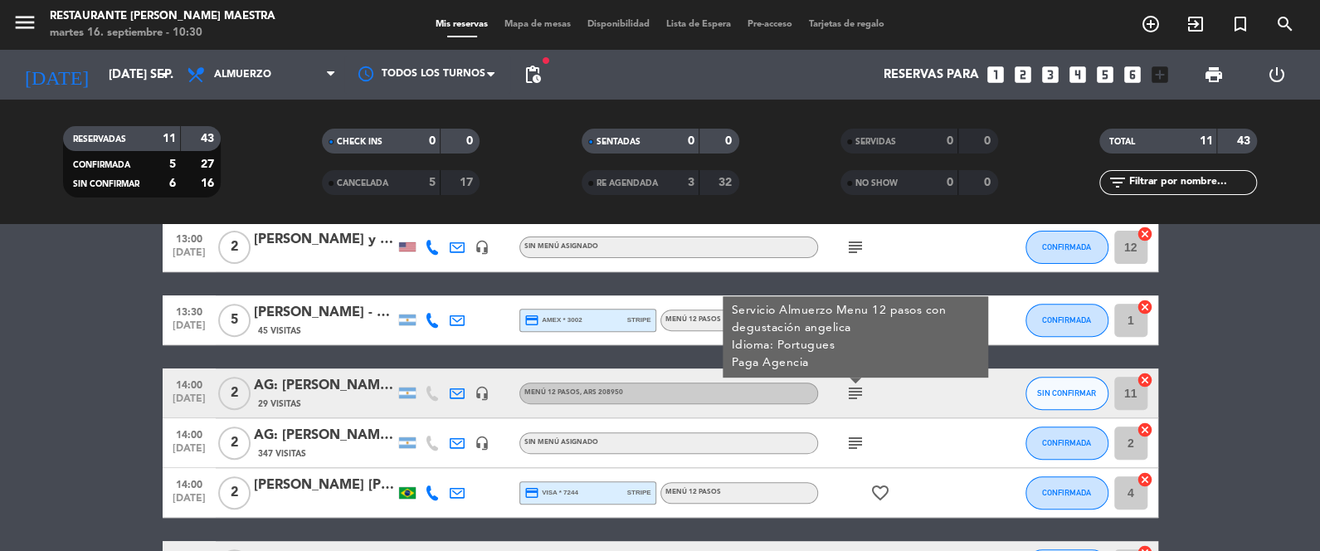
click at [852, 440] on icon "subject" at bounding box center [855, 443] width 20 height 20
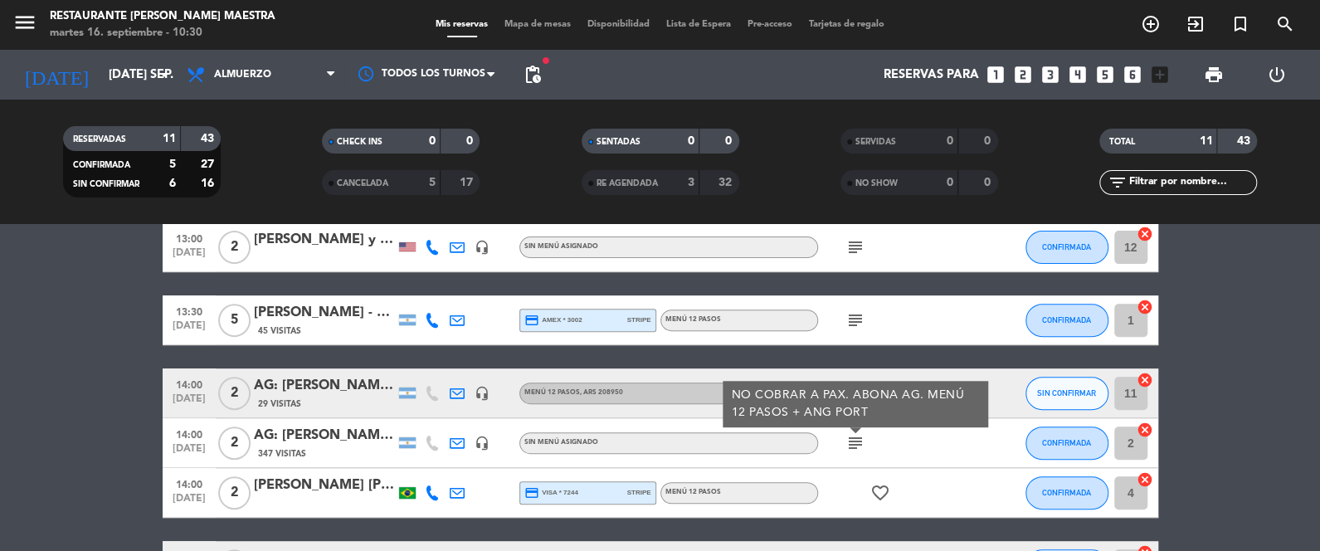
click at [879, 487] on icon "favorite_border" at bounding box center [880, 493] width 20 height 20
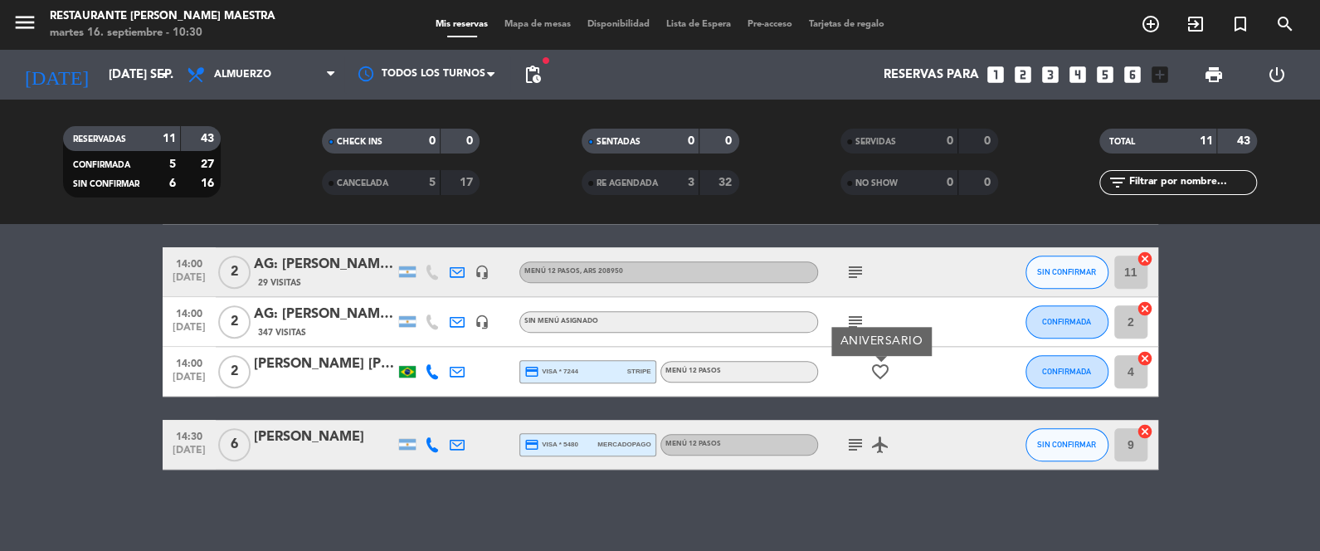
scroll to position [496, 0]
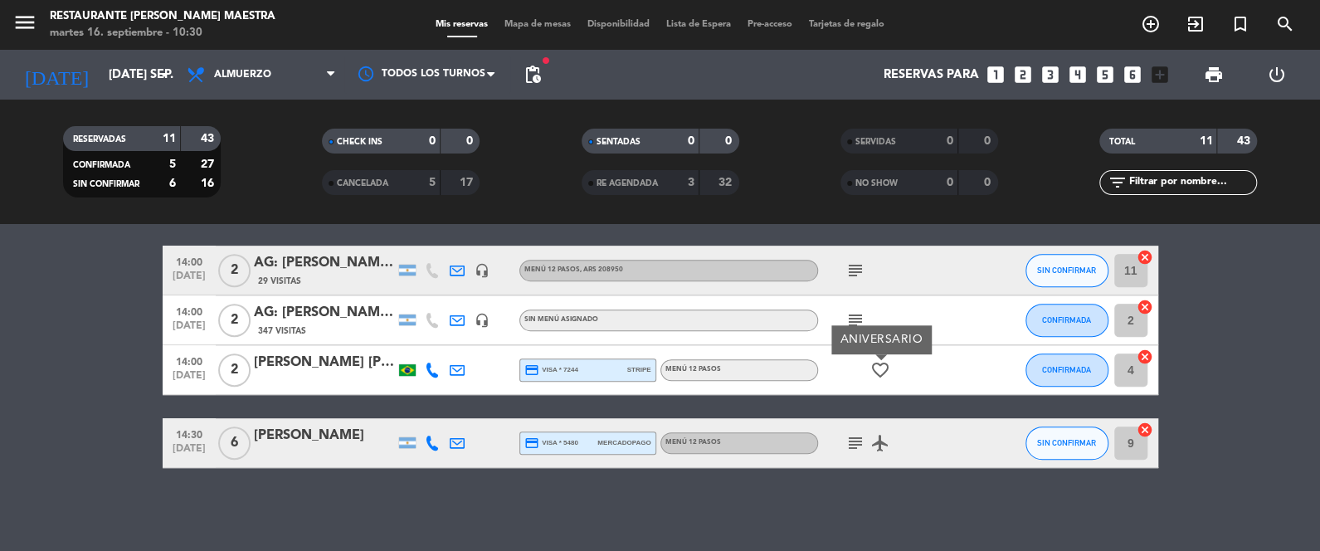
click at [854, 439] on icon "subject" at bounding box center [855, 443] width 20 height 20
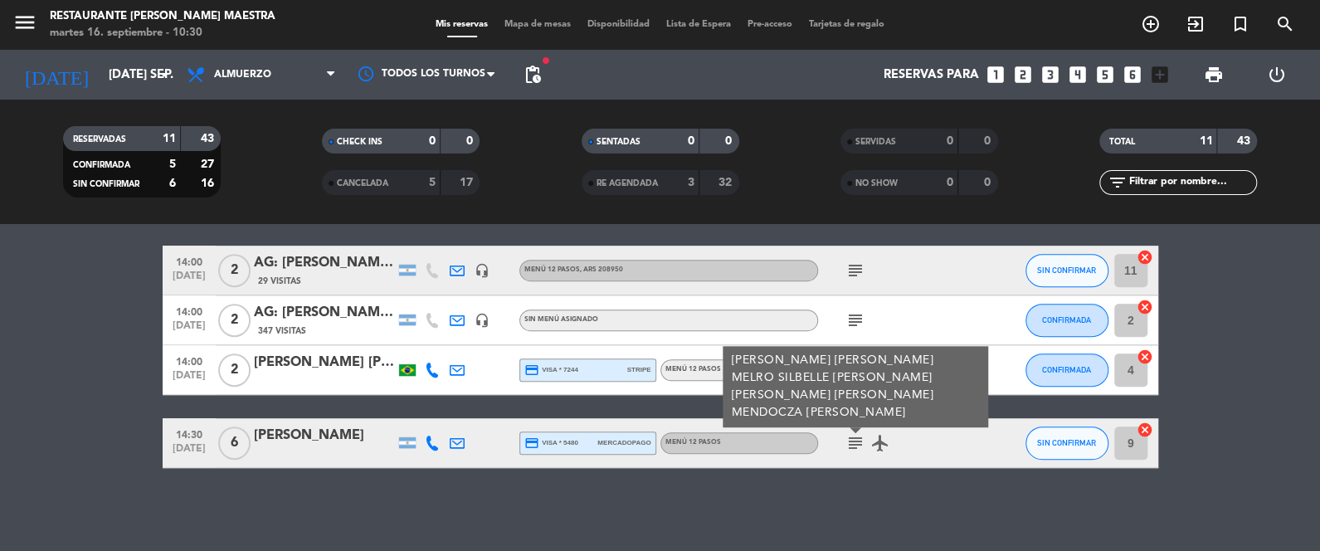
click at [856, 489] on div "No hay notas para este servicio. Haz clic para agregar una 12:00 [DATE] 2 [PERS…" at bounding box center [660, 387] width 1320 height 327
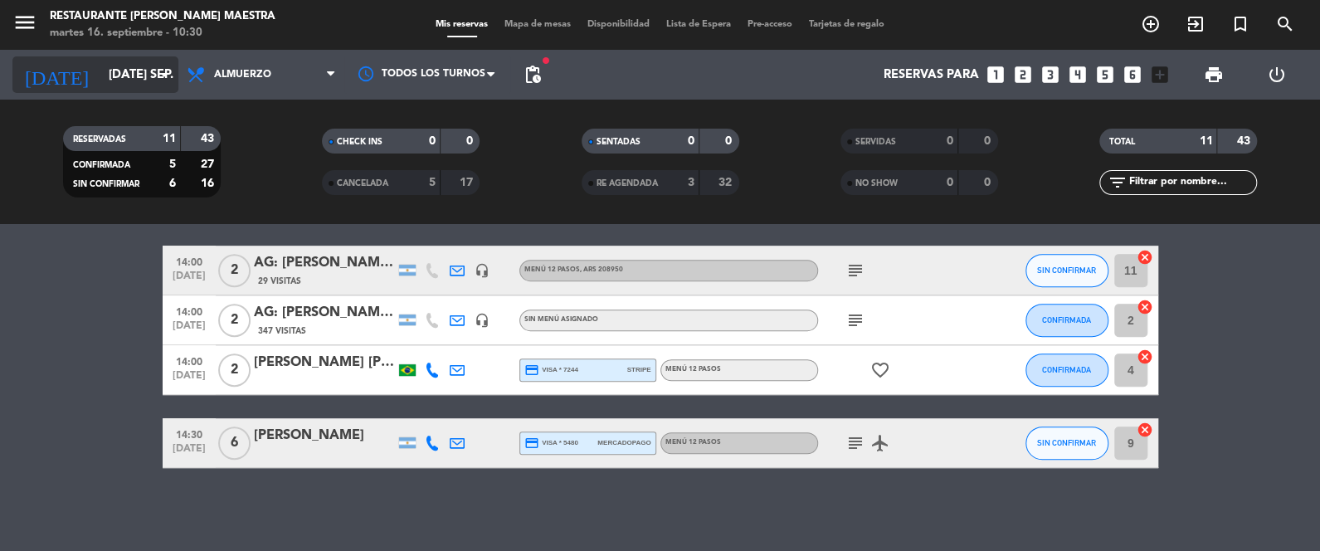
click at [125, 81] on input "[DATE] sep." at bounding box center [179, 75] width 159 height 31
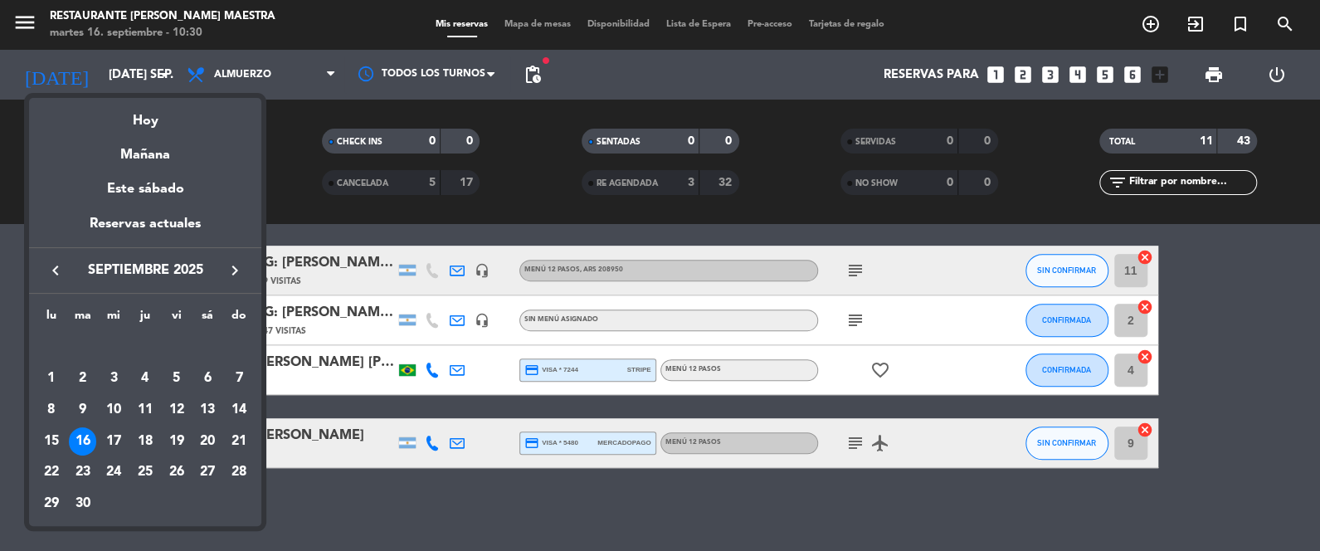
click at [181, 435] on div "19" at bounding box center [177, 441] width 28 height 28
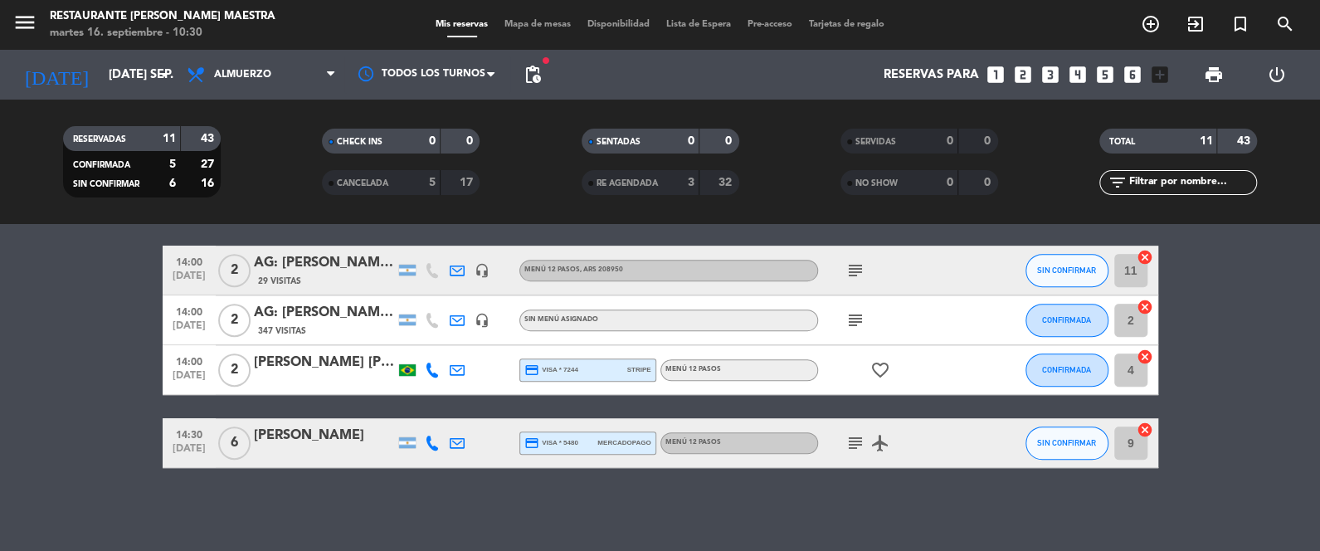
type input "vie. [DATE]"
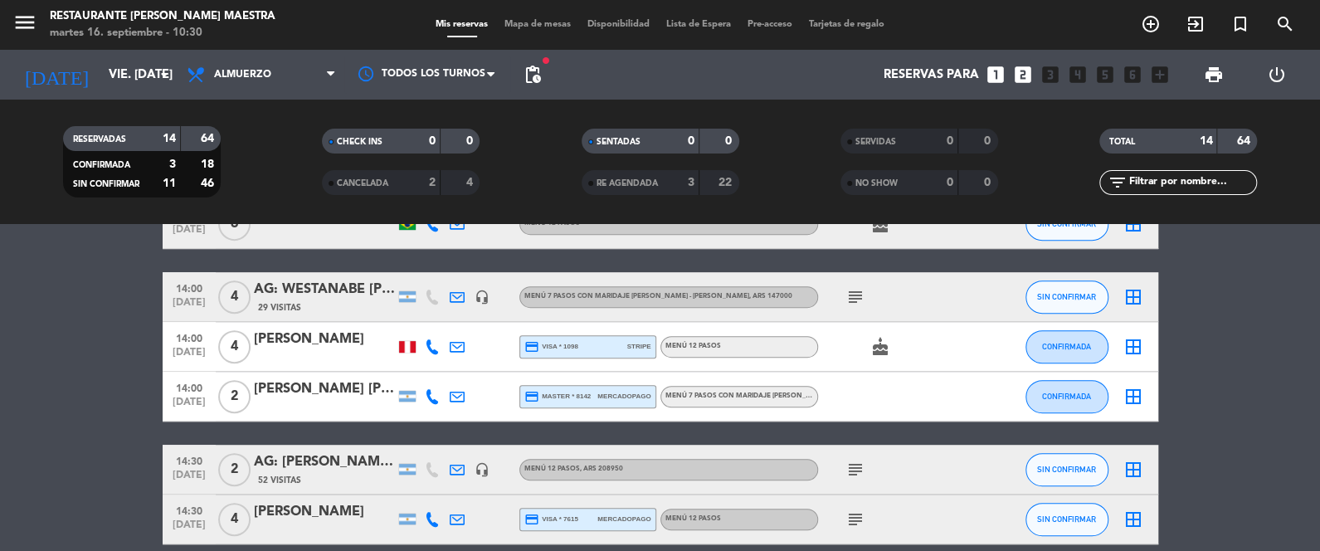
scroll to position [372, 0]
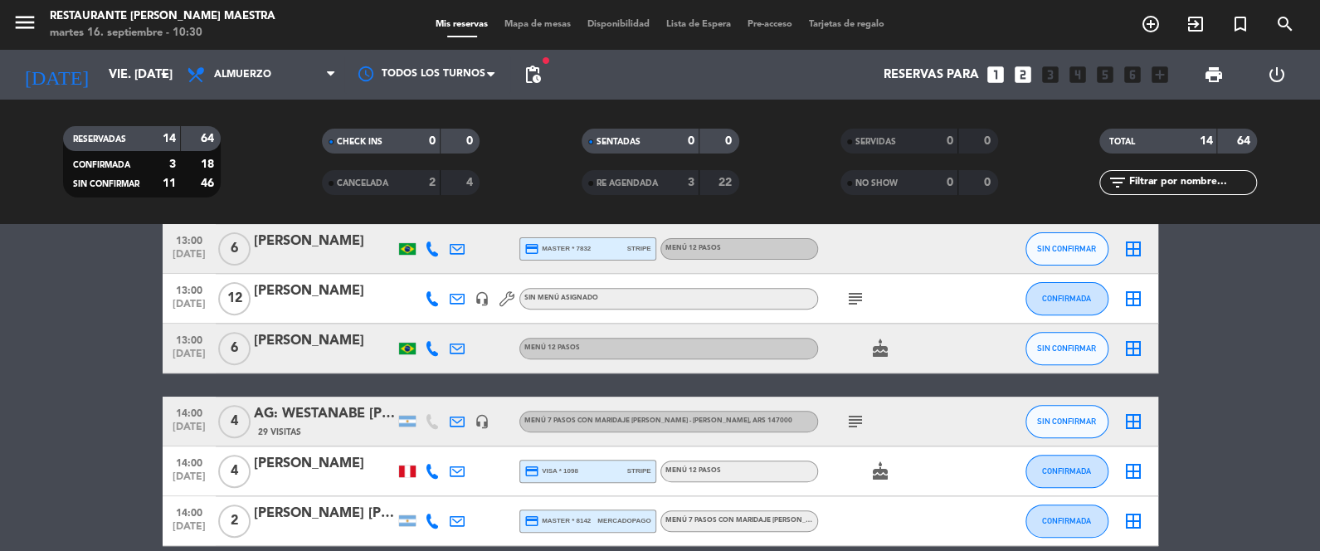
click at [840, 305] on div "subject" at bounding box center [892, 298] width 149 height 49
click at [852, 294] on icon "subject" at bounding box center [855, 299] width 20 height 20
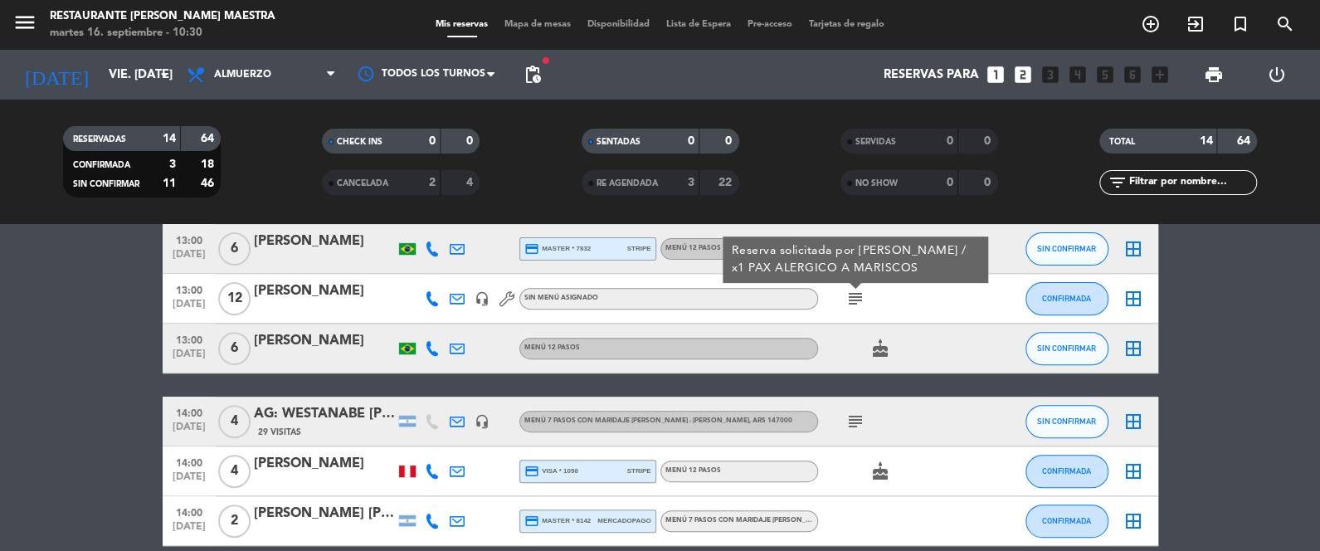
click at [339, 288] on div "[PERSON_NAME]" at bounding box center [324, 291] width 141 height 22
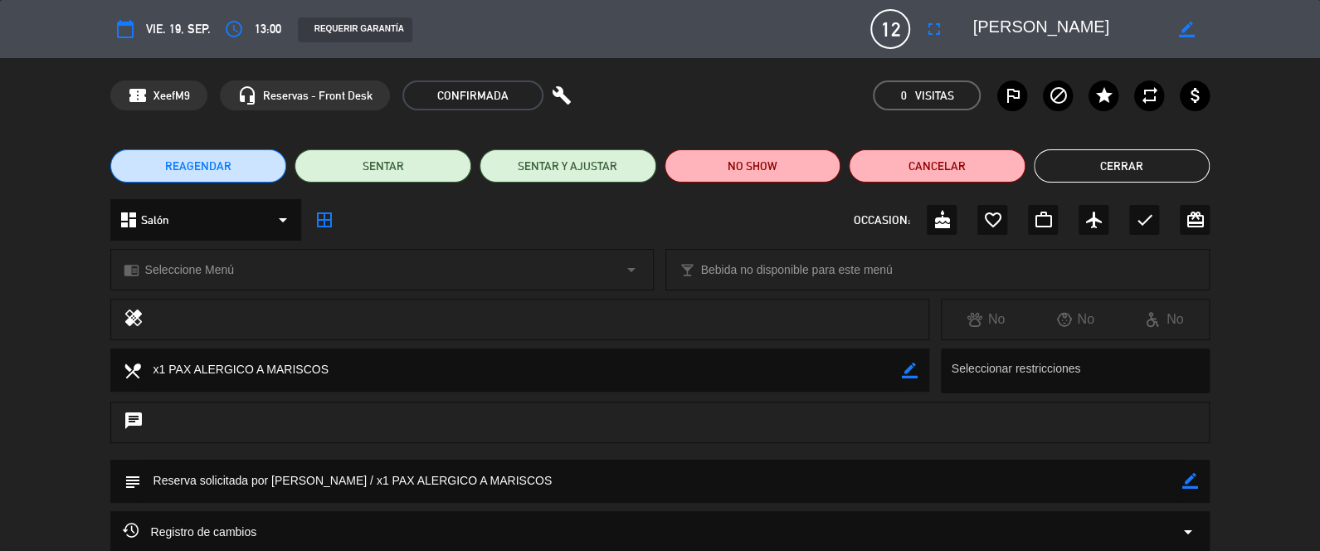
click at [910, 365] on icon "border_color" at bounding box center [909, 371] width 16 height 16
drag, startPoint x: 259, startPoint y: 368, endPoint x: 187, endPoint y: 382, distance: 73.4
click at [187, 382] on textarea at bounding box center [521, 369] width 761 height 42
click at [166, 372] on textarea at bounding box center [521, 369] width 761 height 42
click at [633, 369] on textarea at bounding box center [521, 369] width 761 height 42
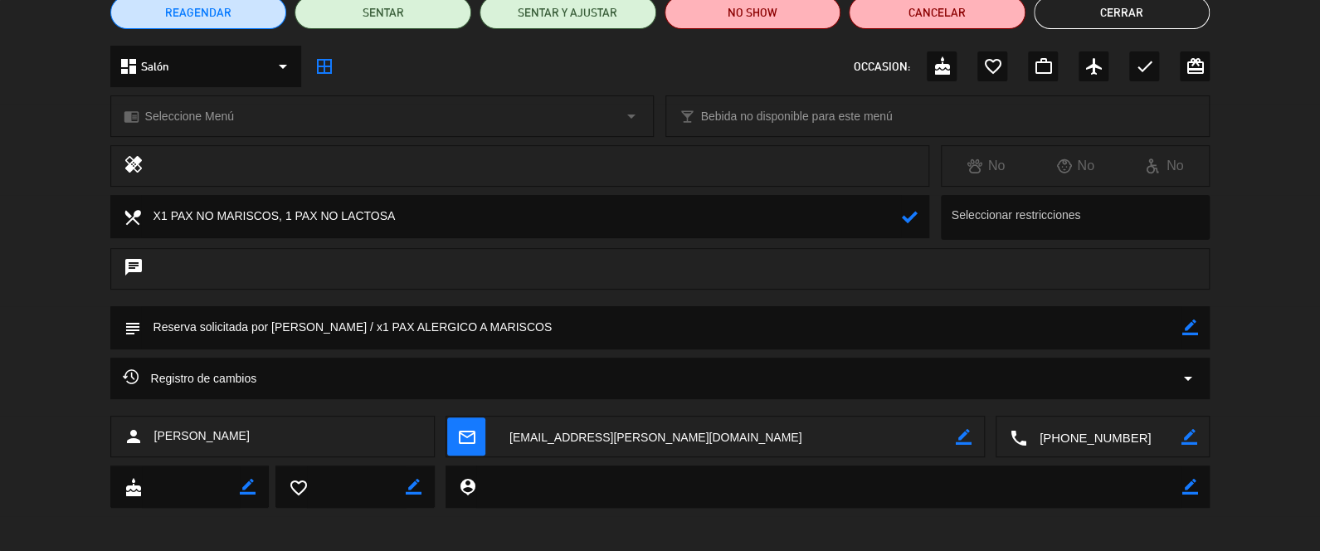
scroll to position [160, 0]
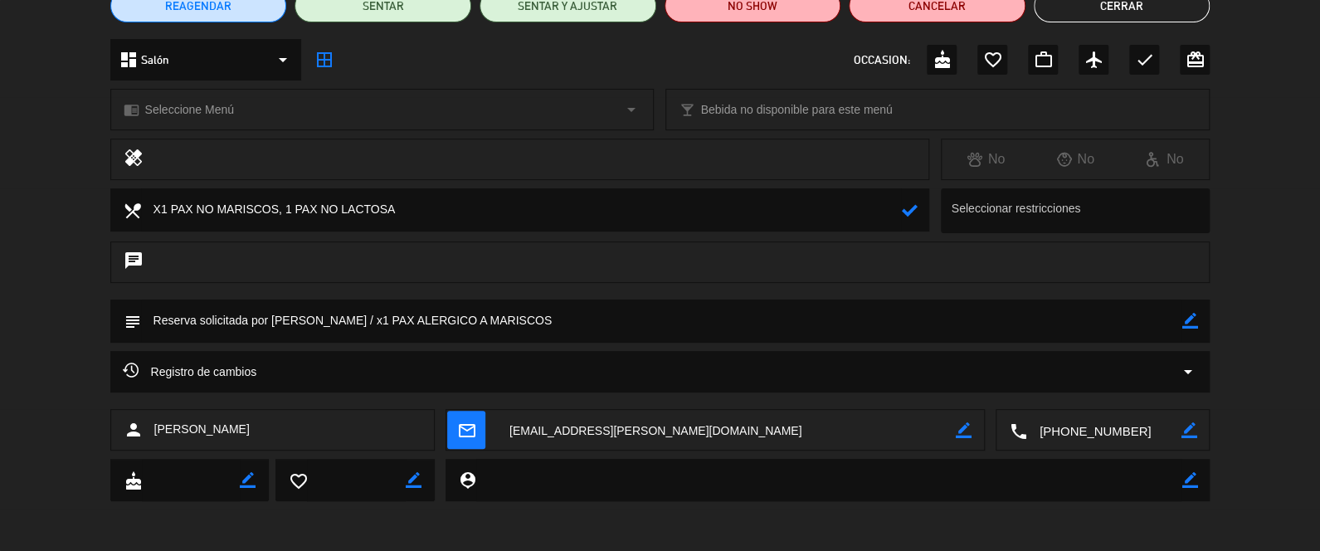
type textarea "X1 PAX NO MARISCOS, 1 PAX NO LACTOSA"
click at [535, 427] on textarea at bounding box center [726, 430] width 459 height 41
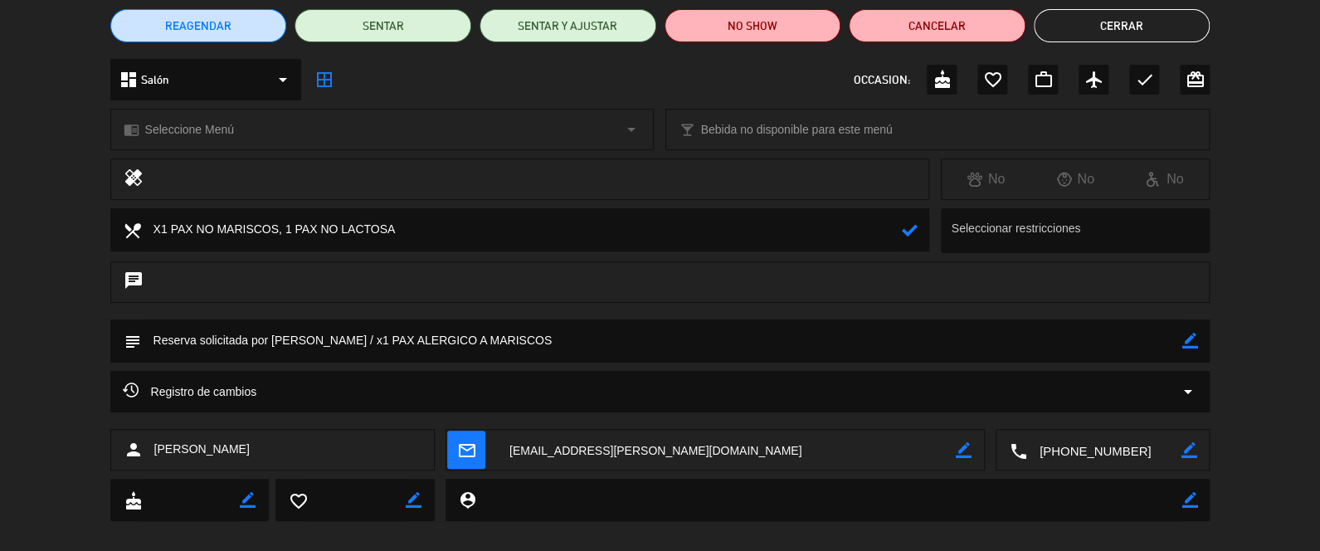
scroll to position [119, 0]
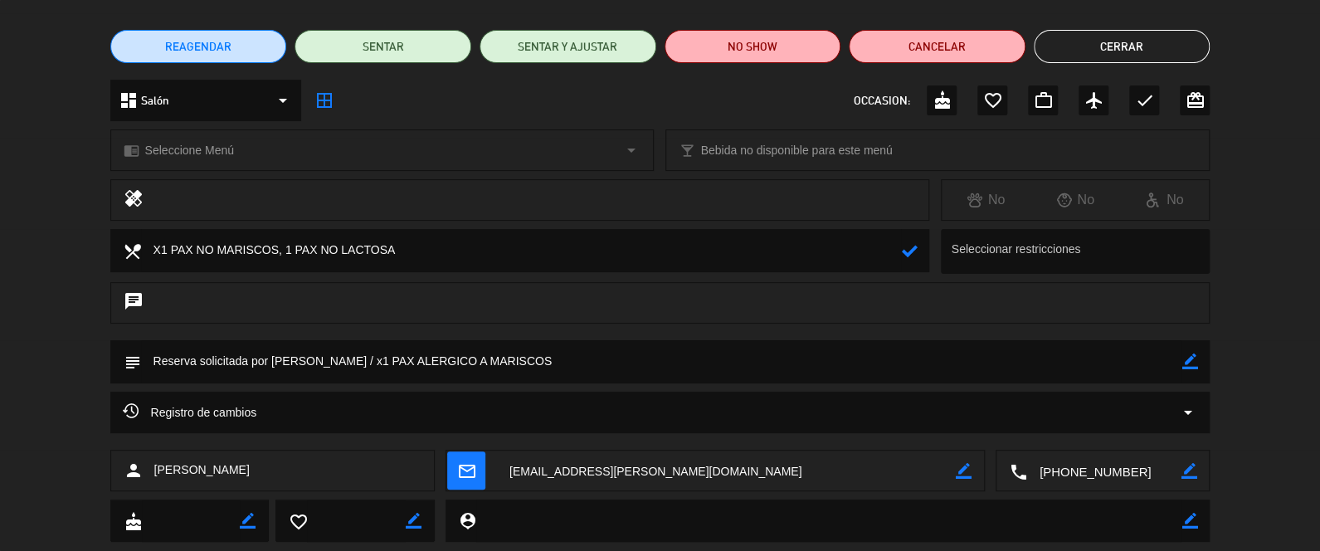
click at [203, 141] on span "Seleccione Menú" at bounding box center [189, 150] width 89 height 19
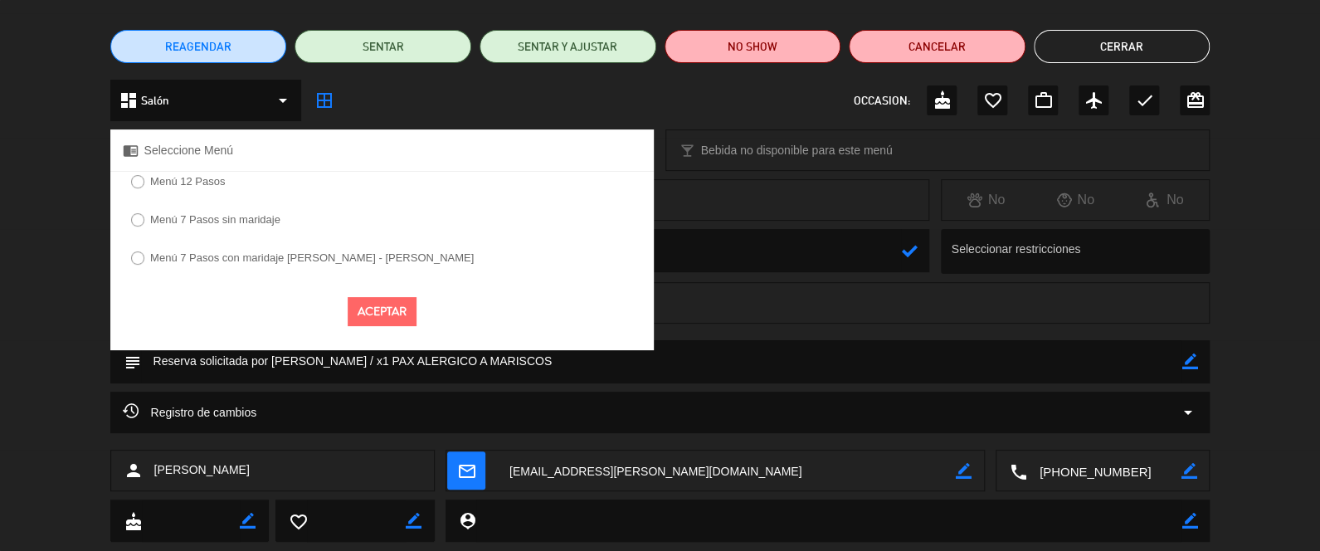
click at [131, 183] on input "Menú 12 Pasos" at bounding box center [136, 180] width 11 height 11
radio input "true"
select select
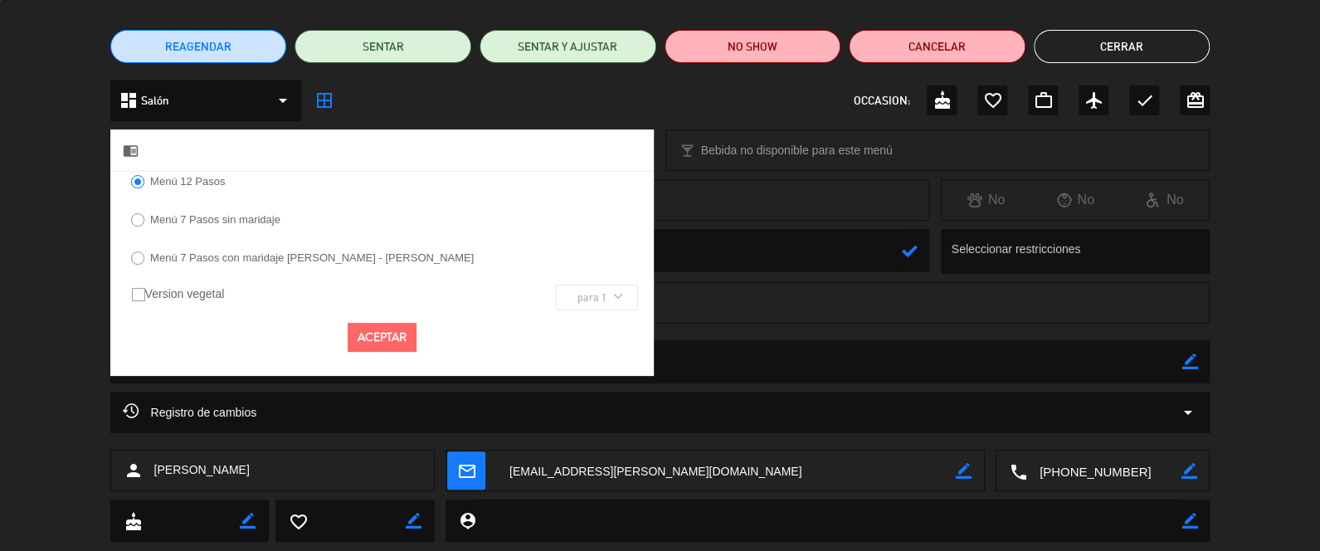
click at [365, 337] on button "Aceptar" at bounding box center [382, 337] width 69 height 29
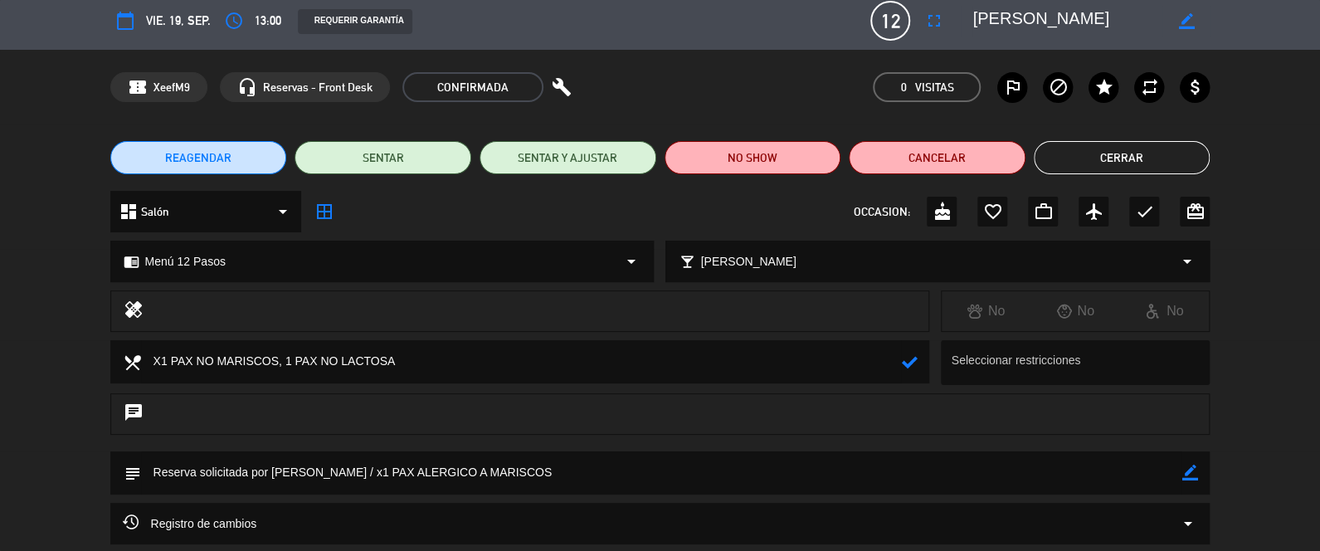
scroll to position [0, 0]
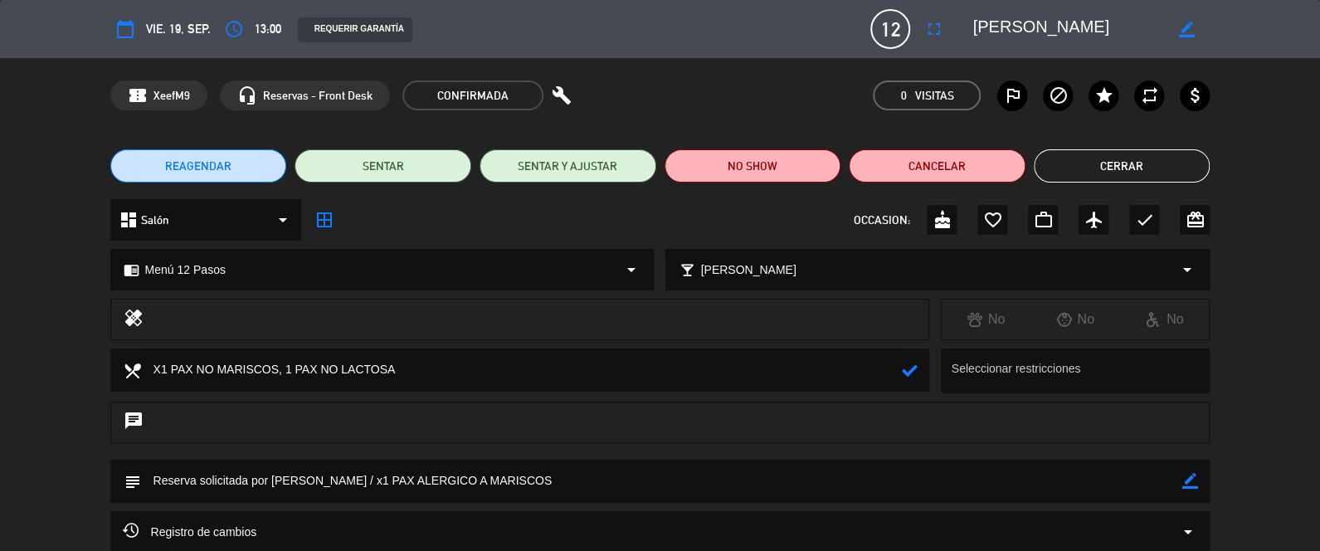
click at [1115, 159] on button "Cerrar" at bounding box center [1122, 165] width 177 height 33
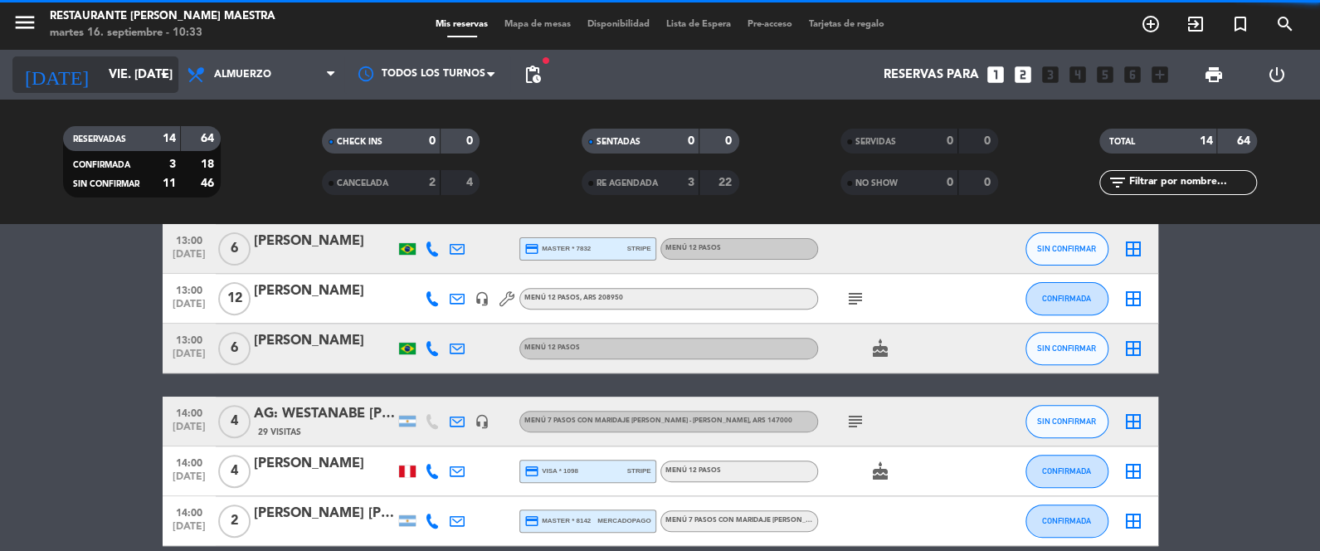
click at [103, 75] on input "vie. [DATE]" at bounding box center [179, 75] width 159 height 31
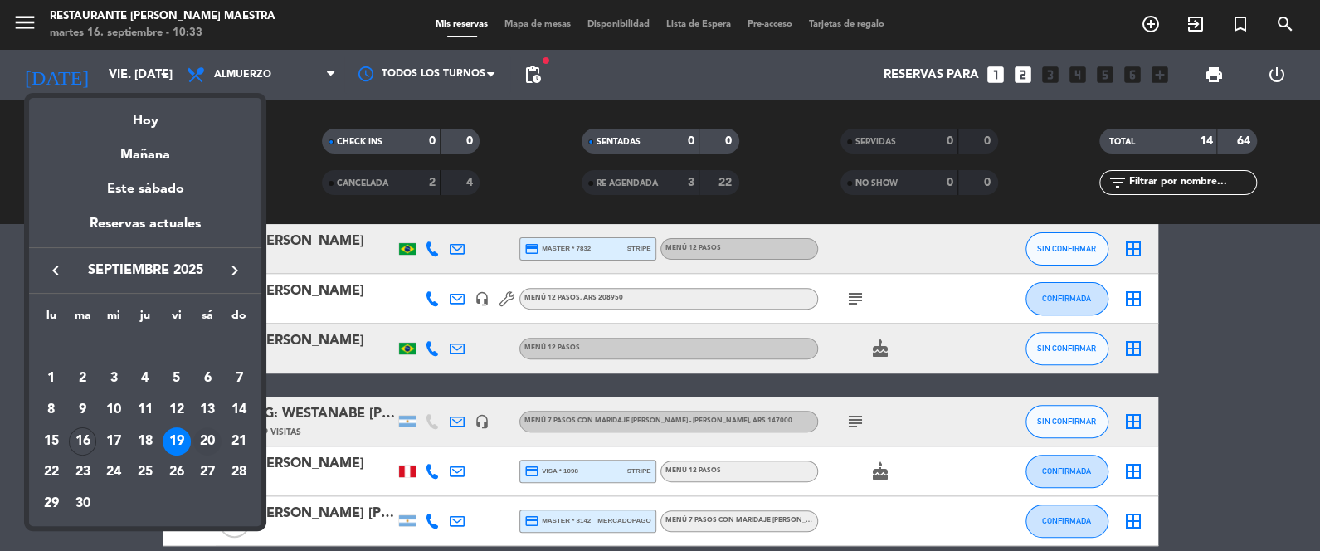
click at [211, 436] on div "20" at bounding box center [207, 441] width 28 height 28
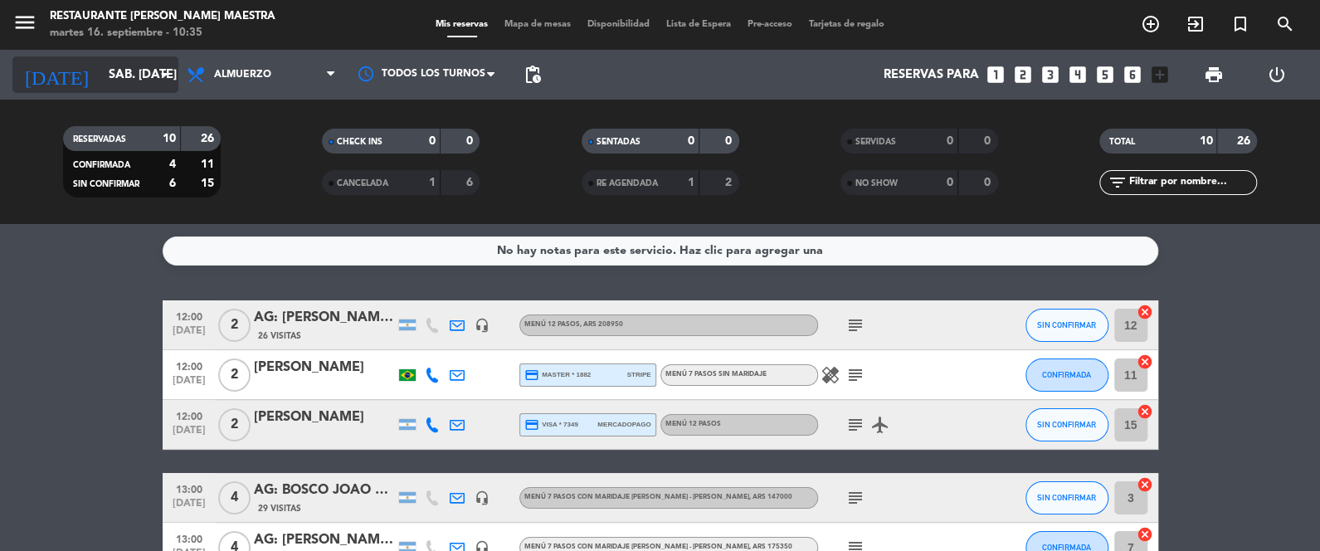
click at [100, 72] on input "sáb. [DATE]" at bounding box center [179, 75] width 159 height 31
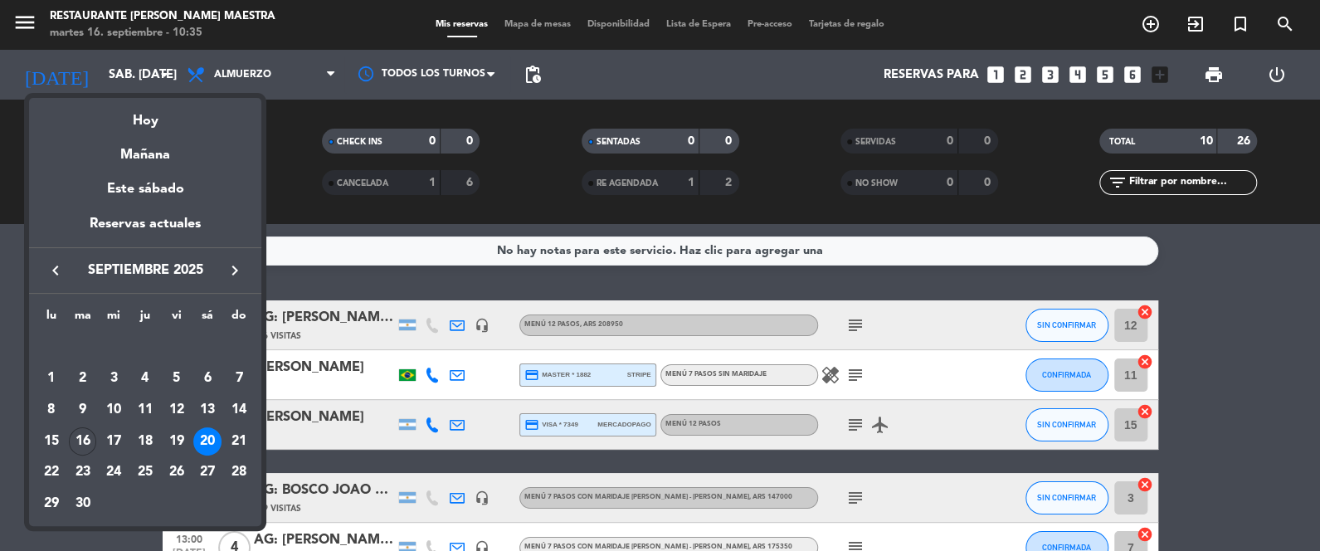
click at [231, 265] on icon "keyboard_arrow_right" at bounding box center [235, 270] width 20 height 20
click at [208, 404] on div "15" at bounding box center [207, 410] width 28 height 28
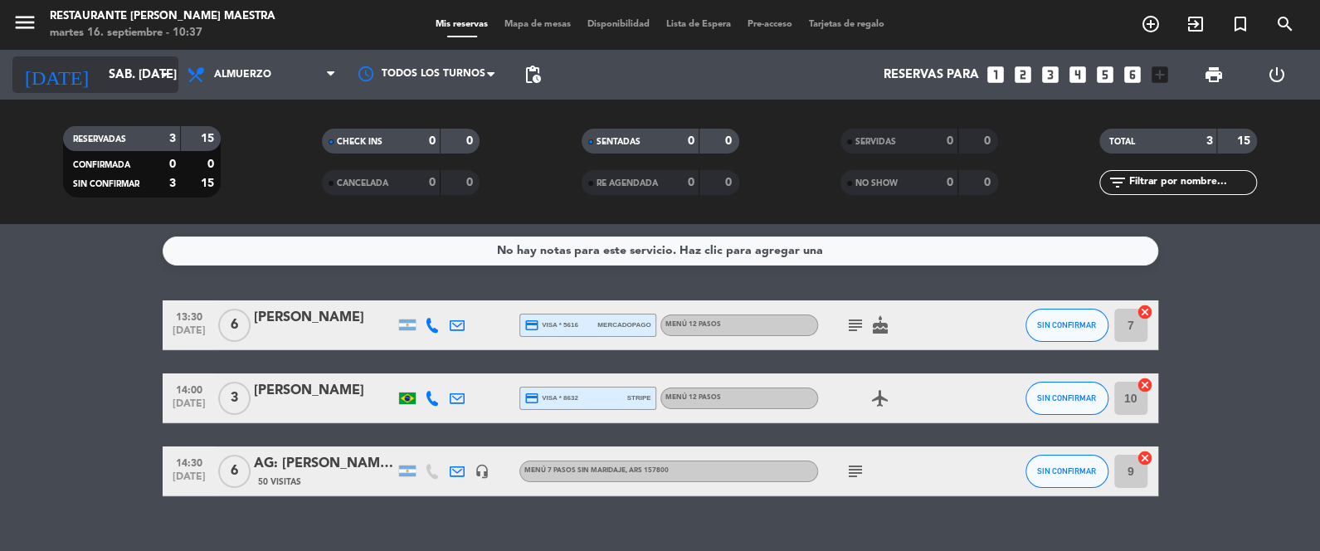
click at [100, 62] on input "sáb. [DATE]" at bounding box center [179, 75] width 159 height 31
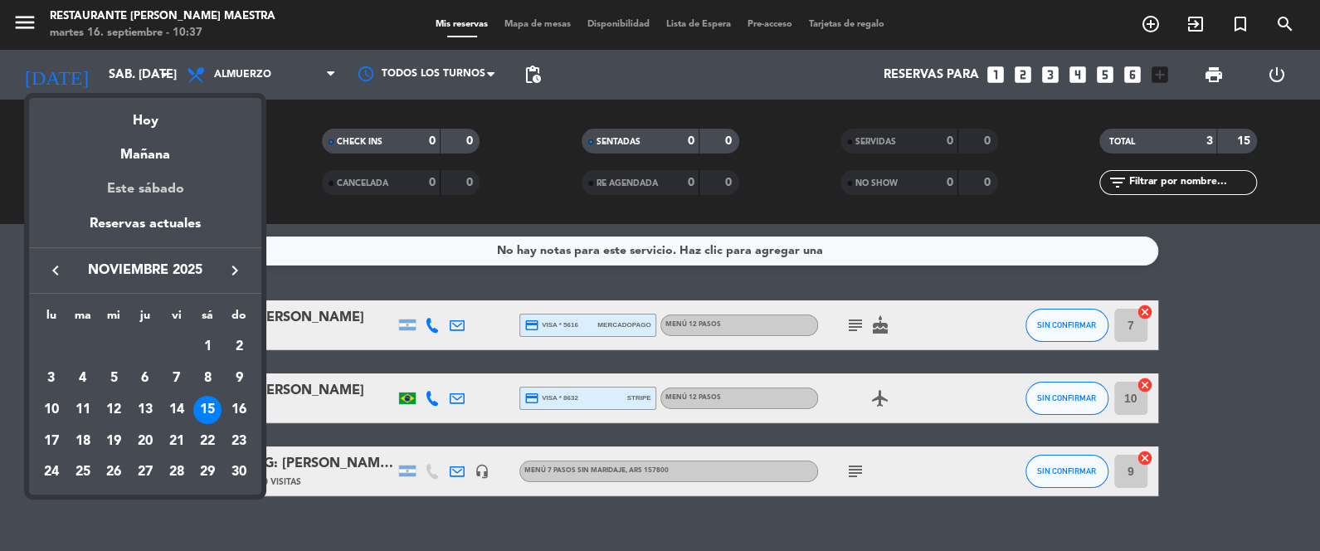
click at [151, 182] on div "Este sábado" at bounding box center [145, 189] width 232 height 46
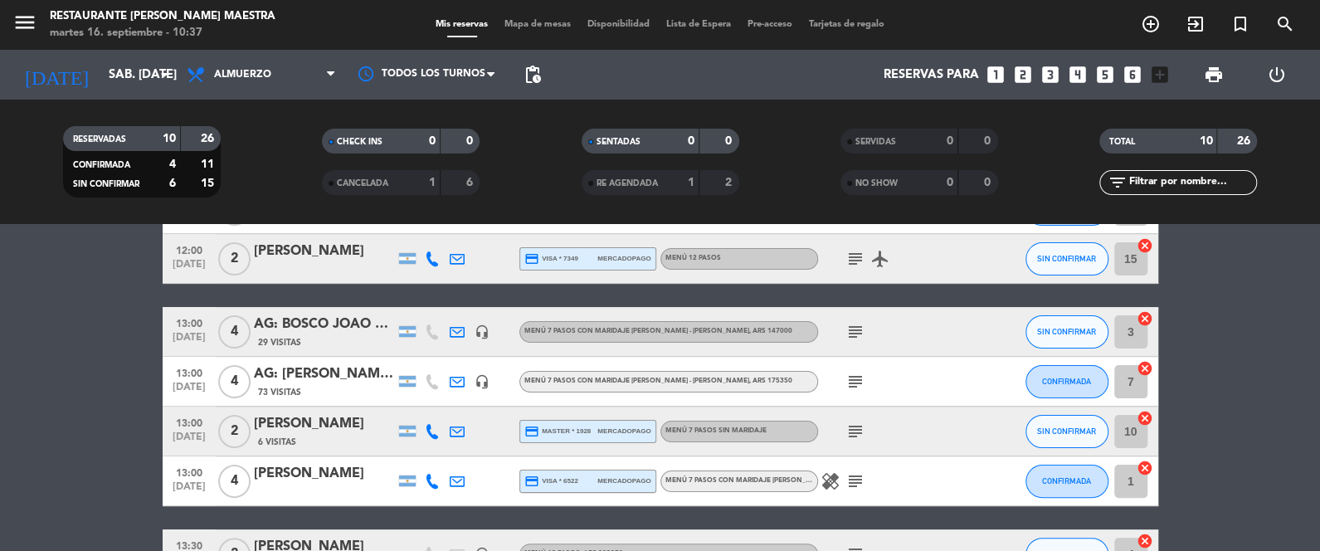
scroll to position [207, 0]
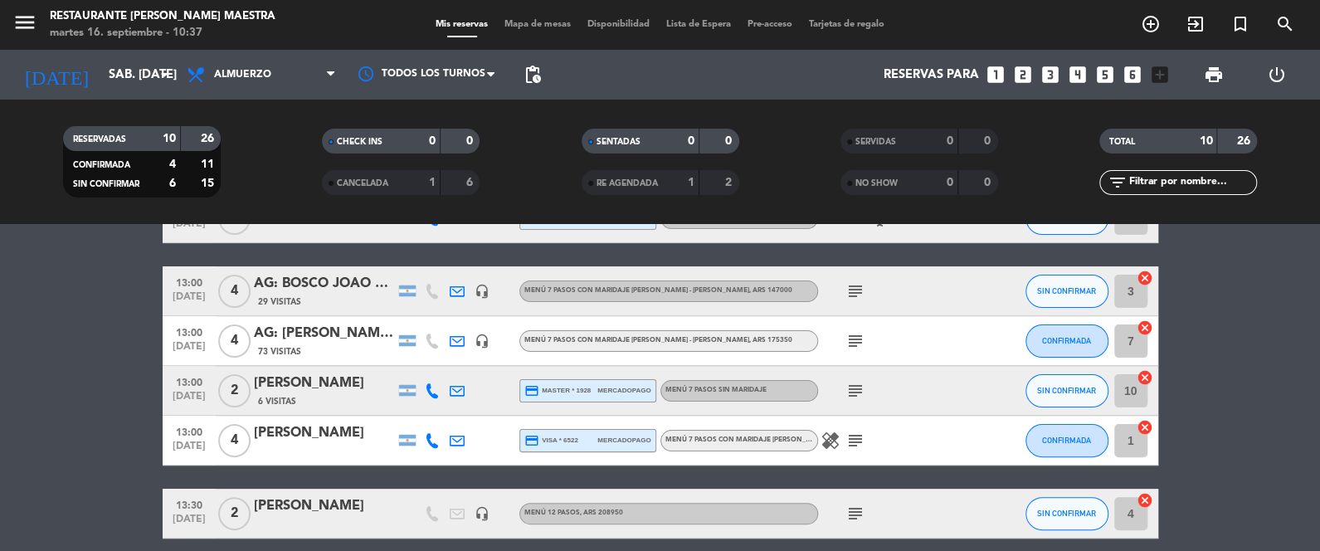
click at [854, 435] on icon "subject" at bounding box center [855, 441] width 20 height 20
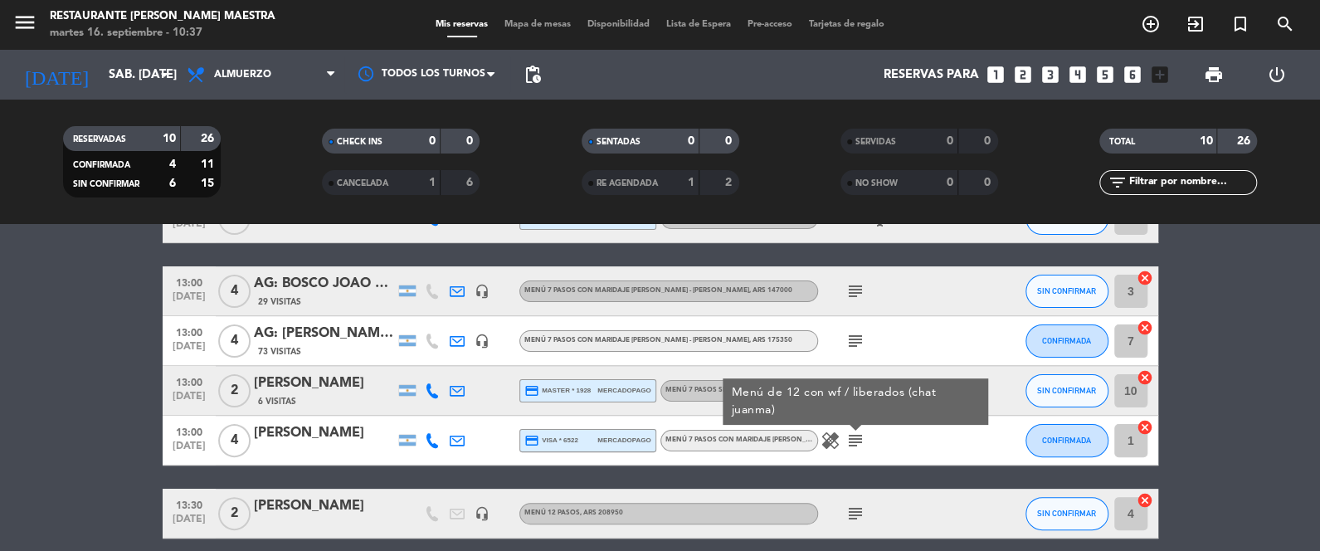
click at [829, 436] on icon "healing" at bounding box center [830, 441] width 20 height 20
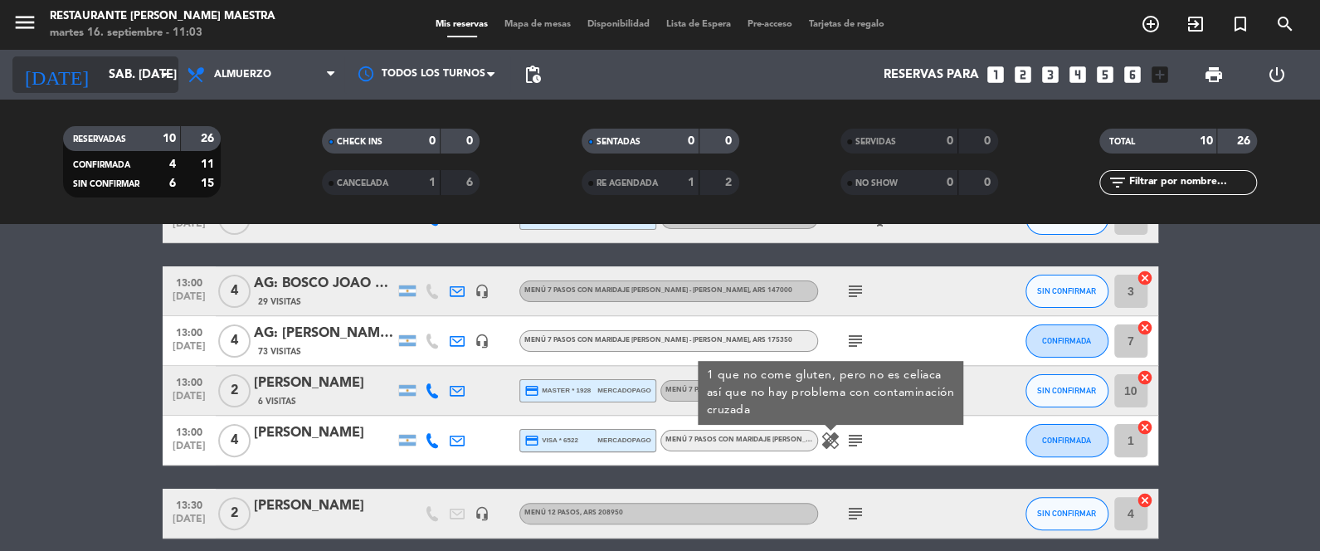
click at [140, 82] on input "sáb. [DATE]" at bounding box center [179, 75] width 159 height 31
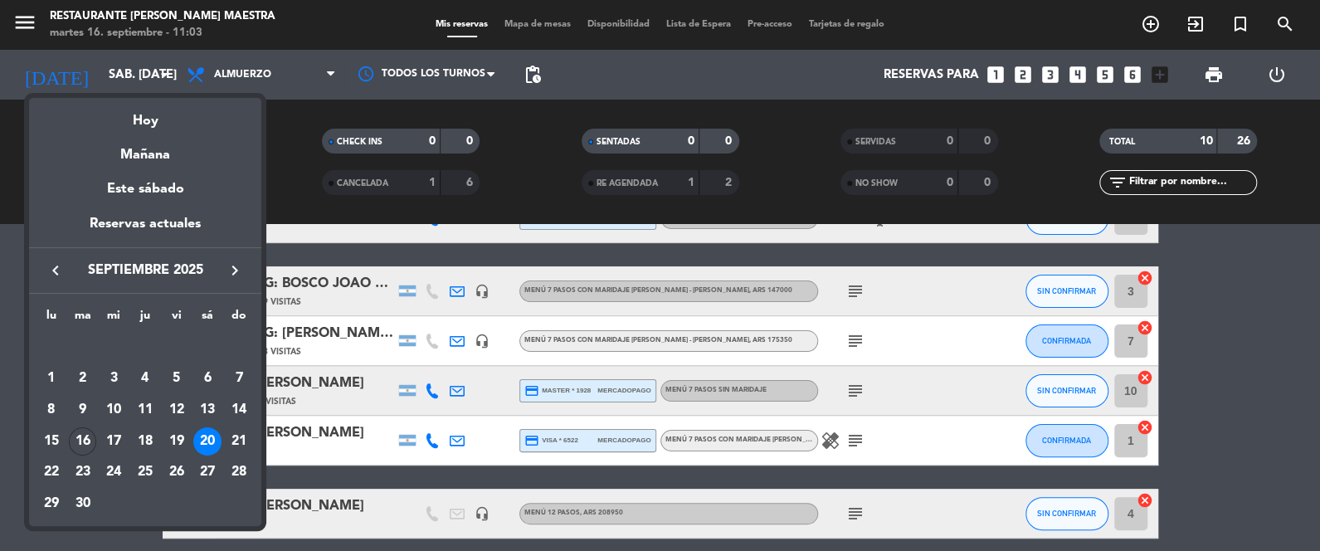
click at [87, 433] on div "16" at bounding box center [83, 441] width 28 height 28
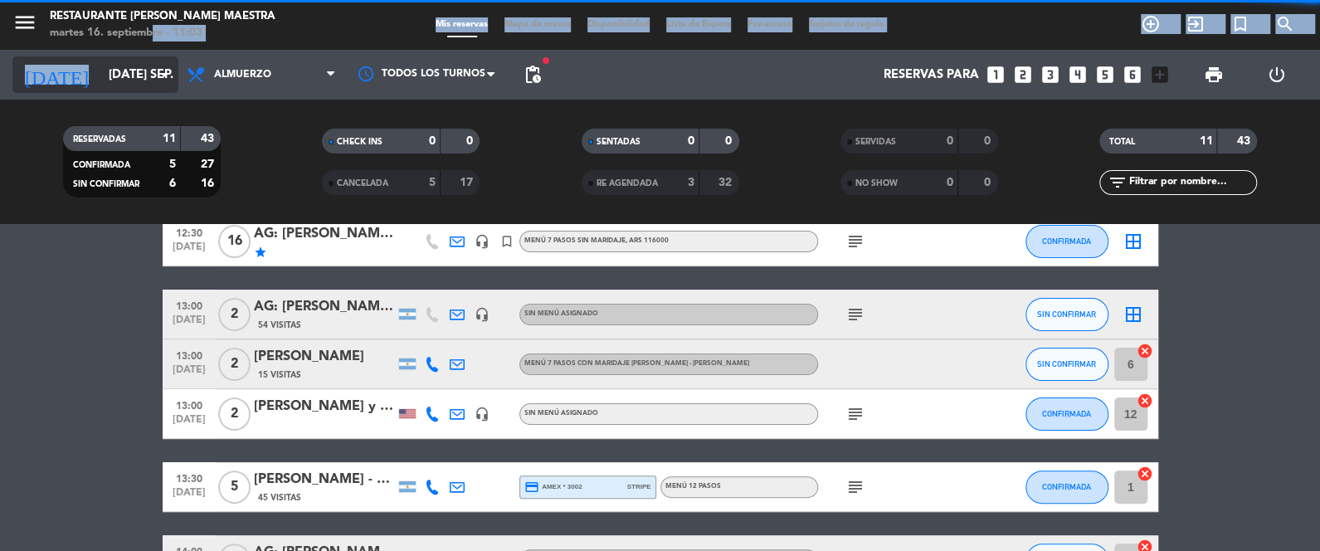
drag, startPoint x: 148, startPoint y: 46, endPoint x: 142, endPoint y: 61, distance: 16.8
click at [146, 56] on div "menu Restaurante [PERSON_NAME] Maestra martes 16. septiembre - 11:03 Mis reserv…" at bounding box center [660, 112] width 1320 height 224
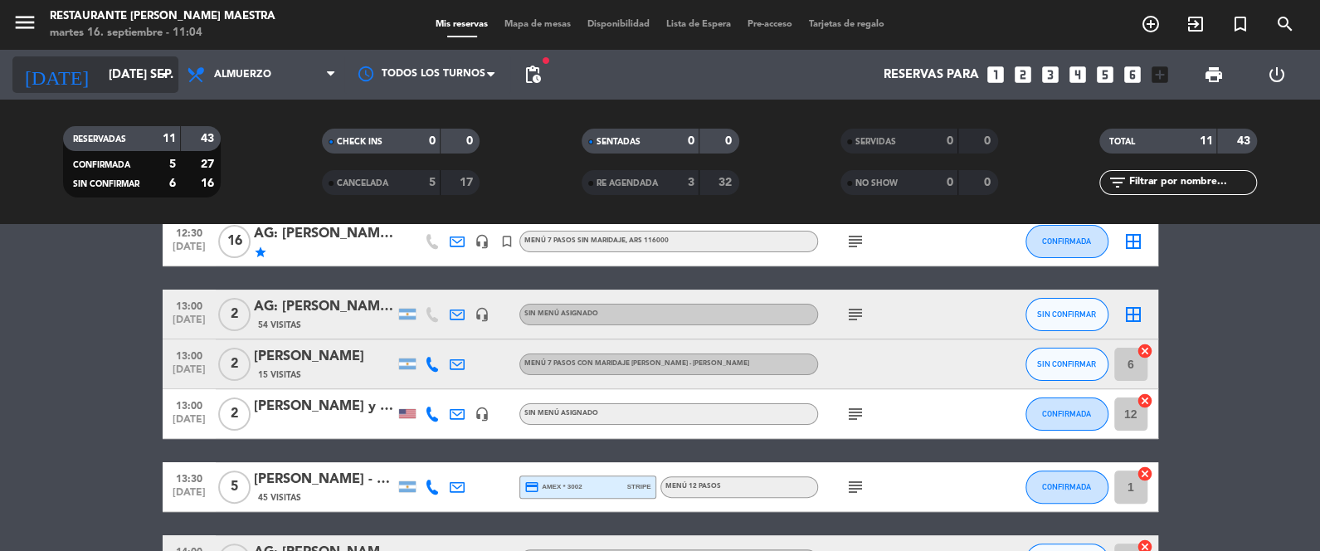
click at [139, 65] on input "[DATE] sep." at bounding box center [179, 75] width 159 height 31
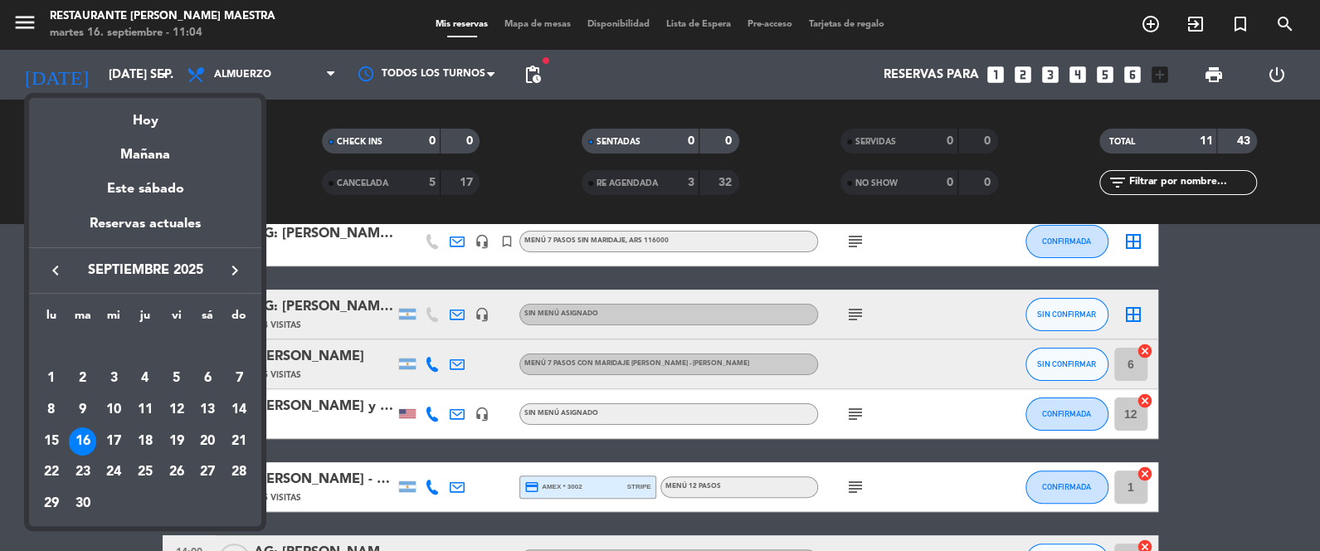
click at [239, 269] on icon "keyboard_arrow_right" at bounding box center [235, 270] width 20 height 20
click at [236, 267] on icon "keyboard_arrow_right" at bounding box center [235, 270] width 20 height 20
click at [240, 406] on div "16" at bounding box center [239, 410] width 28 height 28
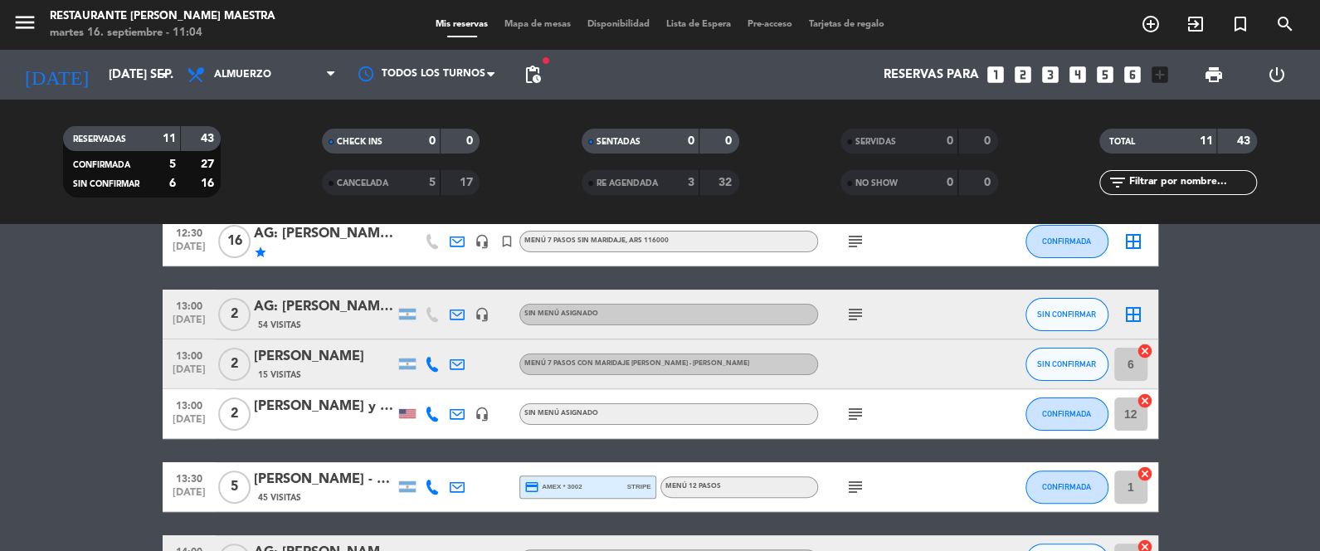
type input "dom. [DATE]"
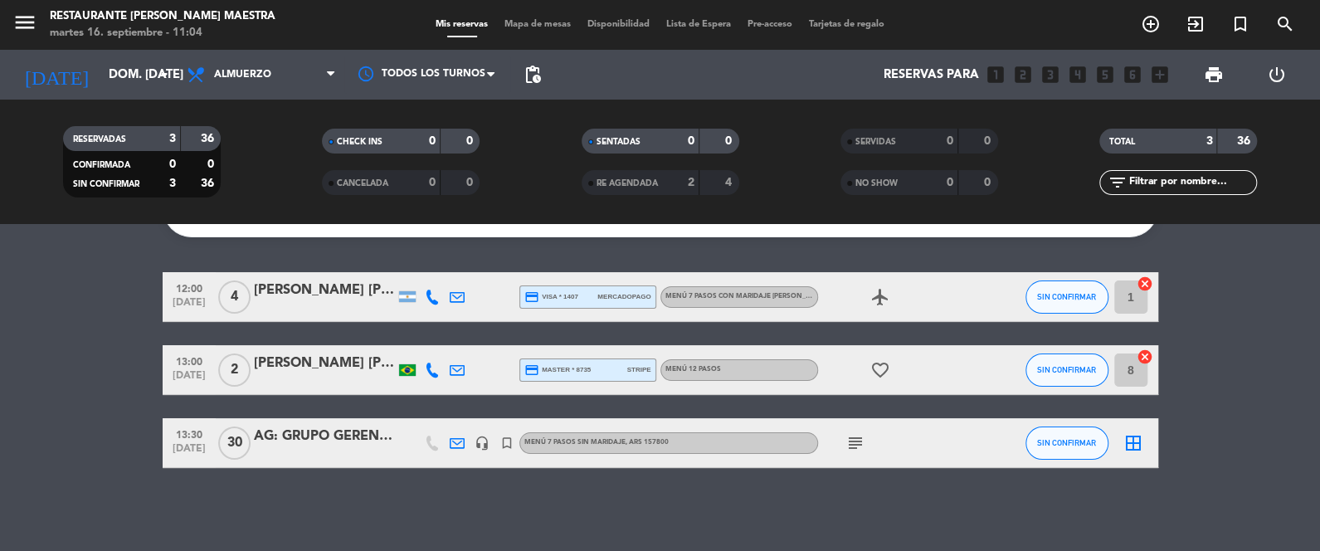
scroll to position [94, 0]
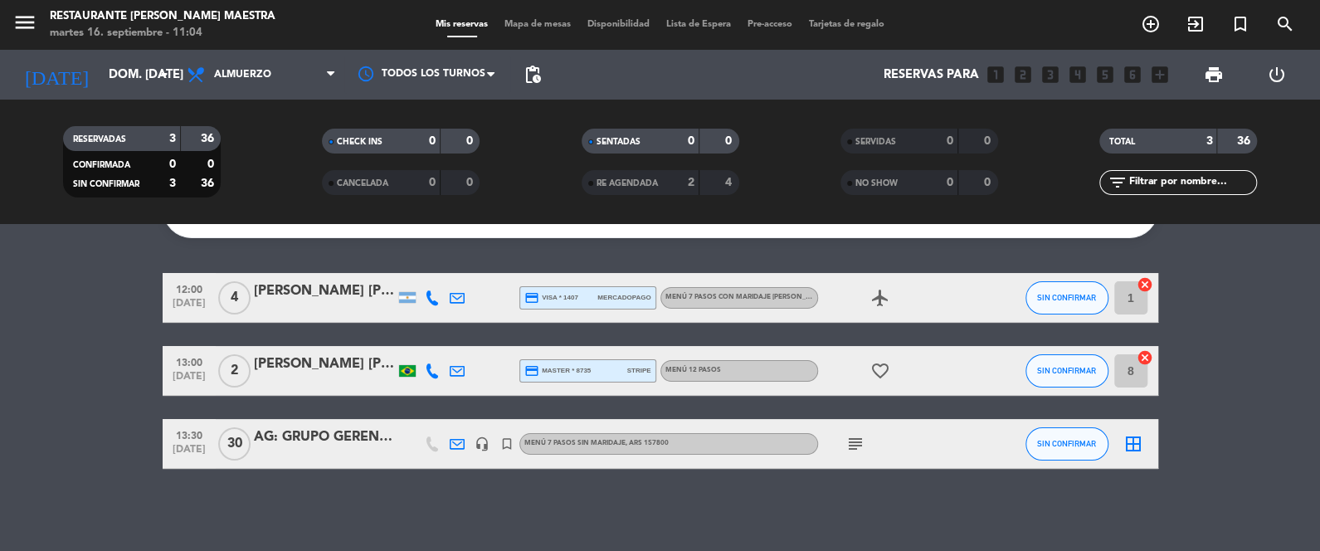
click at [428, 372] on icon at bounding box center [432, 370] width 15 height 15
click at [338, 358] on div "[PERSON_NAME] [PERSON_NAME]" at bounding box center [324, 364] width 141 height 22
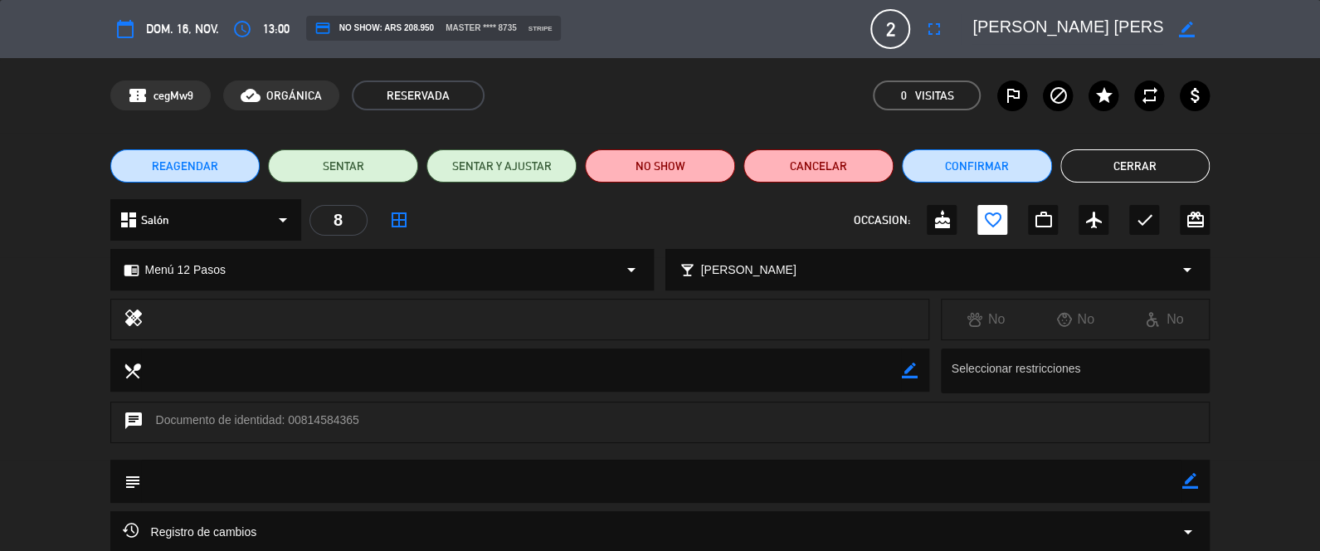
click at [119, 27] on icon "calendar_today" at bounding box center [125, 29] width 20 height 20
click at [129, 37] on icon "calendar_today" at bounding box center [125, 29] width 20 height 20
click at [195, 12] on div "calendar_today dom. 16, nov. access_time 13:00 credit_card NO SHOW: ARS 208.950…" at bounding box center [660, 29] width 1100 height 40
click at [193, 24] on span "dom. 16, nov." at bounding box center [182, 29] width 73 height 20
click at [129, 24] on icon "calendar_today" at bounding box center [125, 29] width 20 height 20
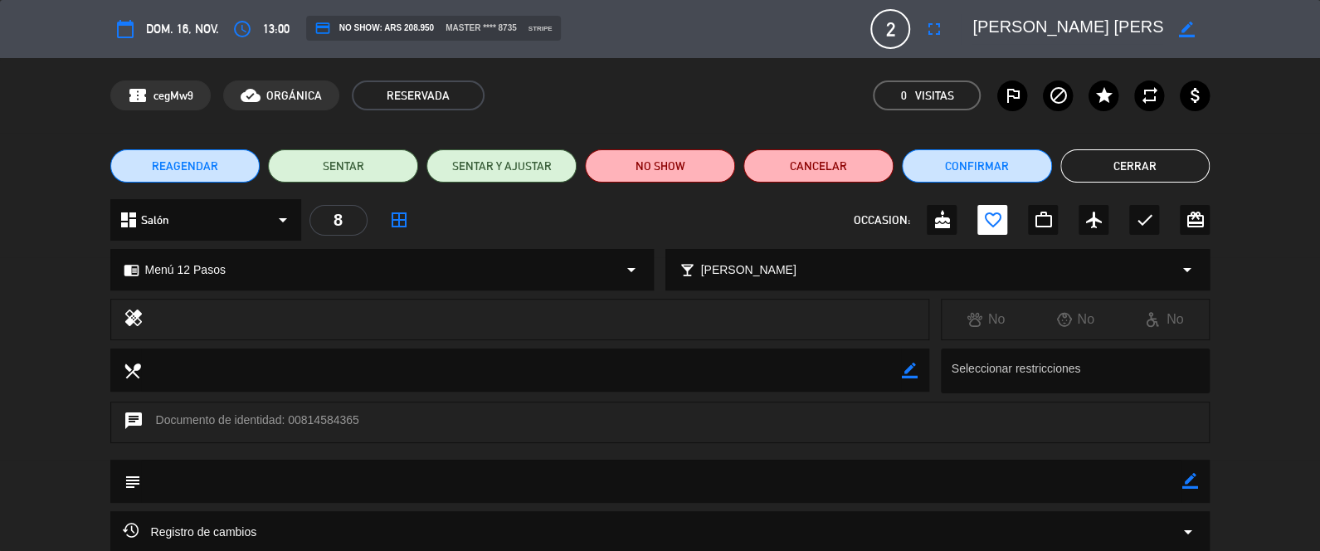
click at [183, 168] on span "REAGENDAR" at bounding box center [185, 166] width 66 height 17
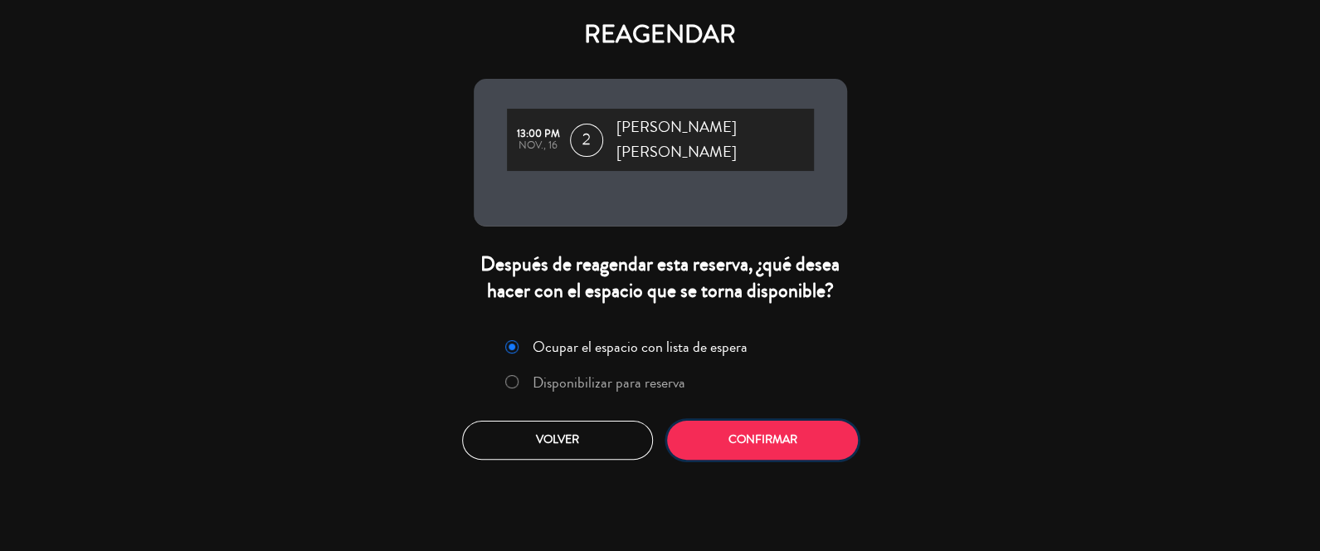
click at [742, 441] on button "Confirmar" at bounding box center [762, 440] width 191 height 39
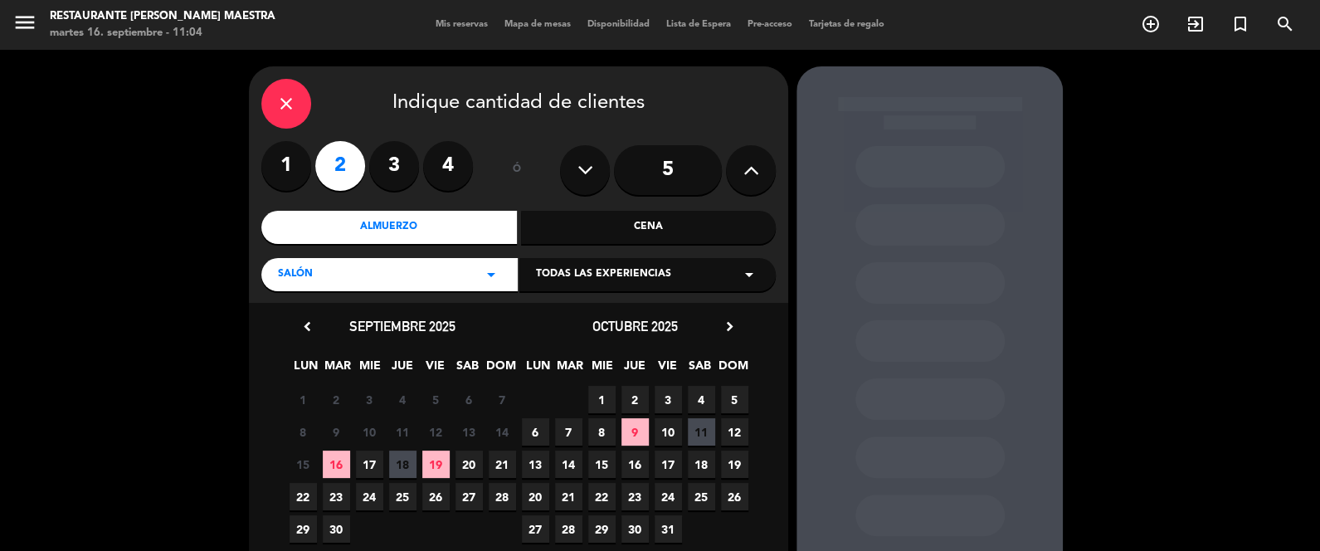
click at [730, 318] on icon "chevron_right" at bounding box center [729, 326] width 17 height 17
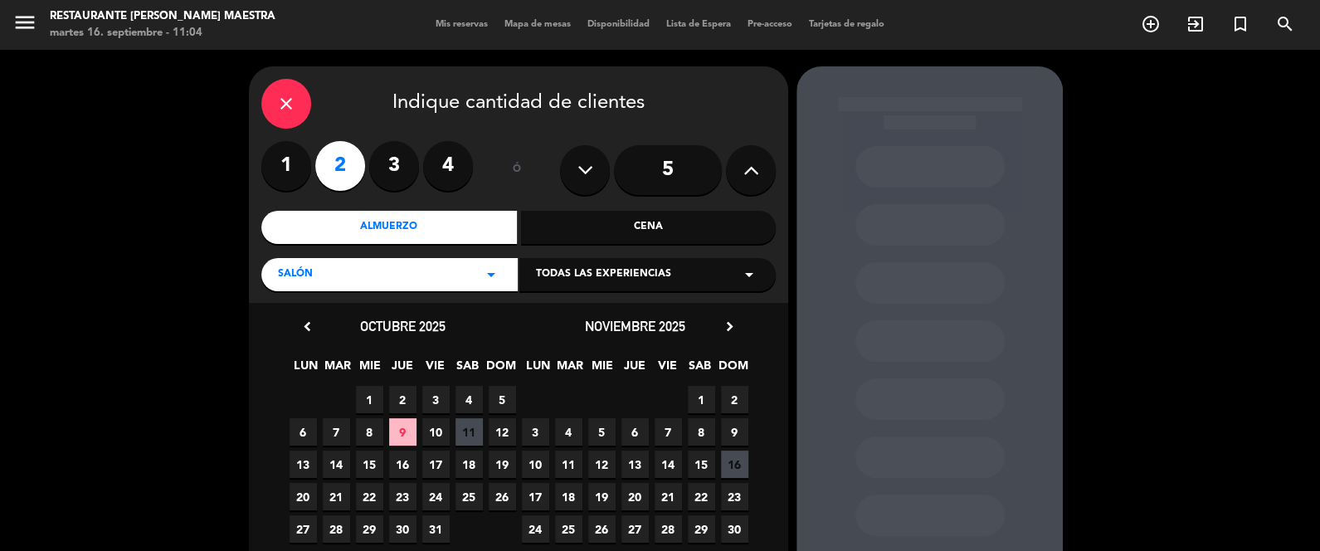
click at [708, 456] on span "15" at bounding box center [701, 463] width 27 height 27
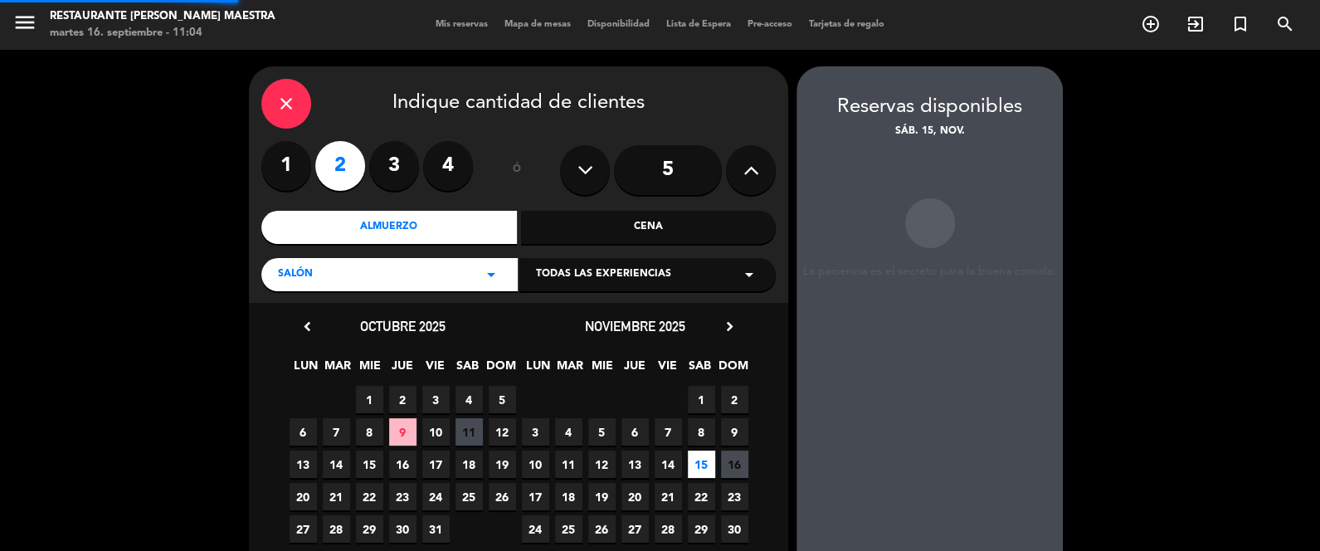
scroll to position [66, 0]
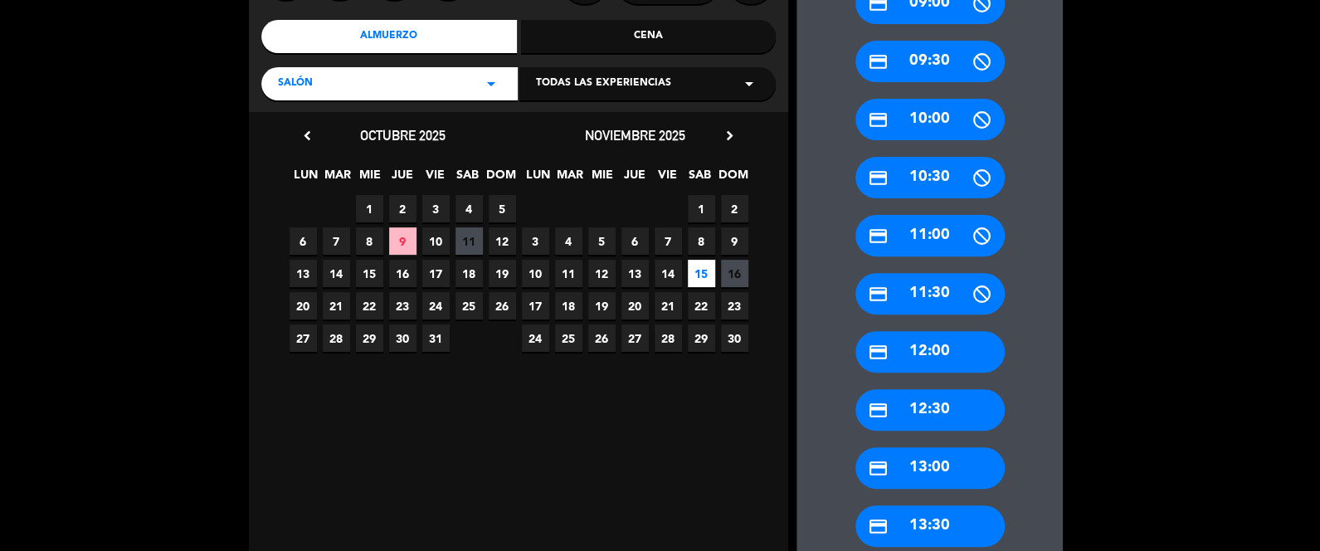
click at [938, 465] on div "credit_card 13:00" at bounding box center [929, 467] width 149 height 41
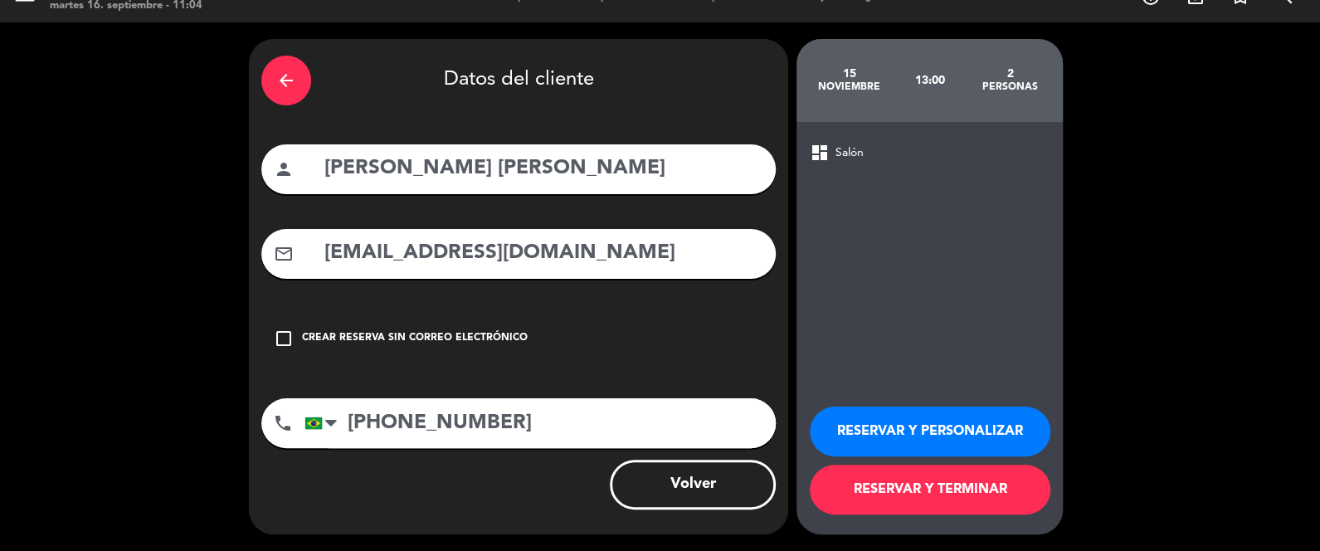
scroll to position [27, 0]
click at [909, 497] on button "RESERVAR Y TERMINAR" at bounding box center [930, 490] width 241 height 50
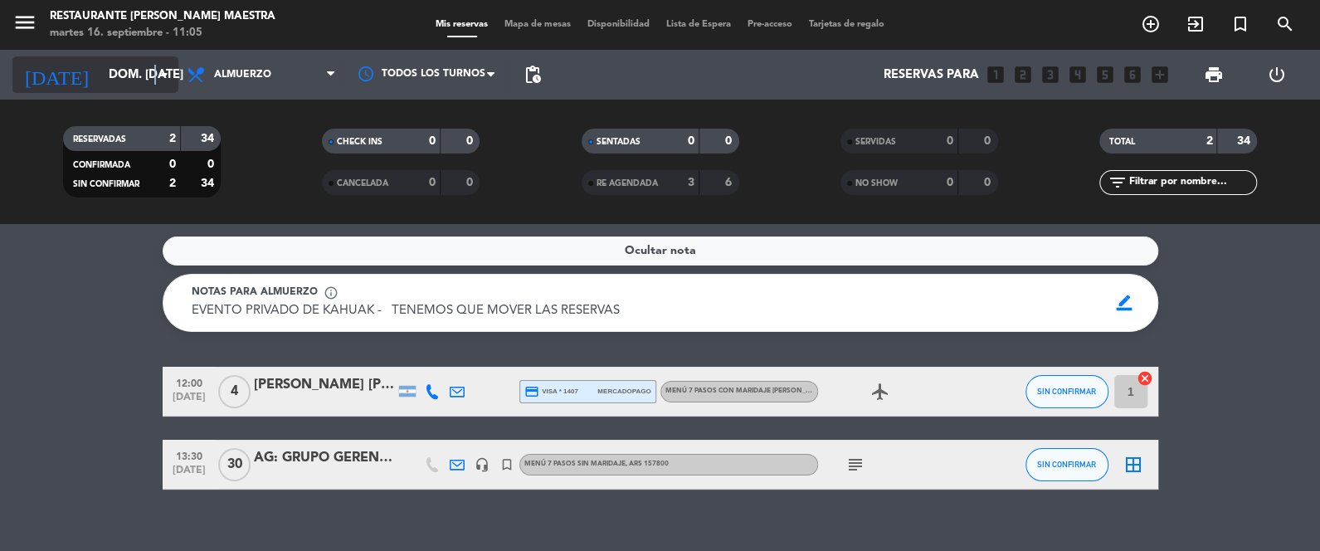
click at [156, 73] on icon "arrow_drop_down" at bounding box center [164, 75] width 20 height 20
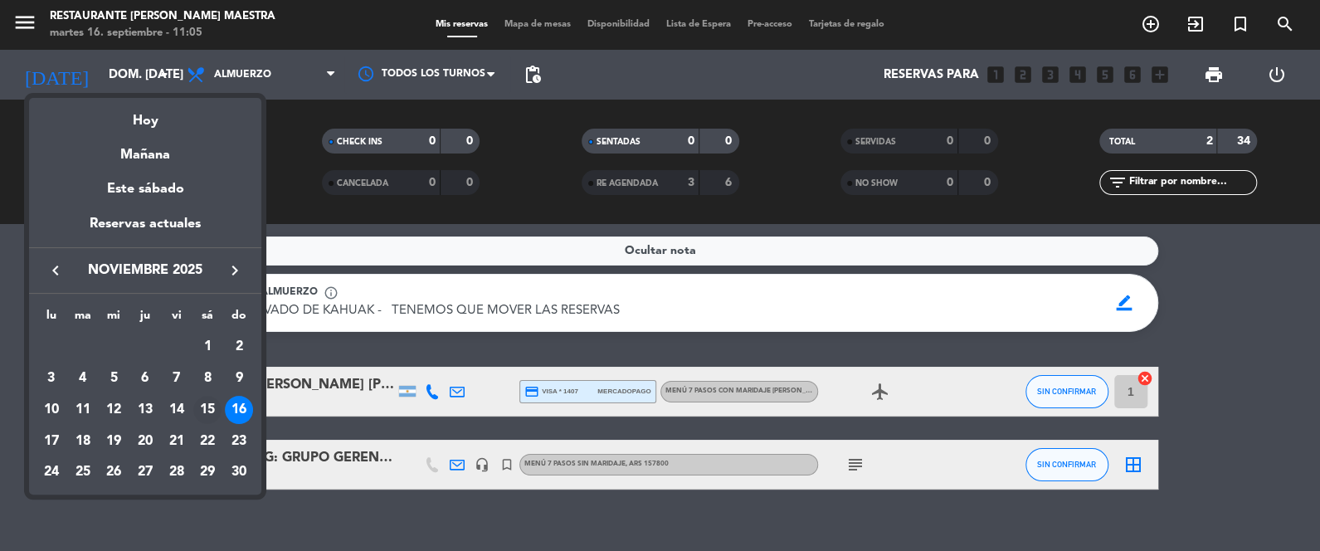
click at [204, 412] on div "15" at bounding box center [207, 410] width 28 height 28
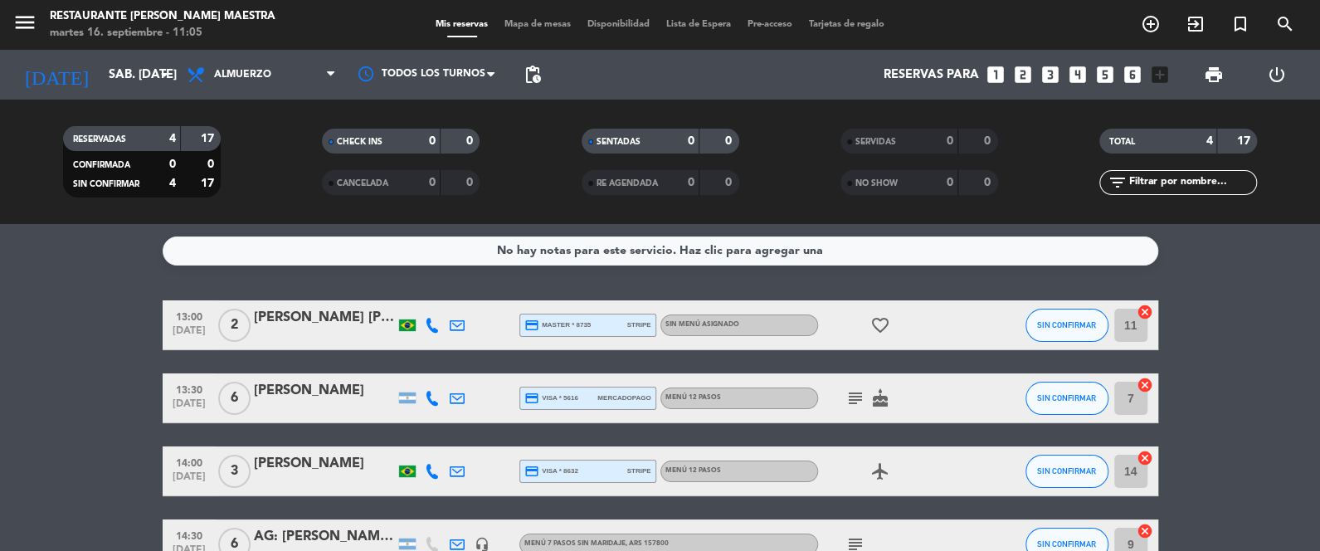
click at [307, 307] on div "[PERSON_NAME] [PERSON_NAME]" at bounding box center [324, 318] width 141 height 22
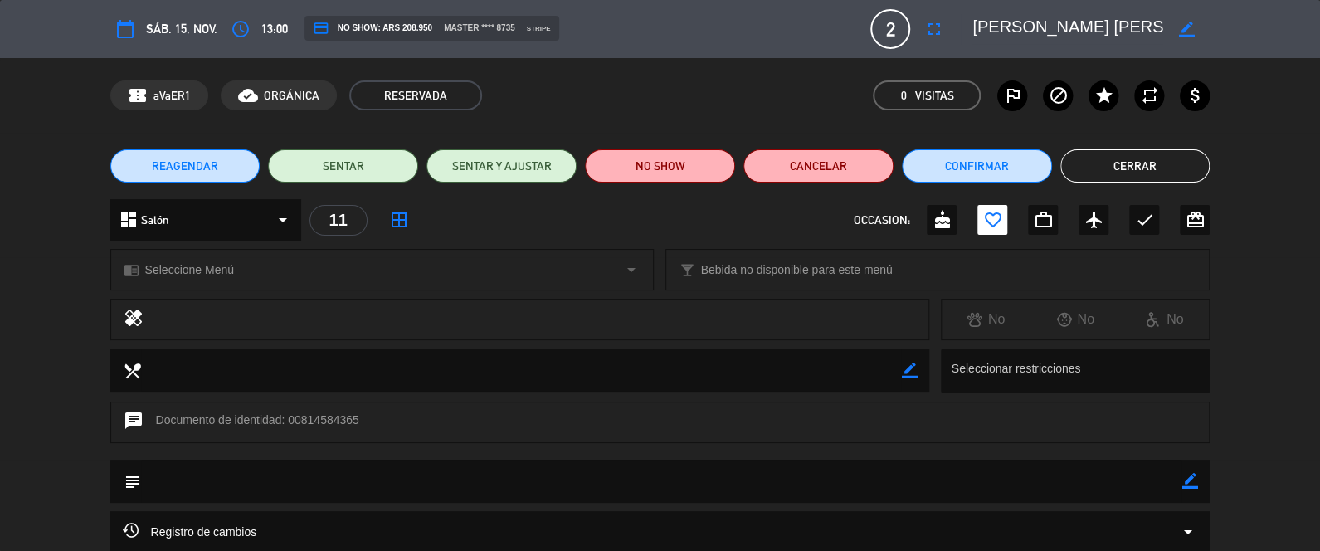
click at [1116, 181] on button "Cerrar" at bounding box center [1135, 165] width 150 height 33
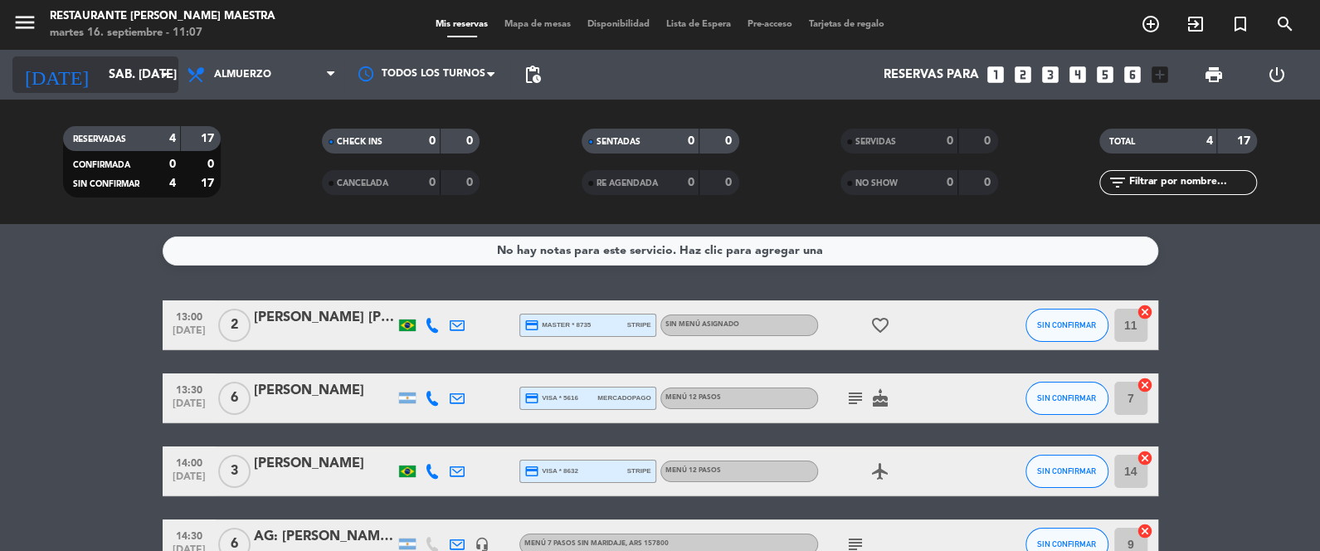
click at [131, 75] on input "sáb. [DATE]" at bounding box center [179, 75] width 159 height 31
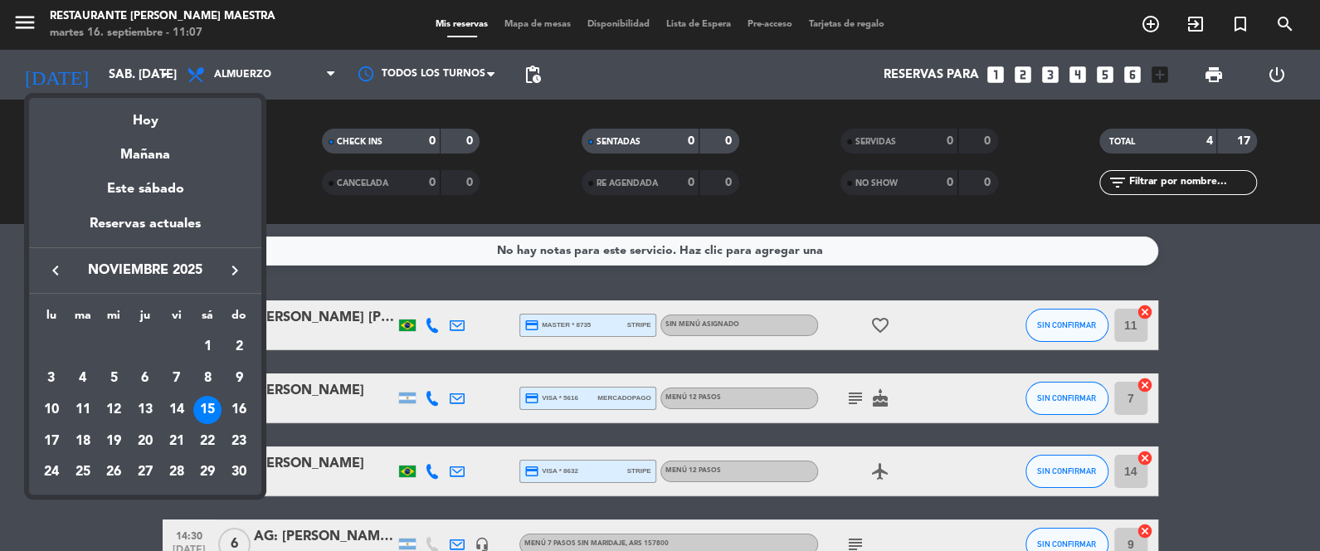
click at [60, 267] on icon "keyboard_arrow_left" at bounding box center [56, 270] width 20 height 20
click at [60, 268] on icon "keyboard_arrow_left" at bounding box center [56, 270] width 20 height 20
click at [174, 432] on div "19" at bounding box center [177, 441] width 28 height 28
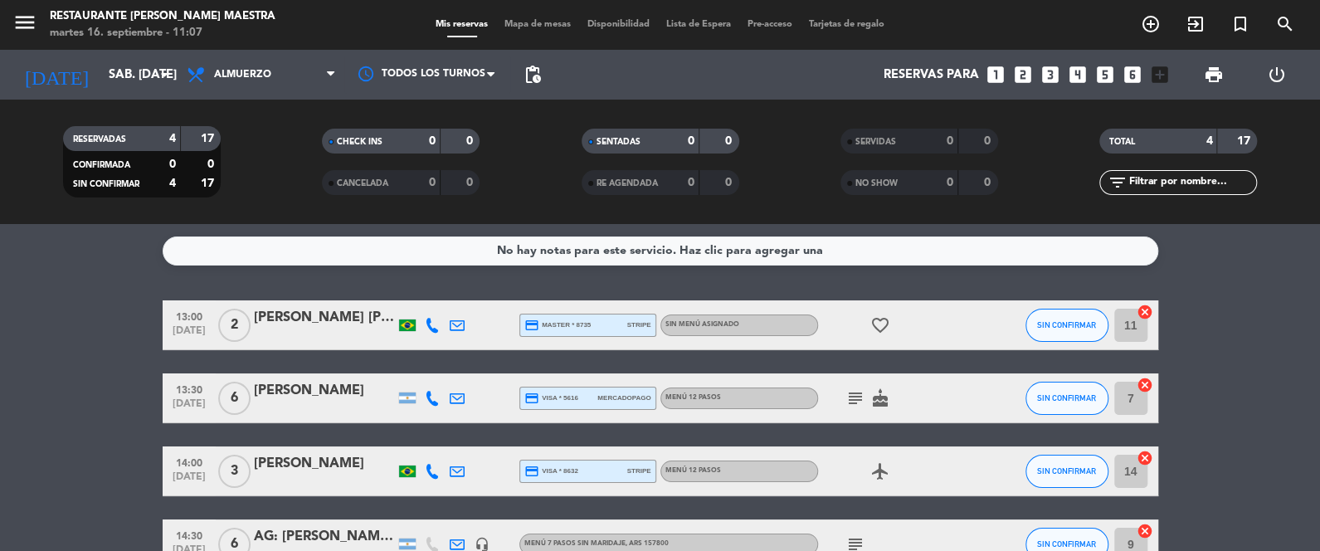
type input "vie. [DATE]"
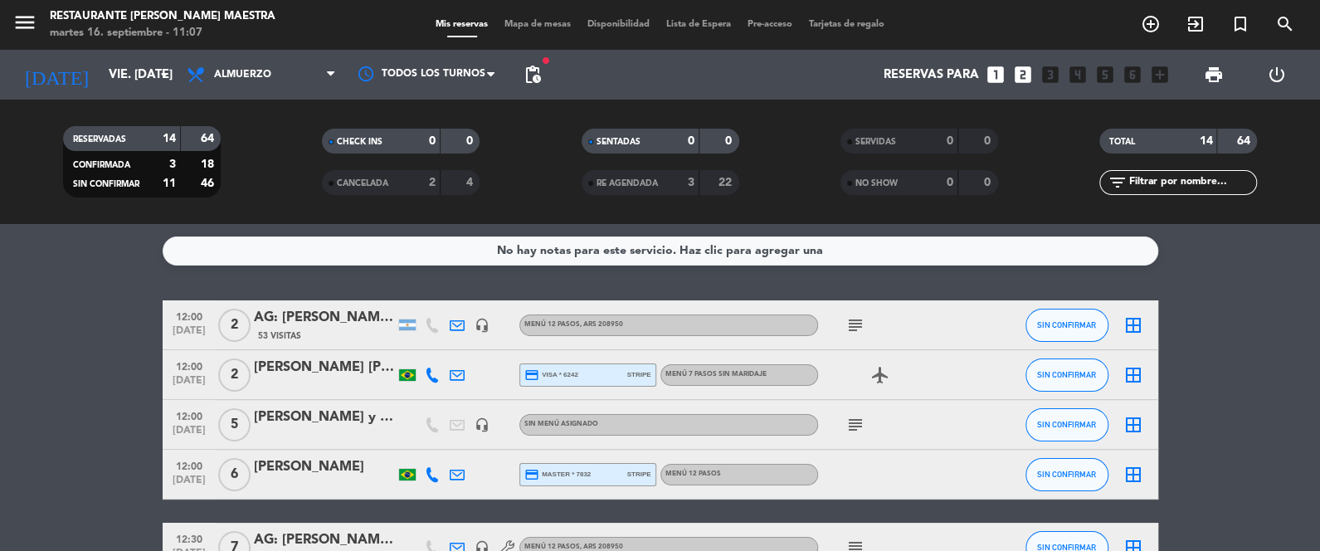
click at [852, 332] on icon "subject" at bounding box center [855, 325] width 20 height 20
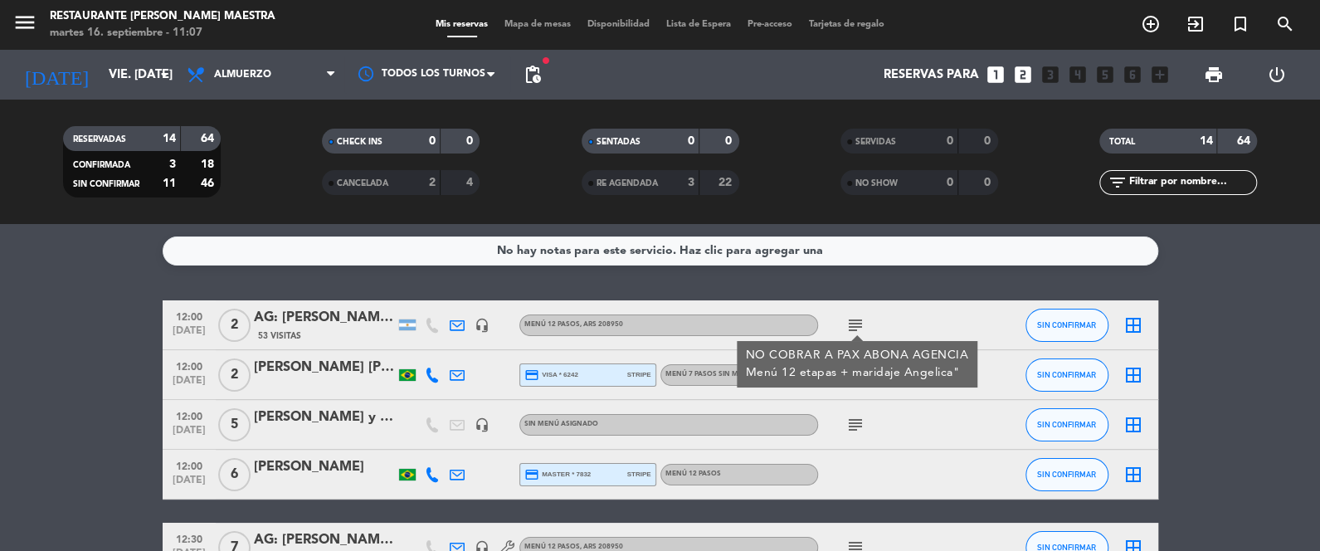
click at [852, 329] on icon "subject" at bounding box center [855, 325] width 20 height 20
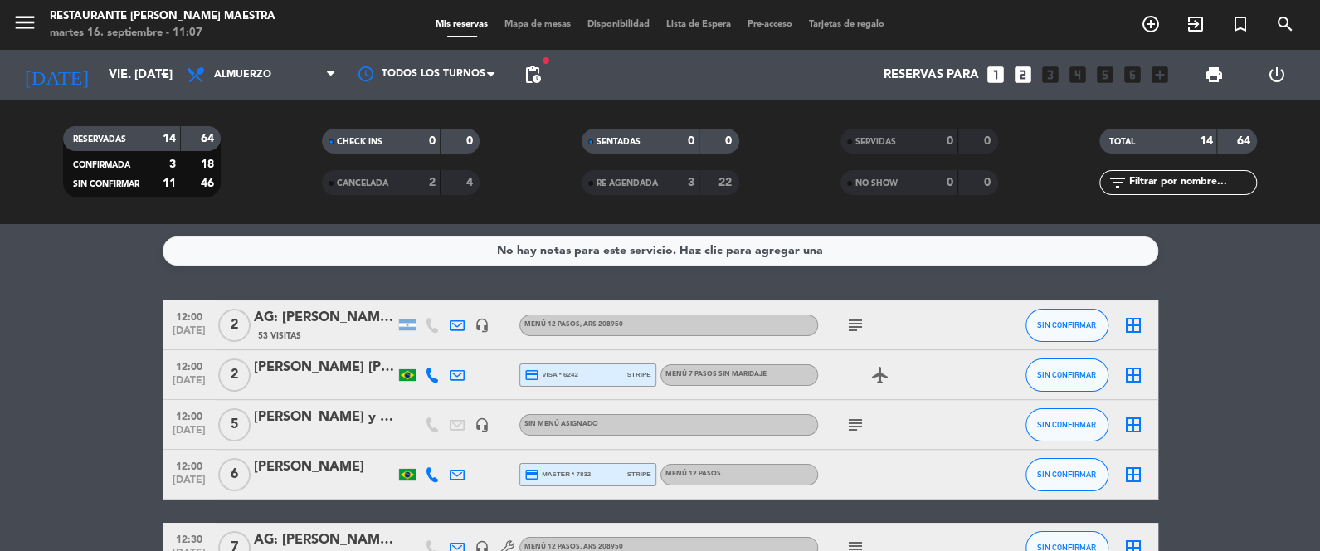
click at [857, 421] on icon "subject" at bounding box center [855, 425] width 20 height 20
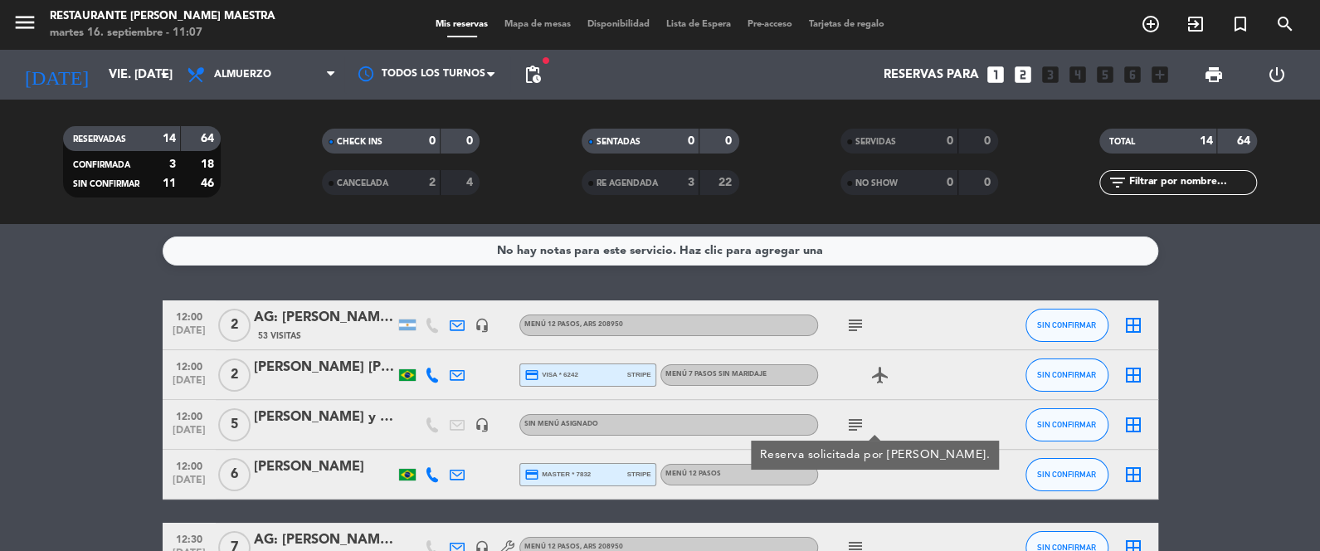
click at [353, 419] on div "[PERSON_NAME] y [PERSON_NAME]" at bounding box center [324, 417] width 141 height 22
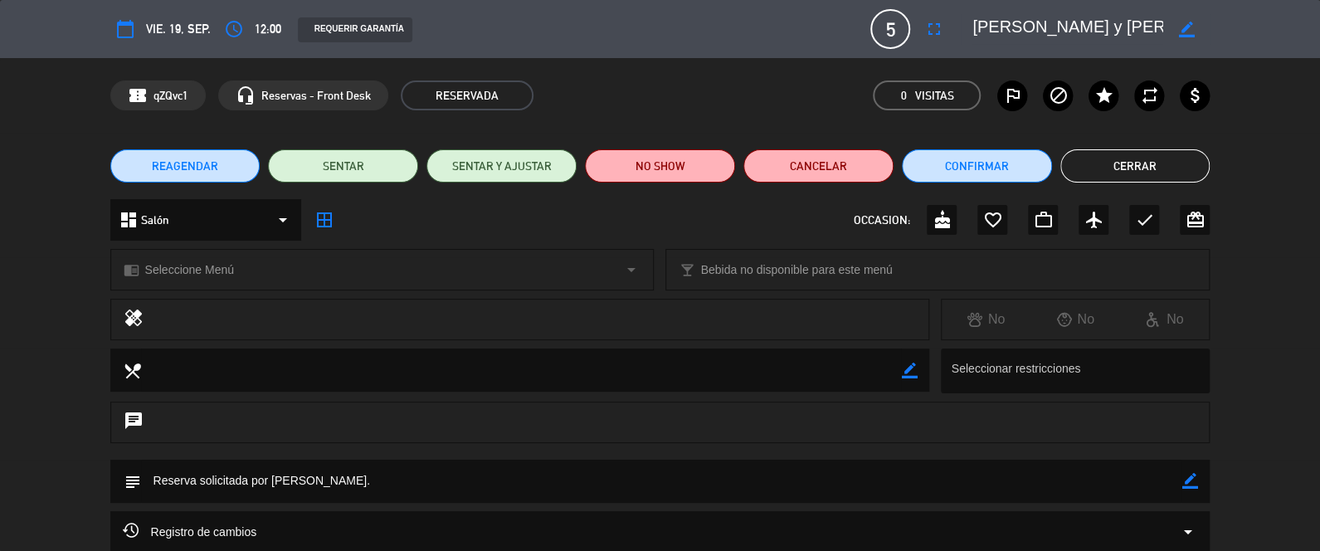
click at [227, 217] on div "dashboard Salón arrow_drop_down" at bounding box center [205, 219] width 191 height 41
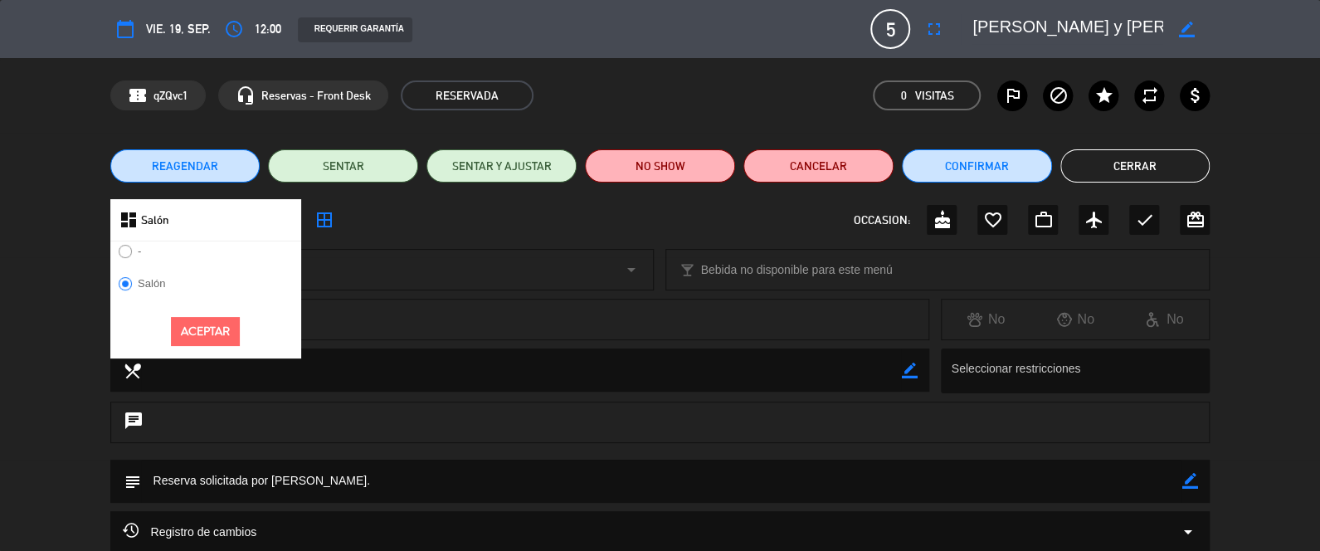
drag, startPoint x: 21, startPoint y: 278, endPoint x: 32, endPoint y: 278, distance: 11.6
click at [22, 278] on div "chrome_reader_mode Seleccione Menú arrow_drop_down local_bar Bebida no disponib…" at bounding box center [660, 277] width 1320 height 41
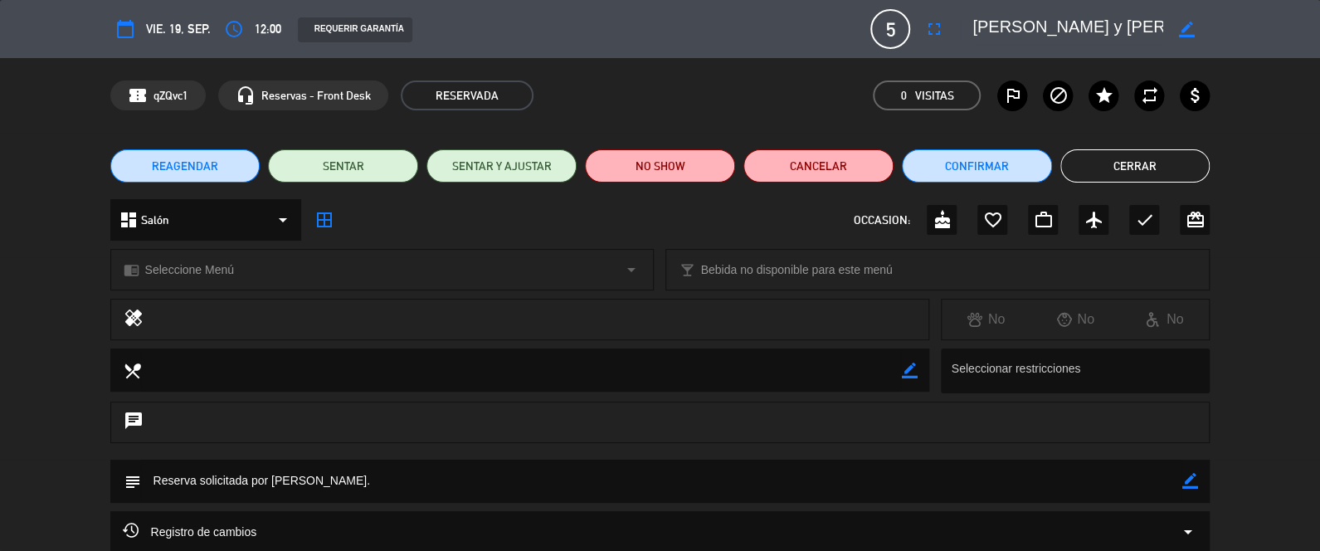
click at [243, 267] on div "chrome_reader_mode Seleccione Menú arrow_drop_down" at bounding box center [382, 270] width 543 height 40
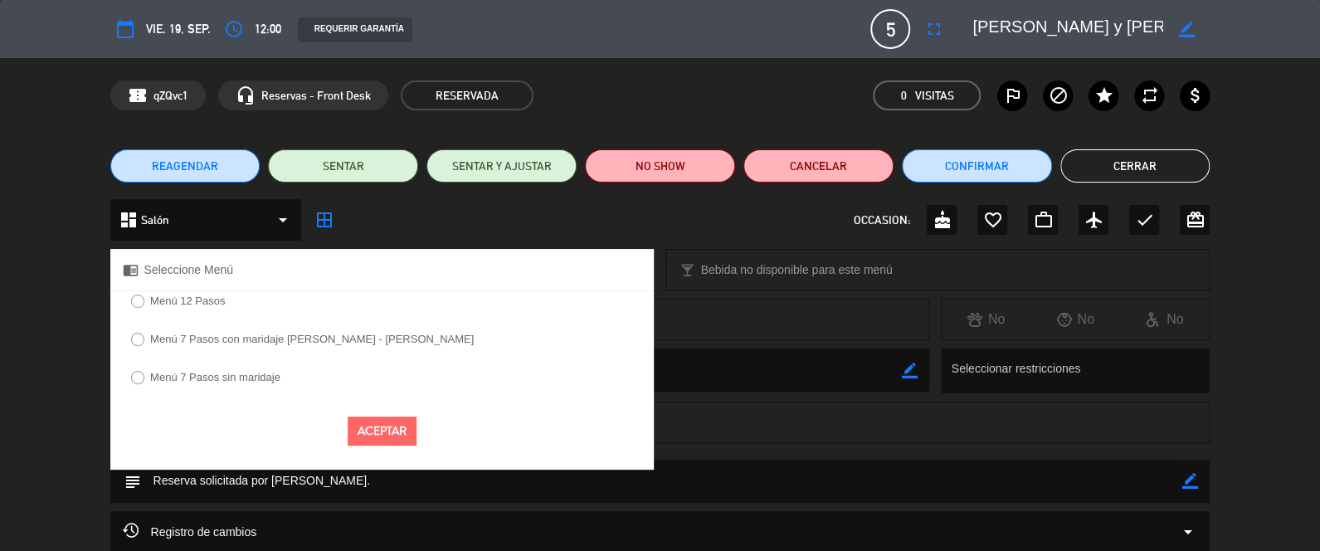
click at [163, 301] on label "Menú 12 Pasos" at bounding box center [187, 300] width 75 height 11
select select
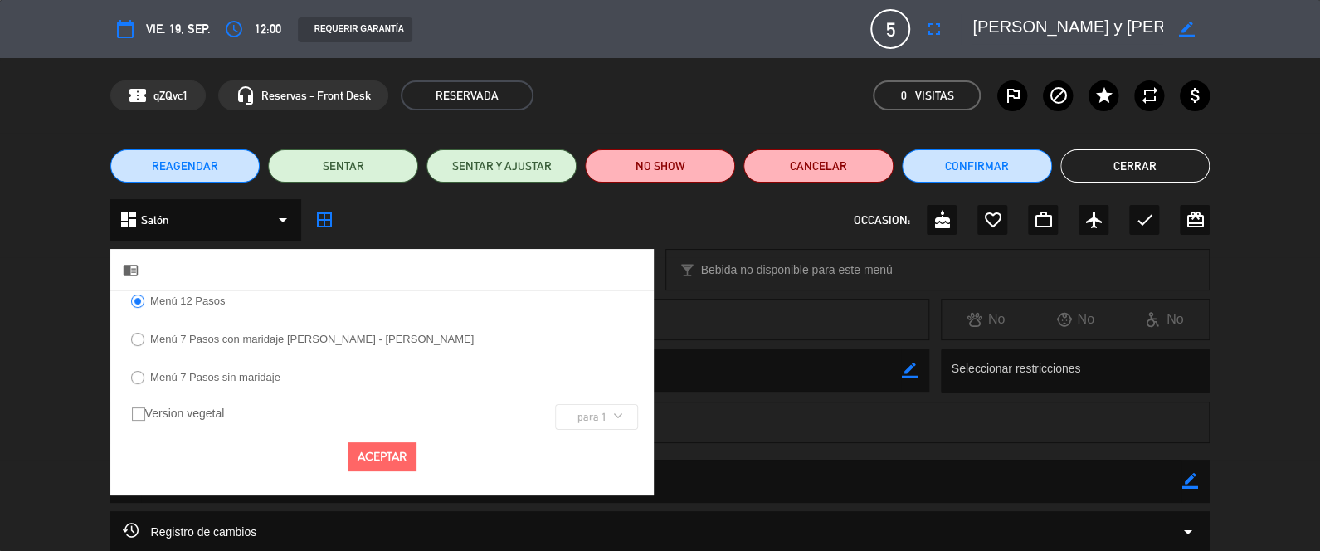
click at [359, 456] on button "Aceptar" at bounding box center [382, 456] width 69 height 29
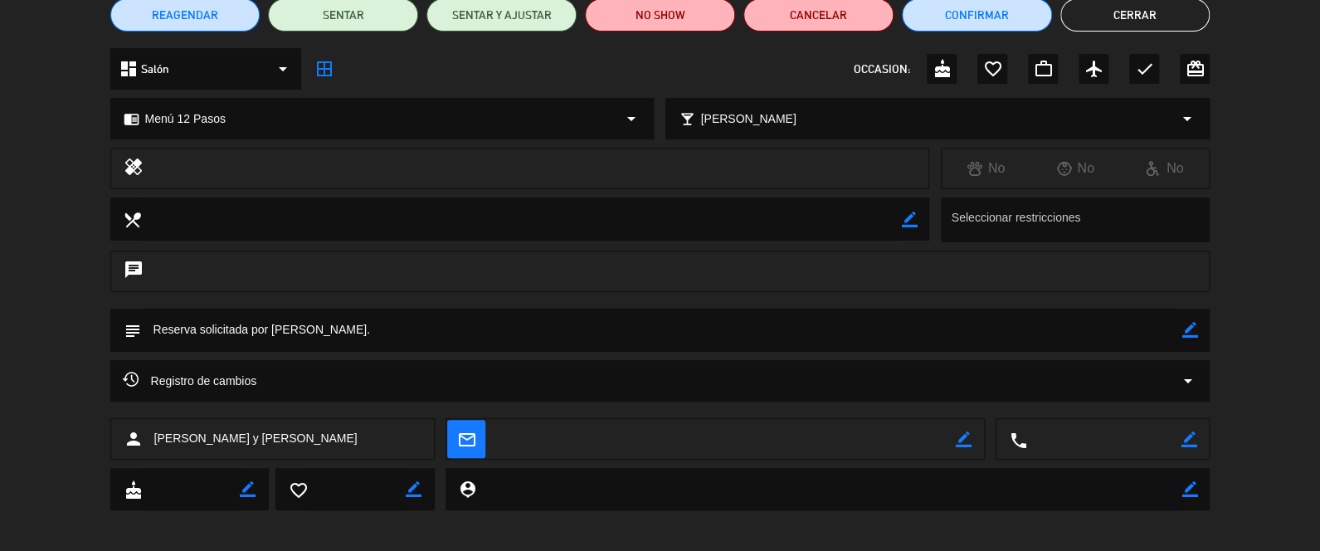
scroll to position [160, 0]
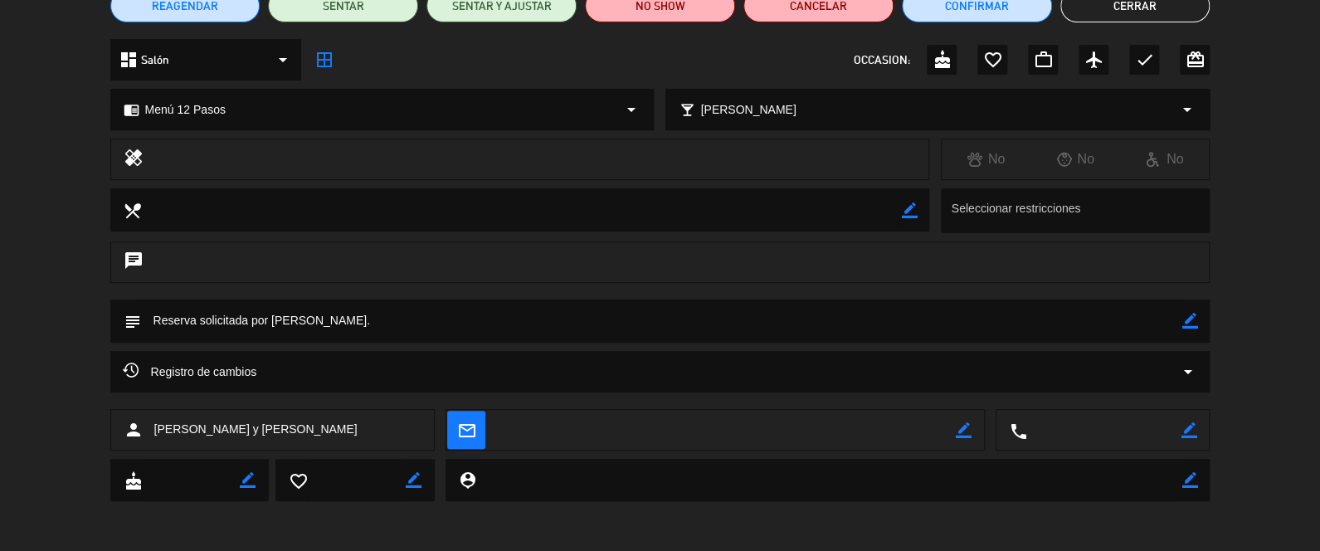
click at [1185, 322] on icon "border_color" at bounding box center [1189, 321] width 16 height 16
drag, startPoint x: 363, startPoint y: 317, endPoint x: 97, endPoint y: 312, distance: 266.3
click at [97, 312] on div "subject" at bounding box center [660, 324] width 1320 height 51
paste textarea "crítico [PERSON_NAME] y [PERSON_NAME] y su marido. Almuerza Ceci con ellos creo…"
click at [157, 317] on textarea at bounding box center [661, 320] width 1041 height 42
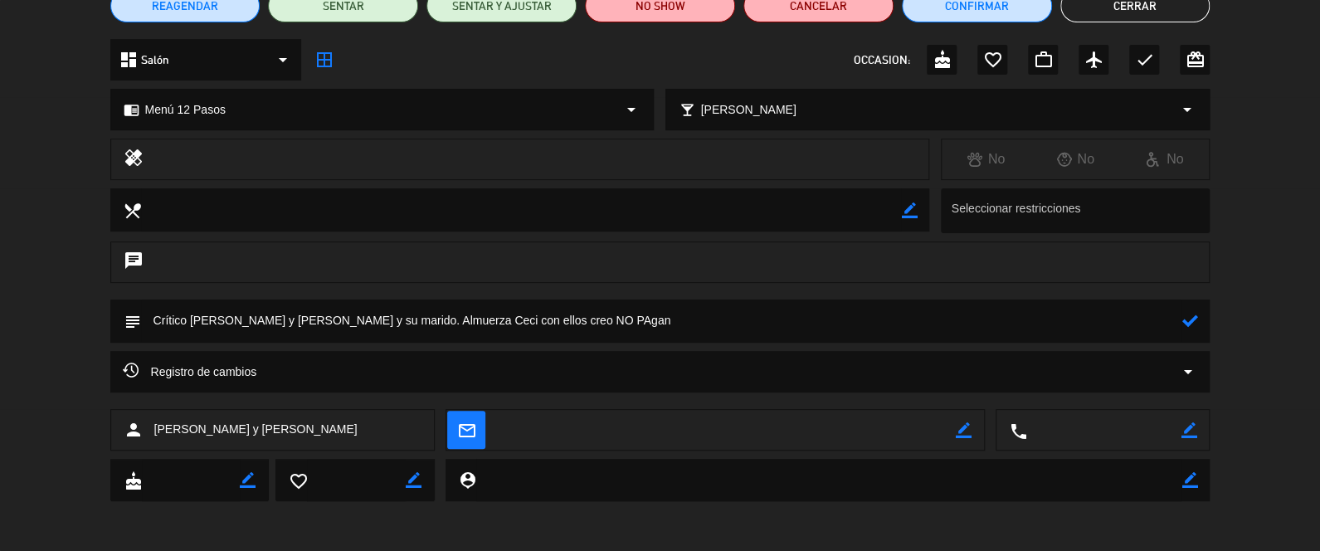
click at [585, 325] on textarea at bounding box center [661, 320] width 1041 height 42
click at [651, 317] on textarea at bounding box center [661, 320] width 1041 height 42
type textarea "Crítico [PERSON_NAME] y [PERSON_NAME] y su marido. Almuerza Ceci con ellos. NO …"
click at [1199, 321] on div "subject" at bounding box center [660, 320] width 1100 height 43
click at [1190, 314] on icon at bounding box center [1189, 321] width 16 height 16
